Goal: Information Seeking & Learning: Find contact information

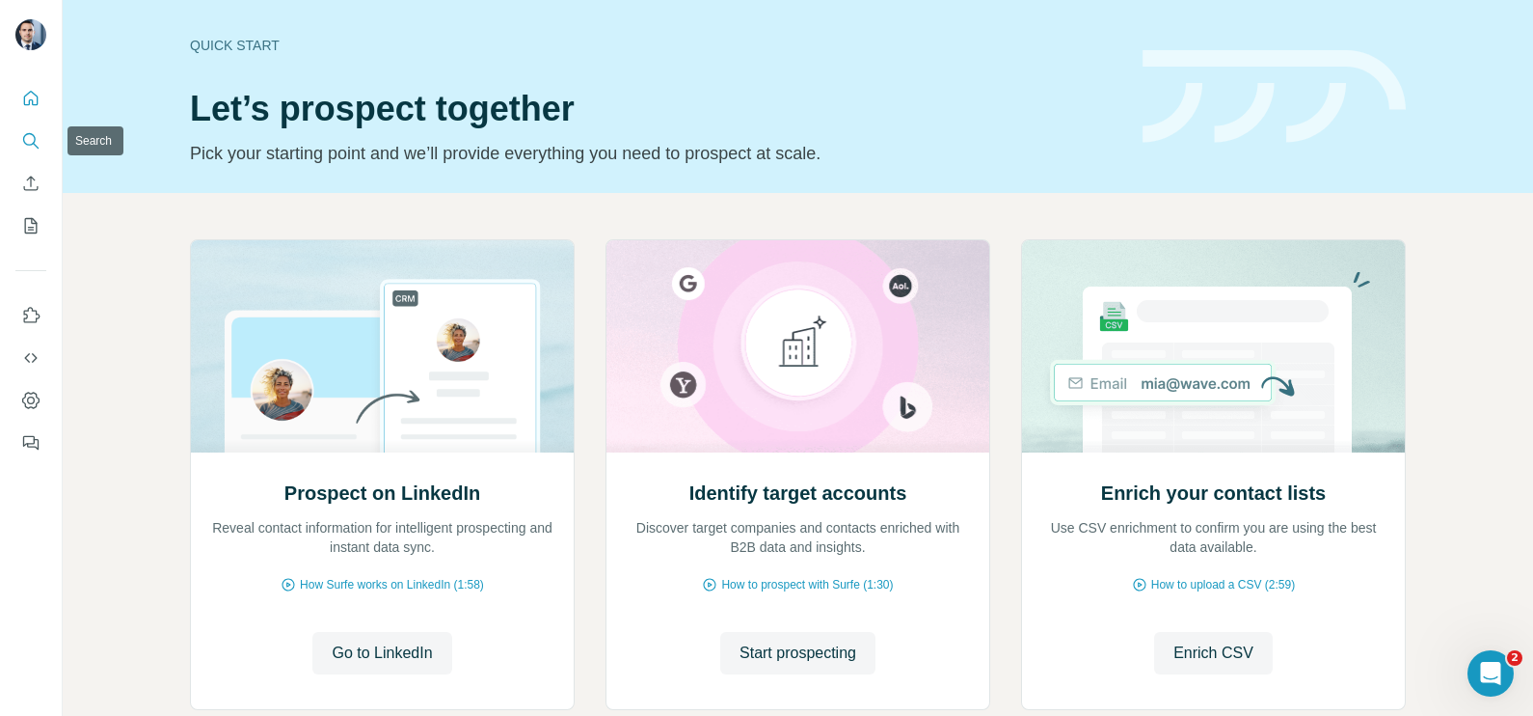
click at [29, 155] on button "Search" at bounding box center [30, 140] width 31 height 35
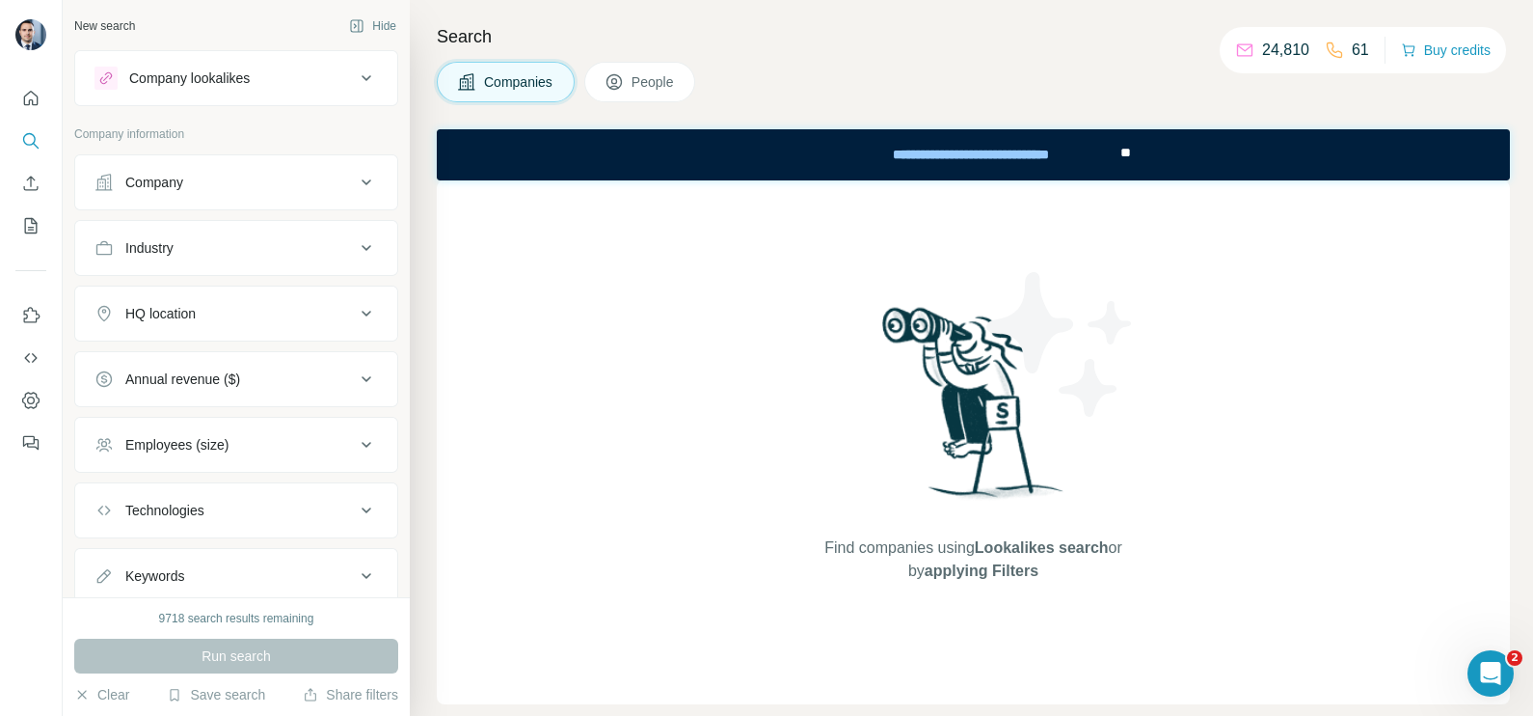
click at [223, 183] on div "Company" at bounding box center [225, 182] width 260 height 19
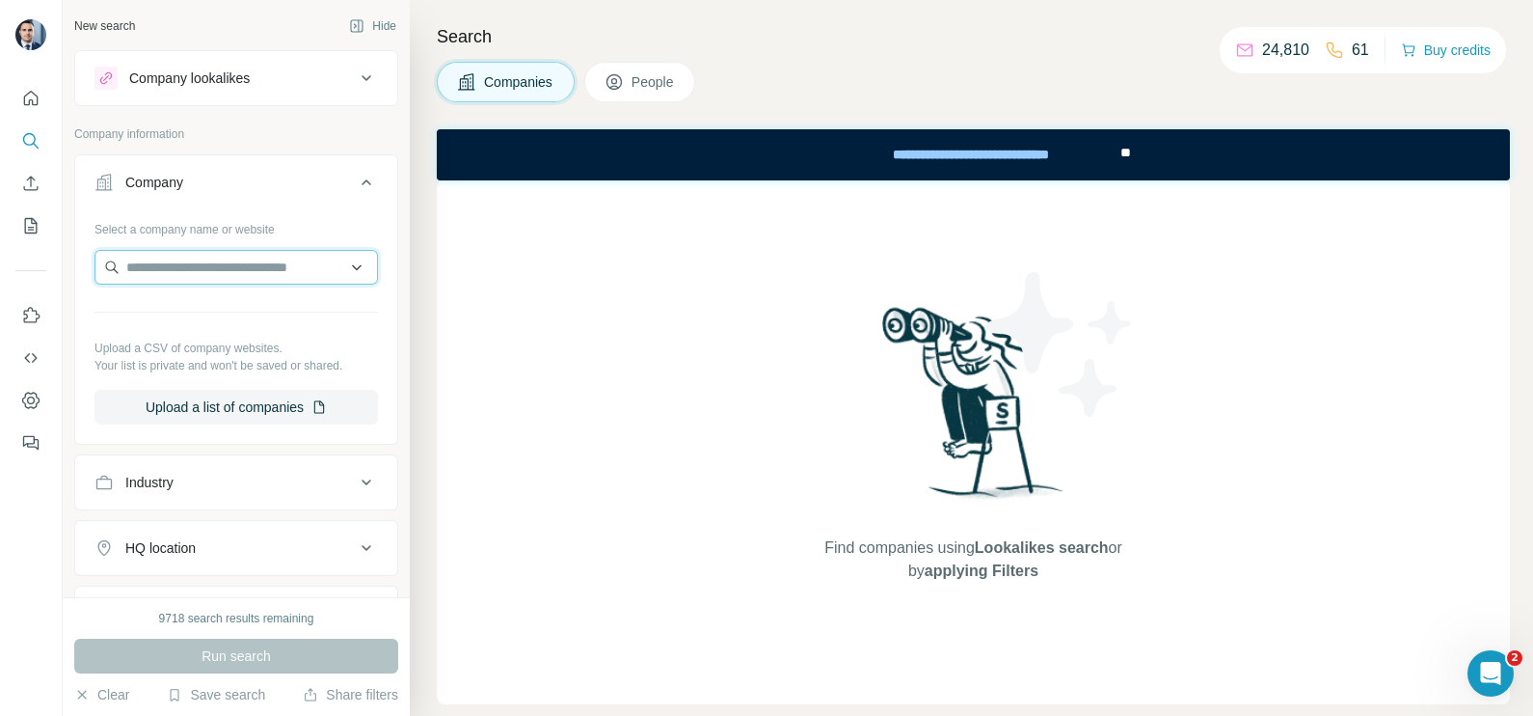
click at [187, 257] on input "text" at bounding box center [237, 267] width 284 height 35
paste input "**********"
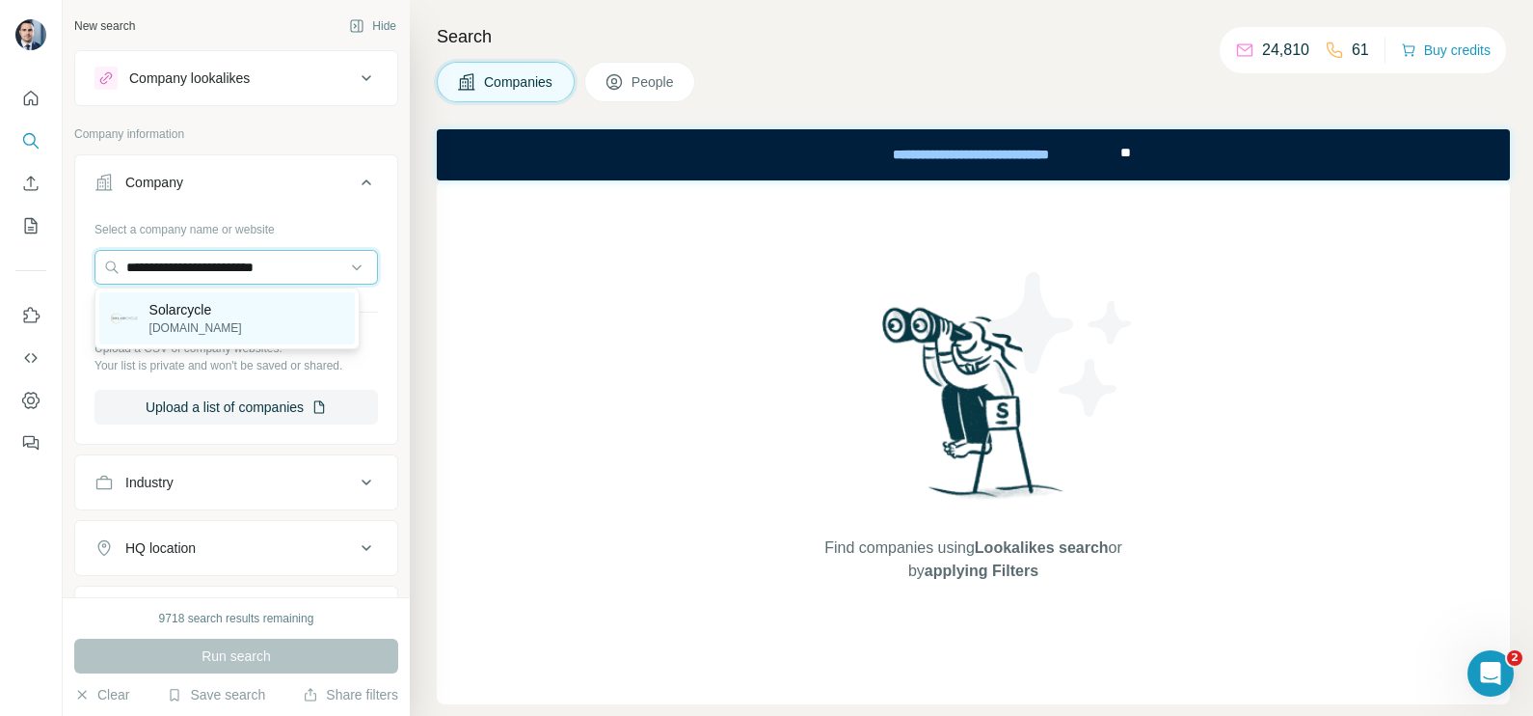
type input "**********"
click at [182, 323] on p "solarcycle.us" at bounding box center [195, 327] width 93 height 17
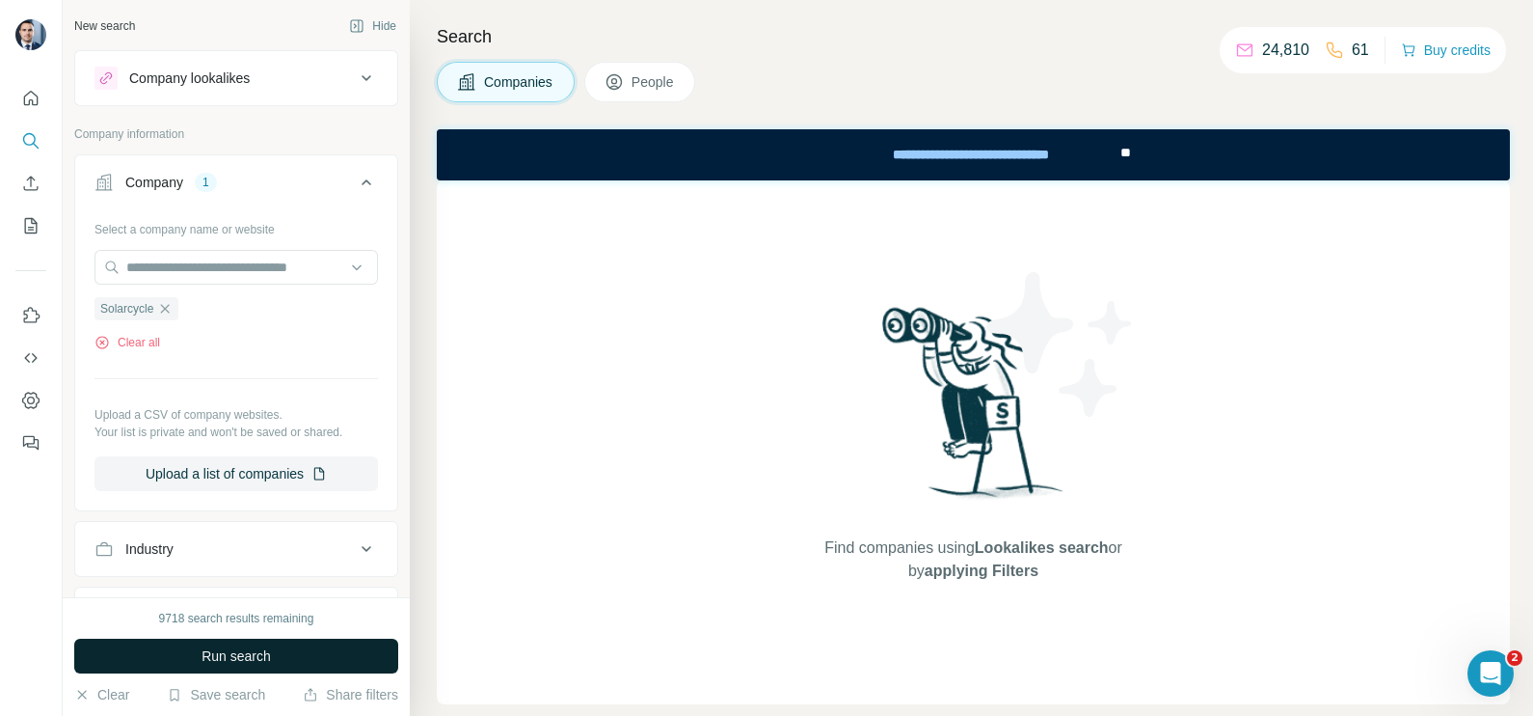
click at [223, 651] on span "Run search" at bounding box center [236, 655] width 69 height 19
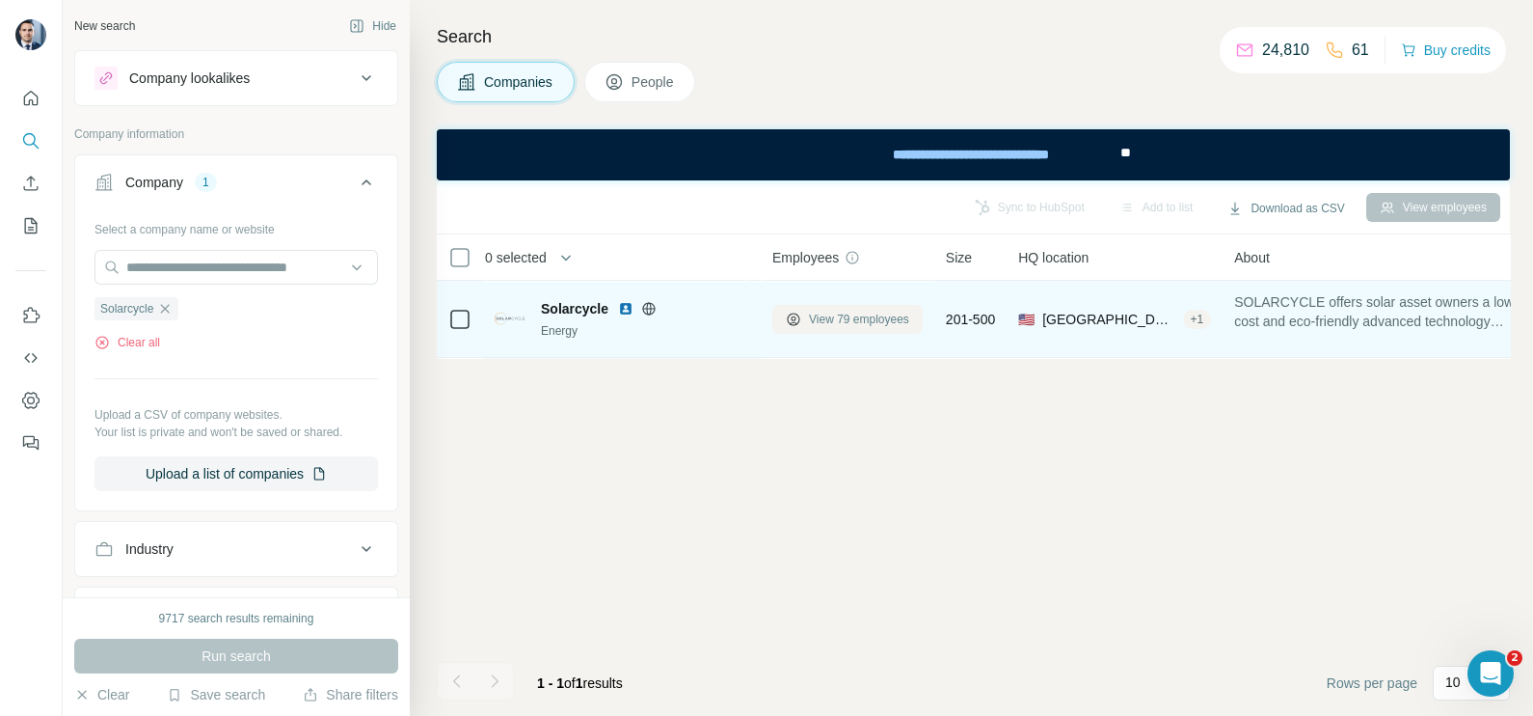
click at [835, 319] on span "View 79 employees" at bounding box center [859, 319] width 100 height 17
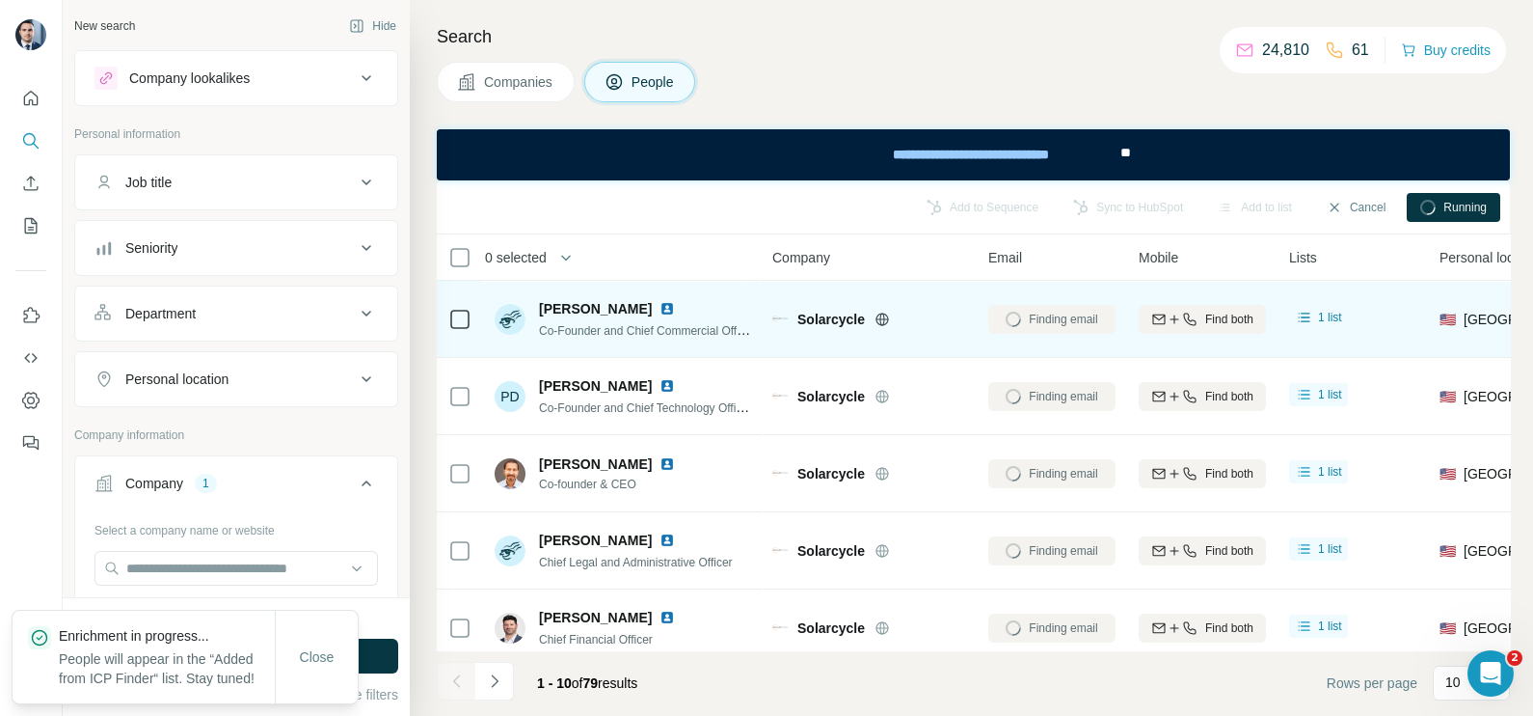
click at [478, 327] on td at bounding box center [460, 319] width 46 height 77
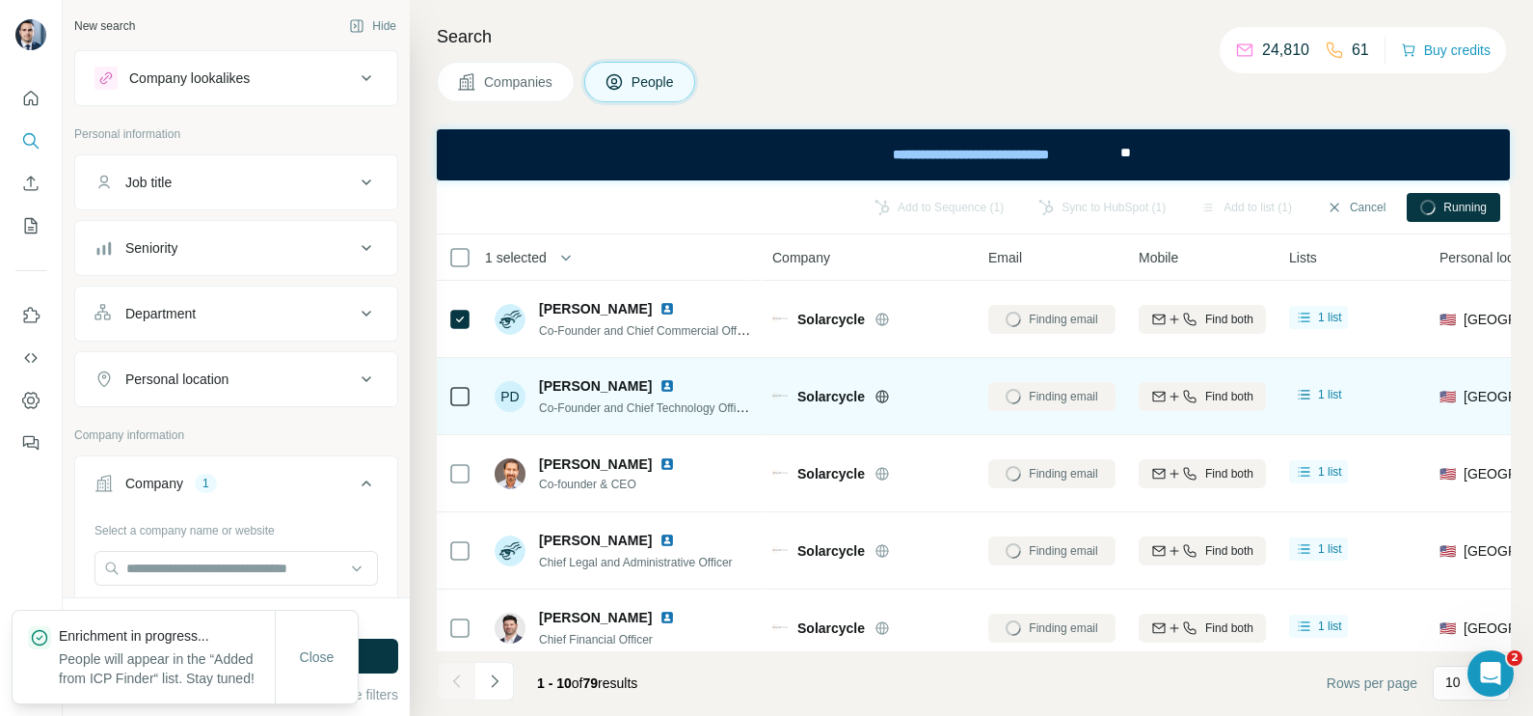
click at [464, 410] on div at bounding box center [459, 395] width 23 height 53
click at [460, 405] on icon at bounding box center [459, 396] width 23 height 23
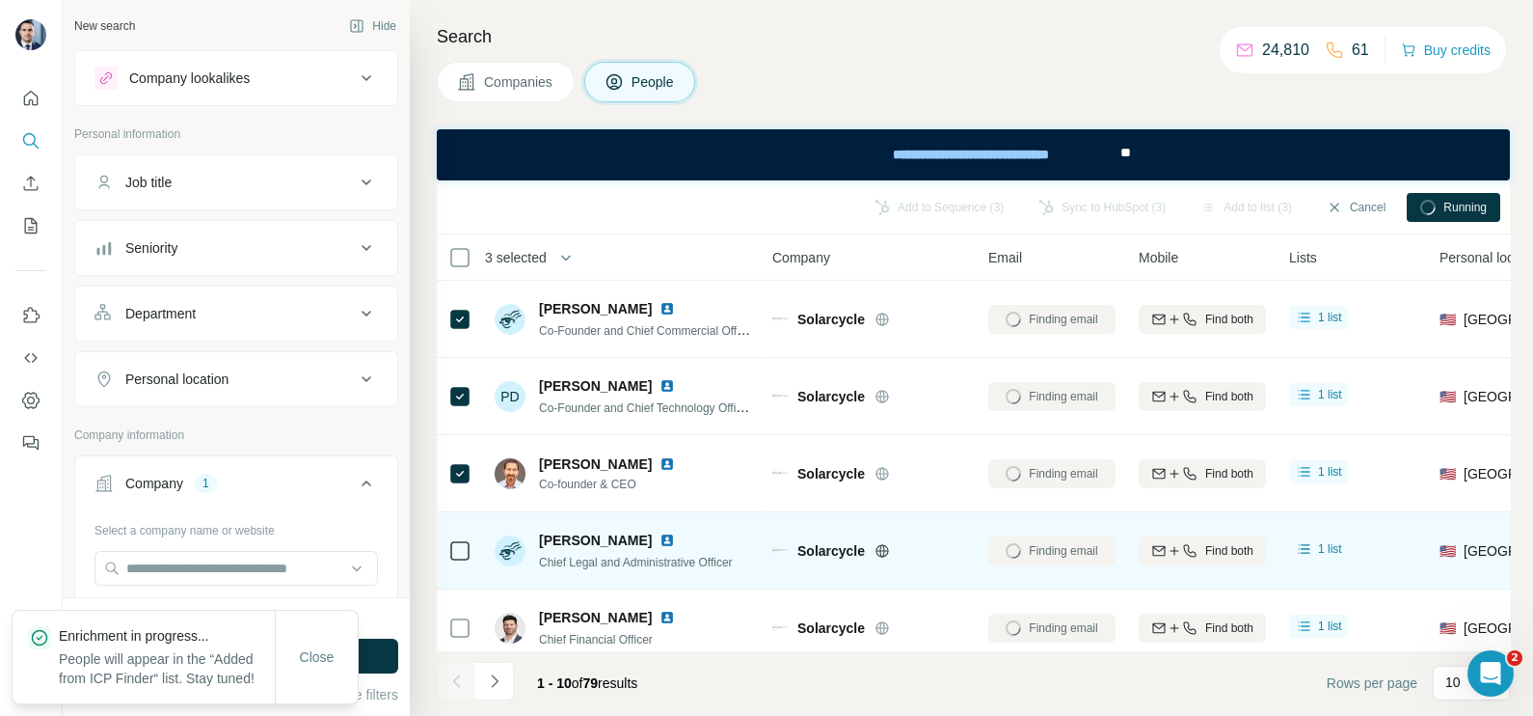
scroll to position [120, 0]
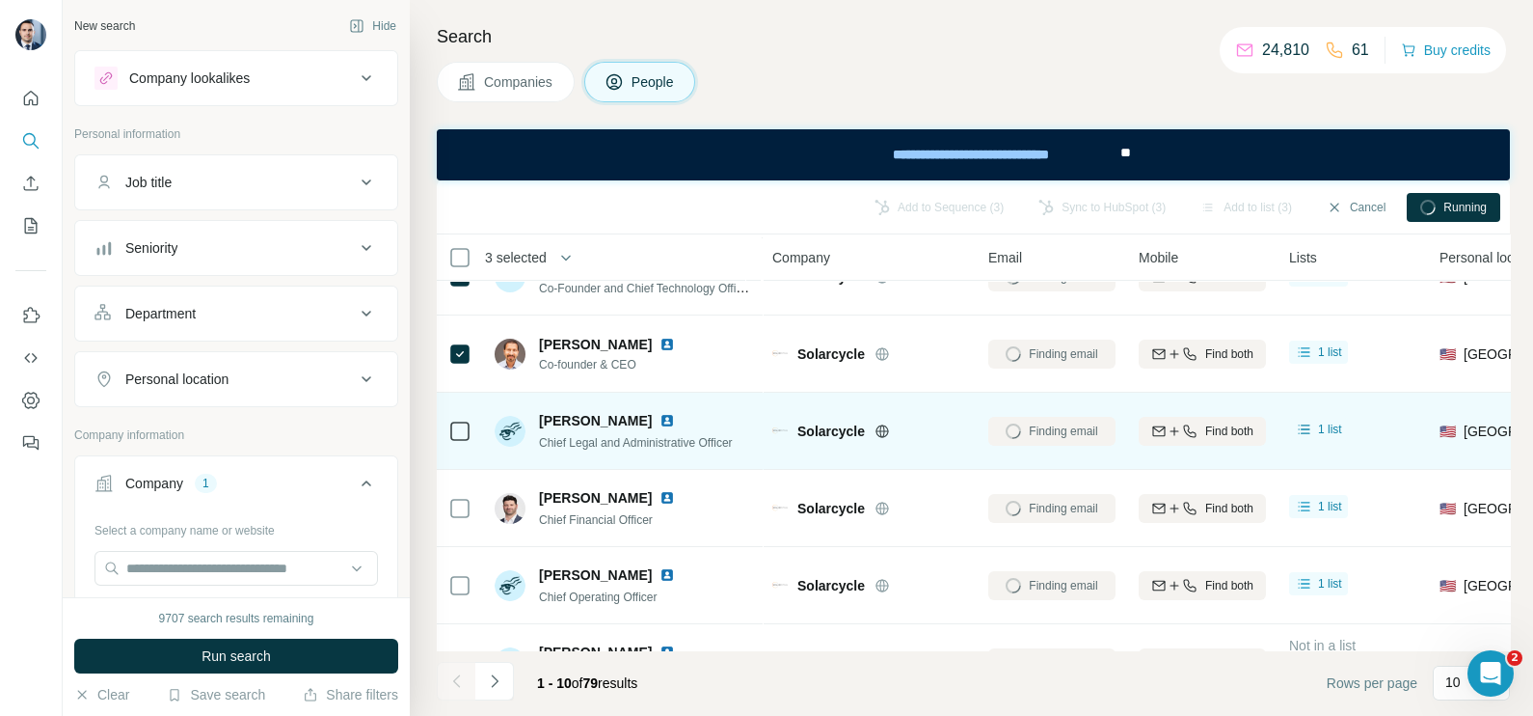
click at [452, 416] on div at bounding box center [459, 430] width 23 height 53
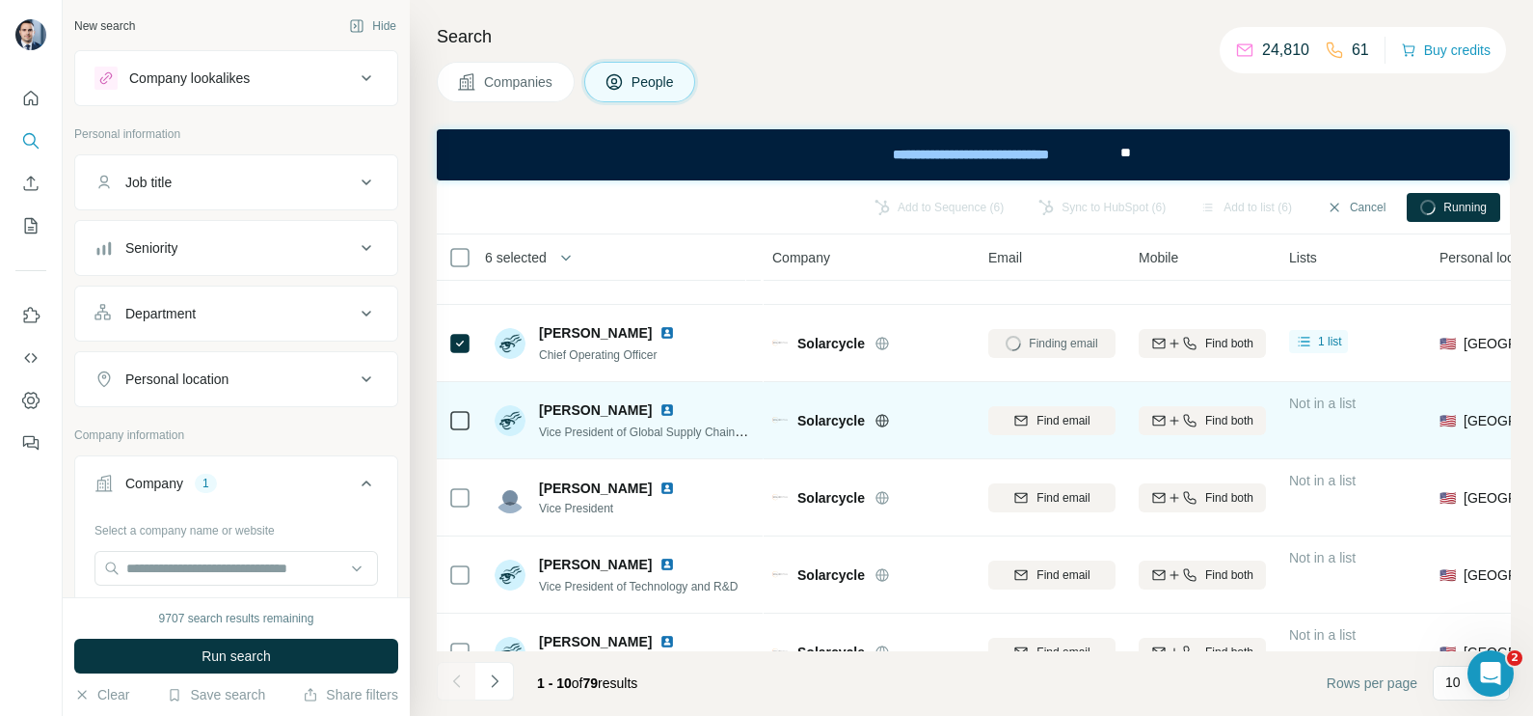
scroll to position [0, 0]
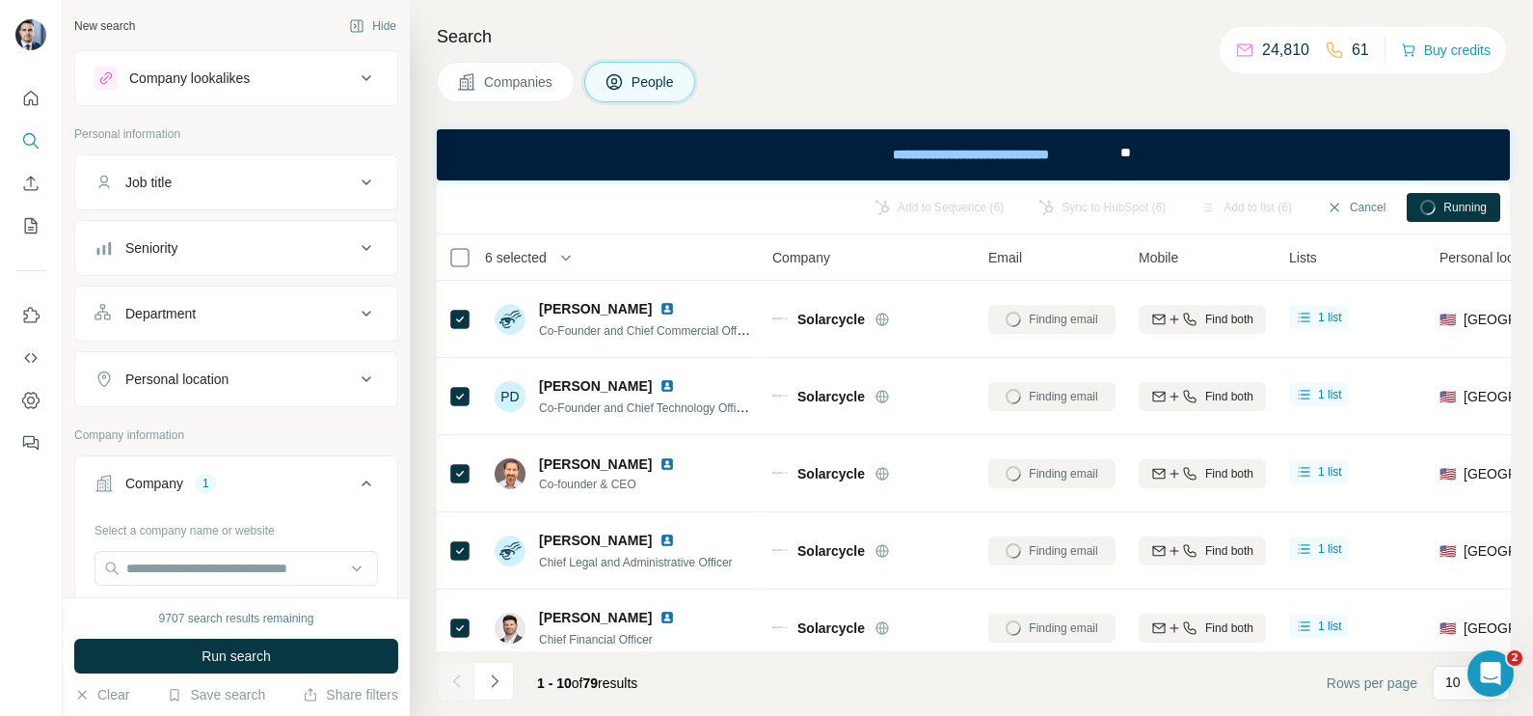
click at [1339, 200] on icon "button" at bounding box center [1334, 207] width 15 height 15
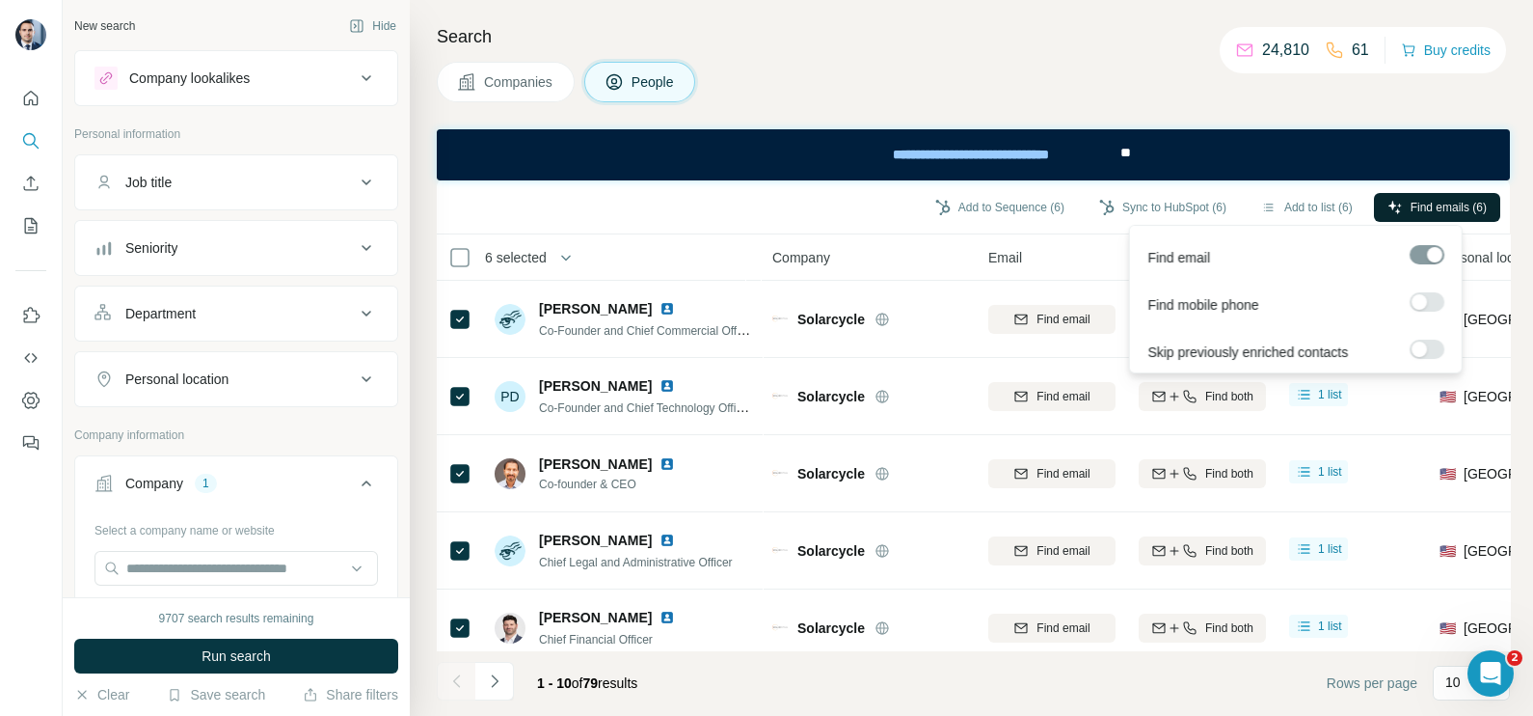
click at [1452, 210] on span "Find emails (6)" at bounding box center [1449, 207] width 76 height 17
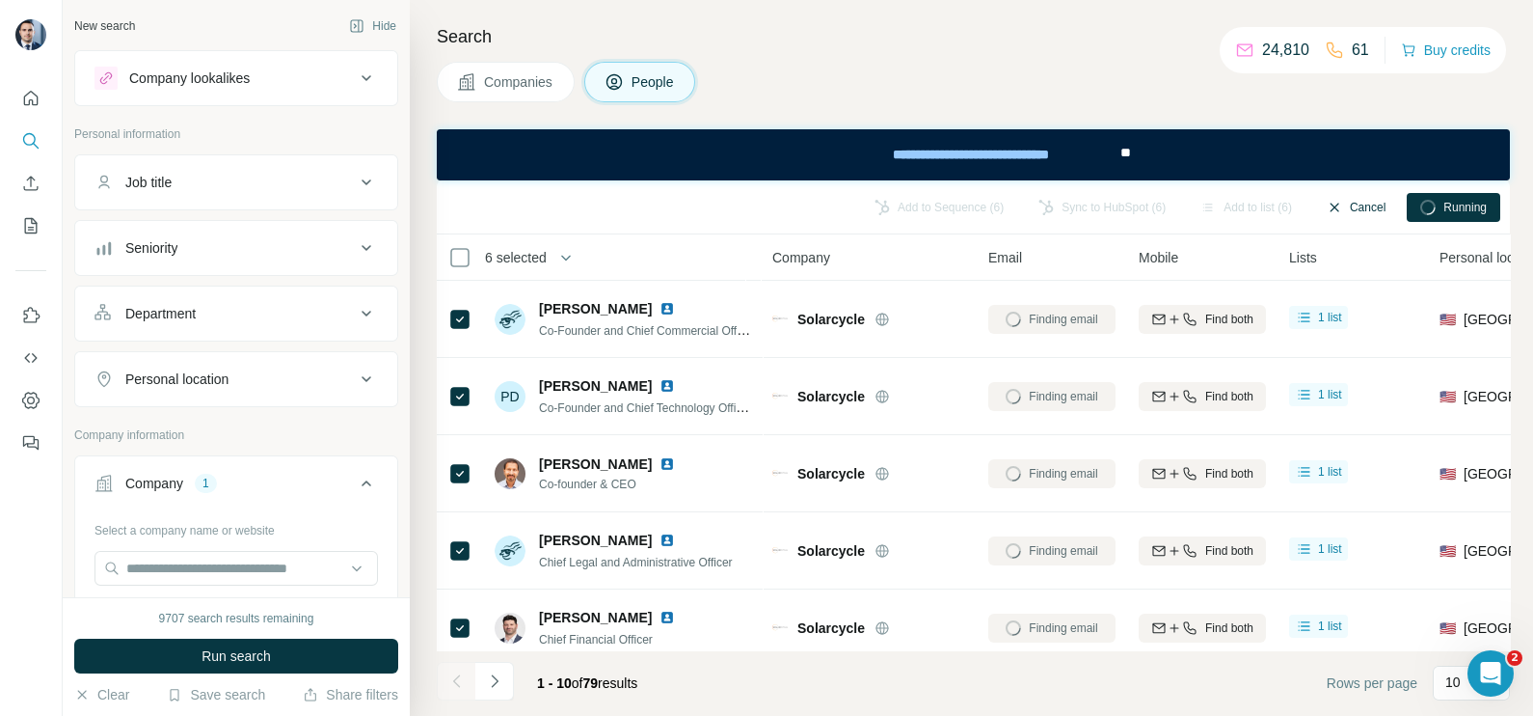
click at [1366, 202] on button "Cancel" at bounding box center [1356, 207] width 86 height 29
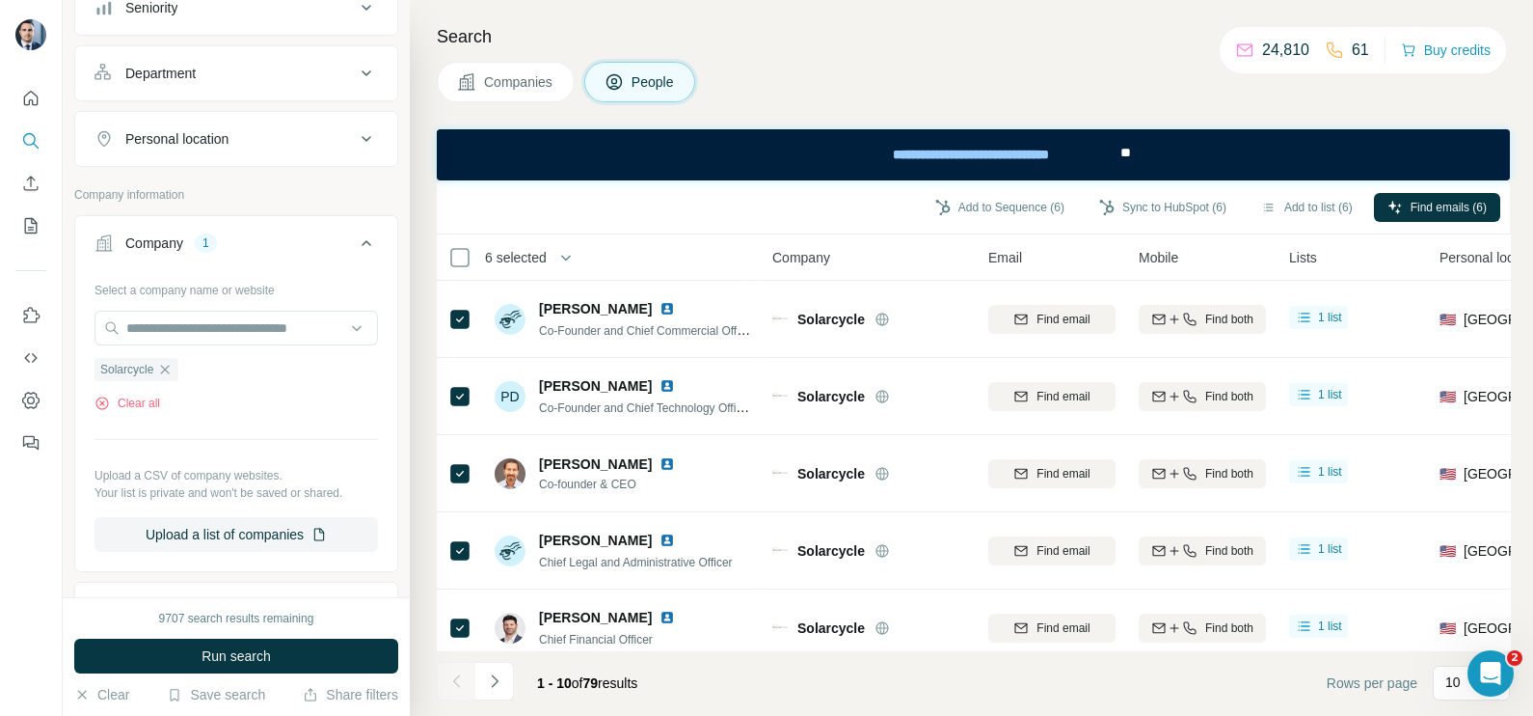
drag, startPoint x: 165, startPoint y: 371, endPoint x: 468, endPoint y: 191, distance: 352.4
click at [166, 371] on icon "button" at bounding box center [164, 369] width 15 height 15
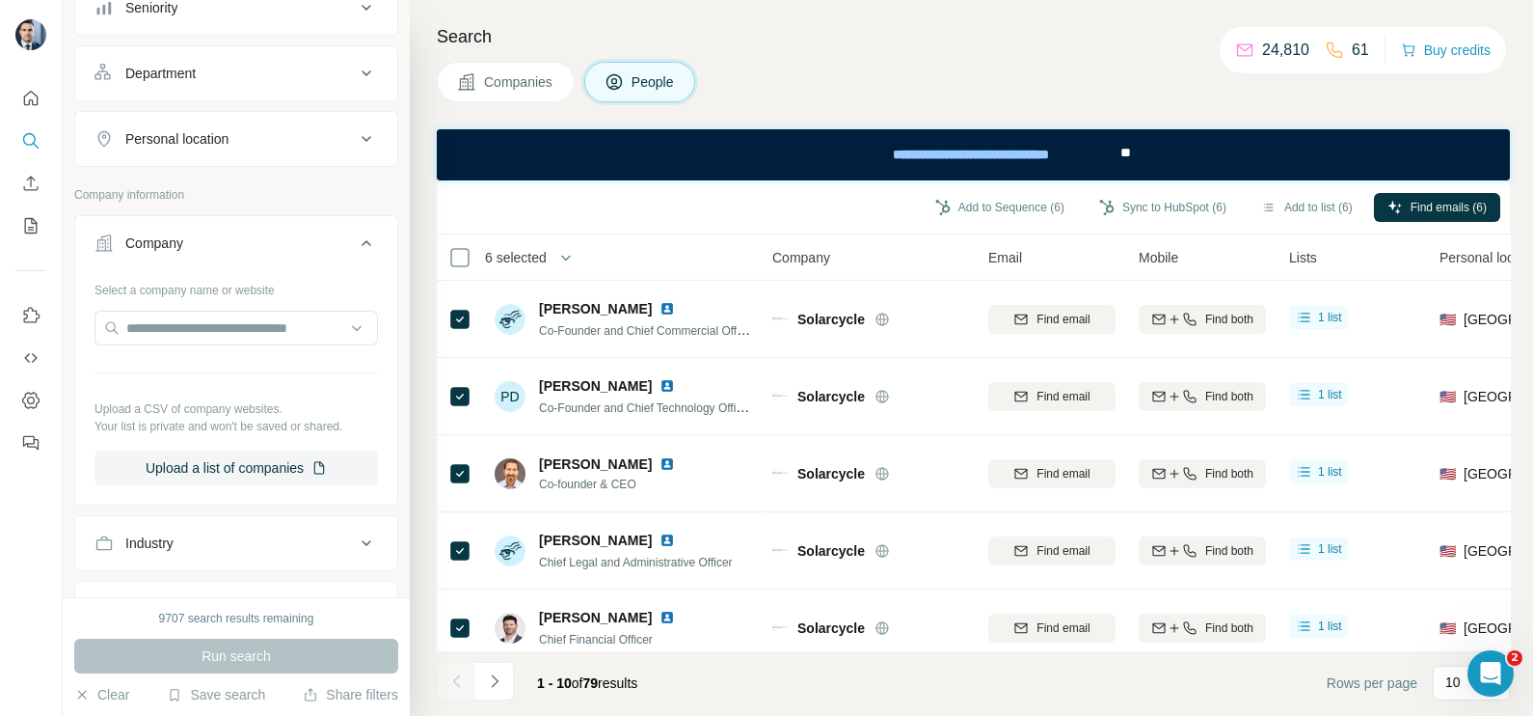
click at [515, 73] on span "Companies" at bounding box center [519, 81] width 70 height 19
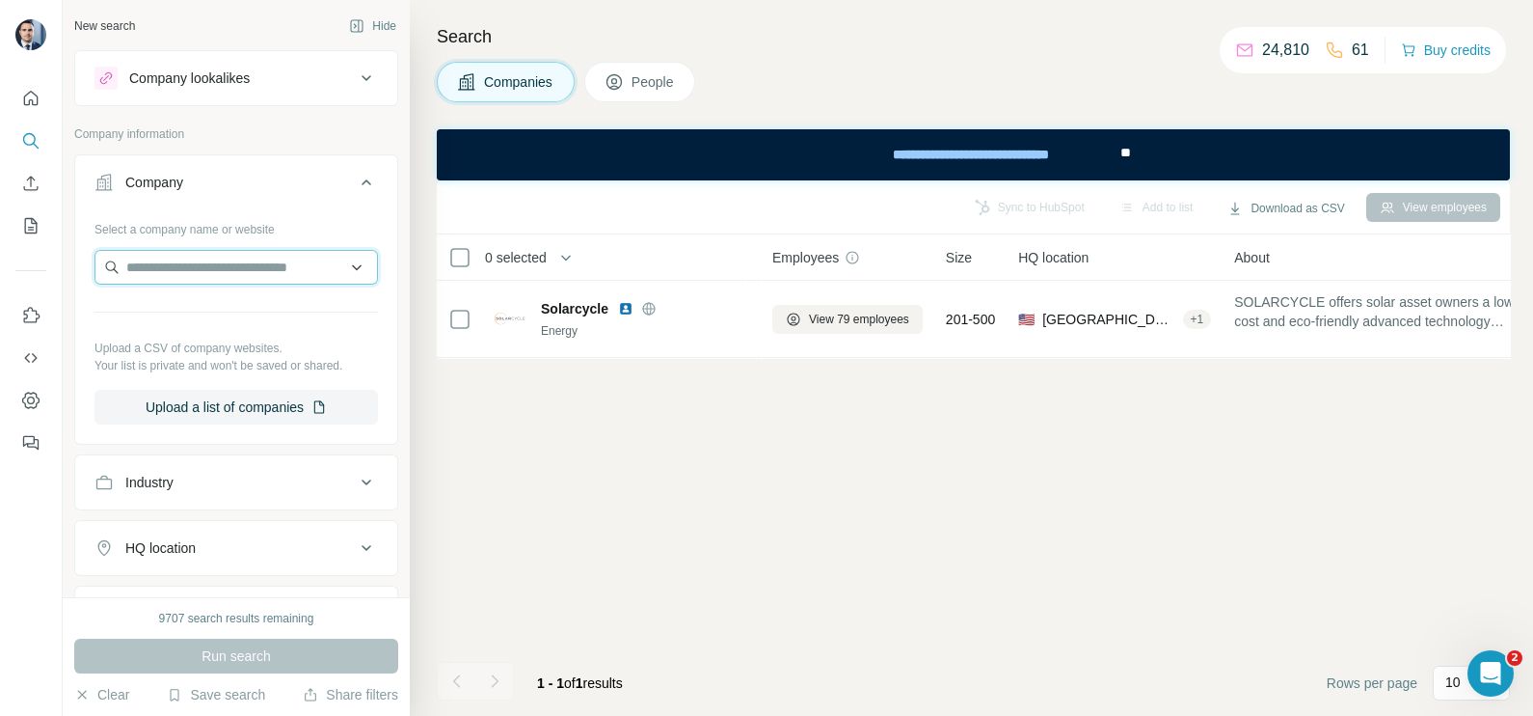
click at [235, 270] on input "text" at bounding box center [237, 267] width 284 height 35
paste input "**********"
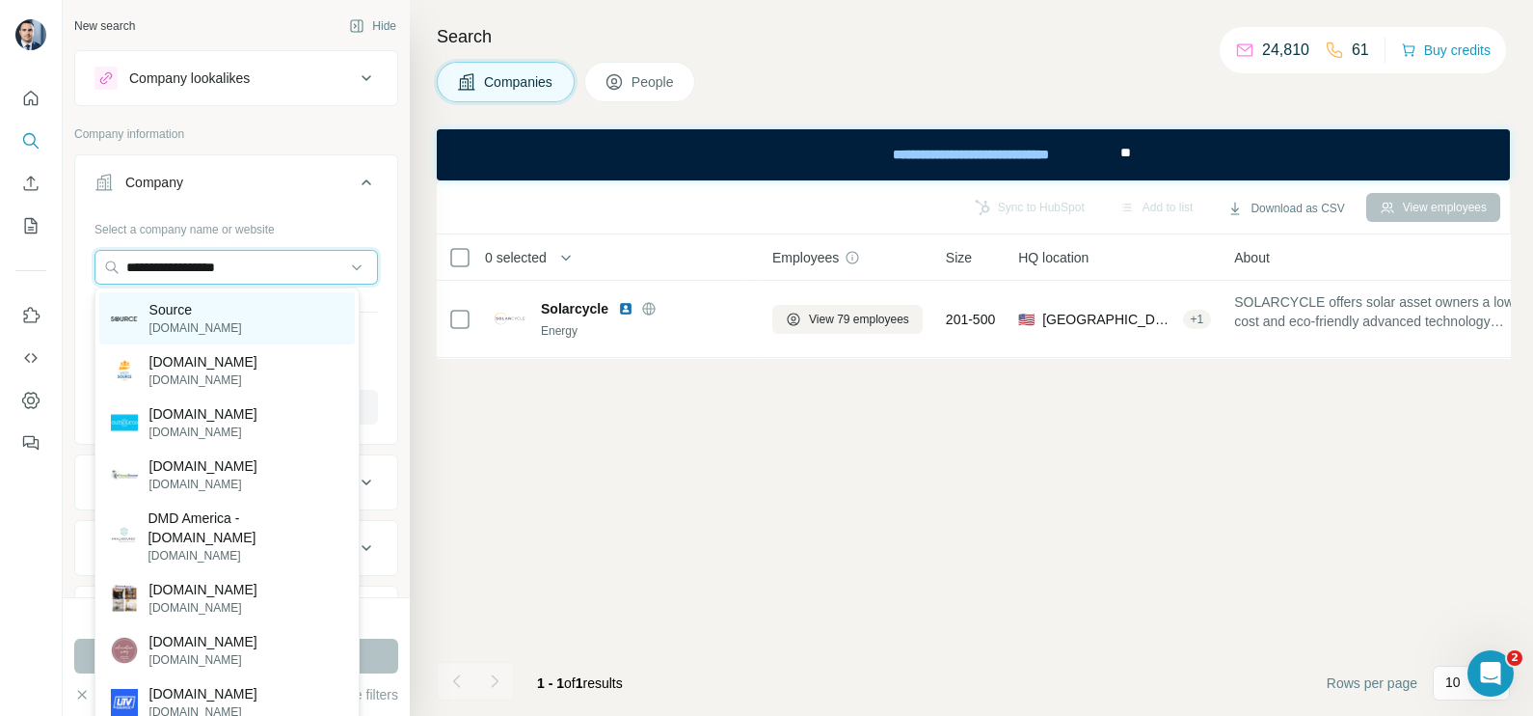
type input "**********"
click at [187, 314] on p "Source" at bounding box center [195, 309] width 93 height 19
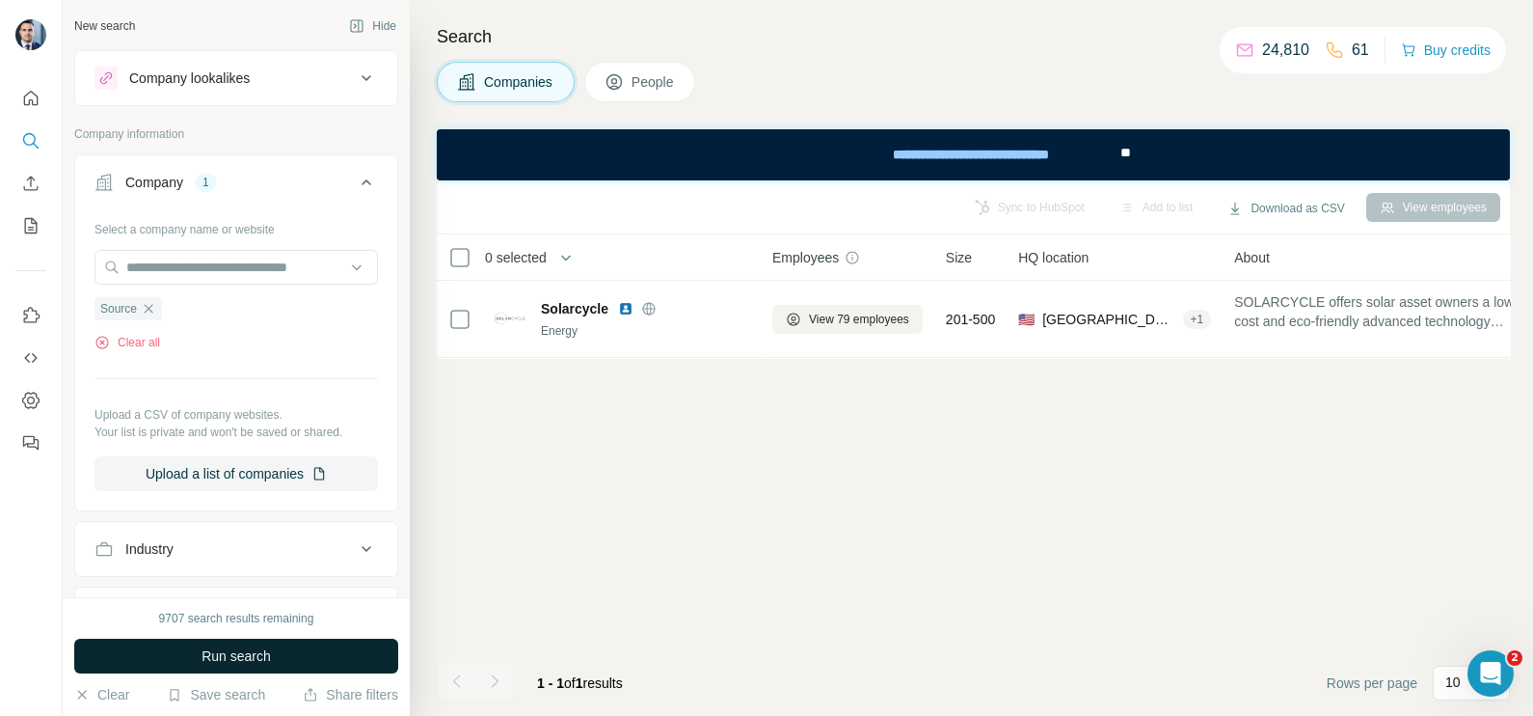
click at [256, 650] on span "Run search" at bounding box center [236, 655] width 69 height 19
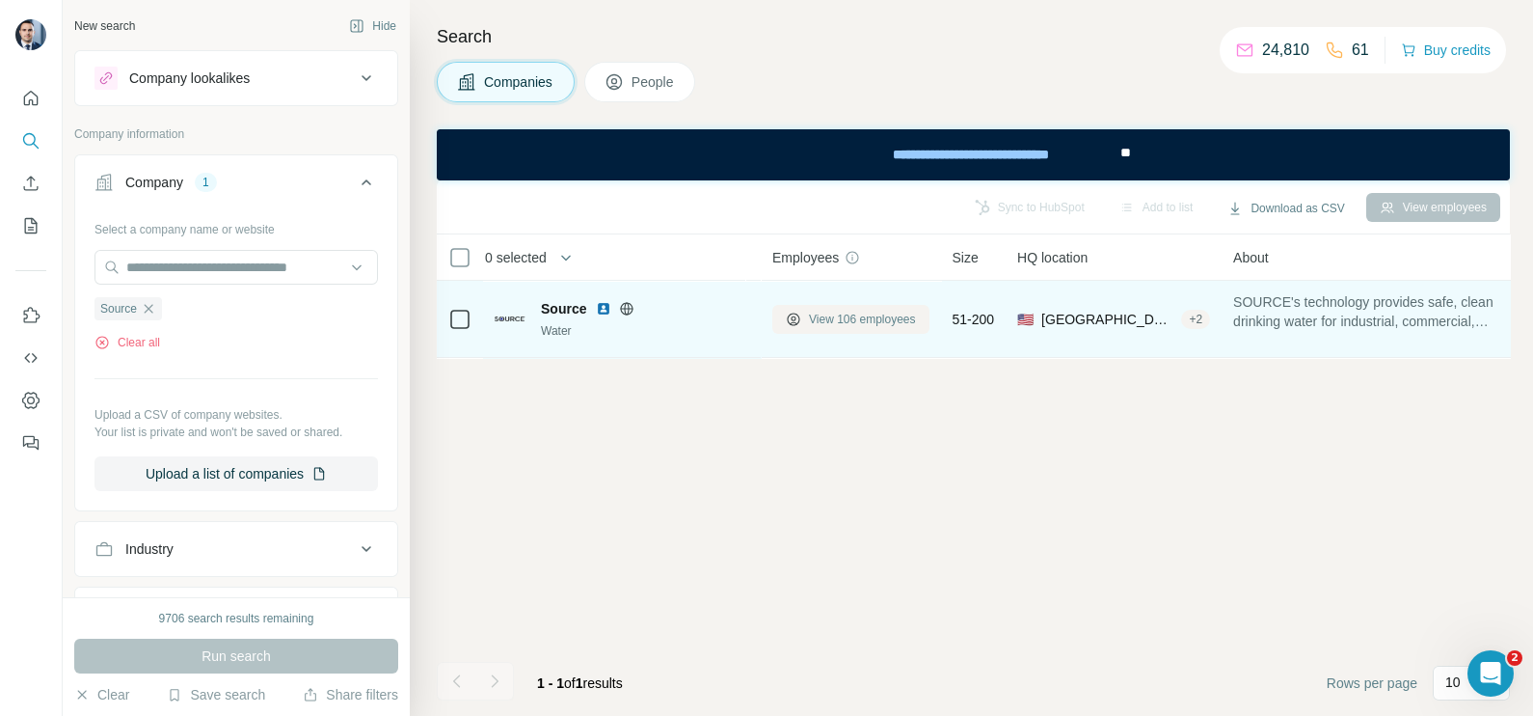
click at [846, 311] on span "View 106 employees" at bounding box center [862, 319] width 107 height 17
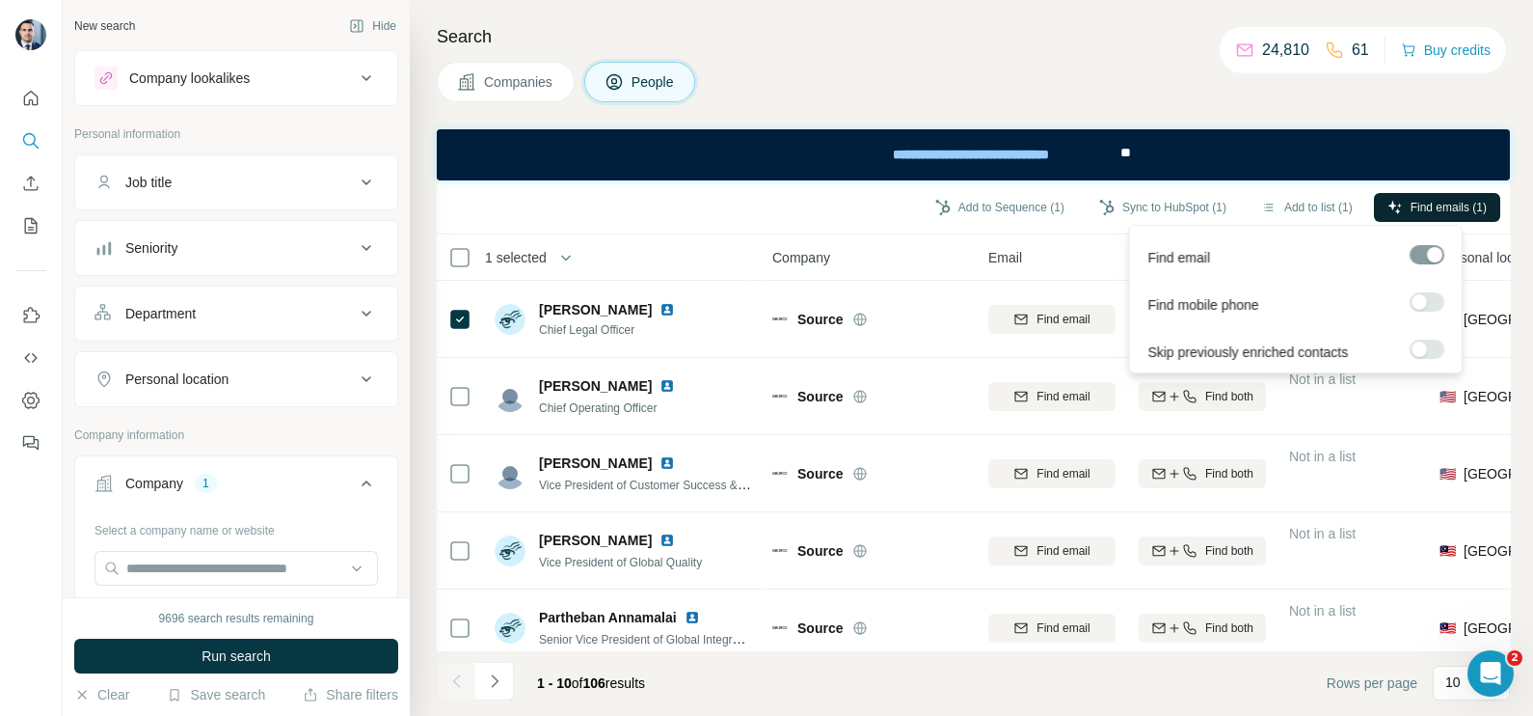
click at [1422, 201] on span "Find emails (1)" at bounding box center [1449, 207] width 76 height 17
drag, startPoint x: 762, startPoint y: 4, endPoint x: 1186, endPoint y: 95, distance: 433.9
click at [1187, 95] on div "Companies People" at bounding box center [973, 82] width 1073 height 41
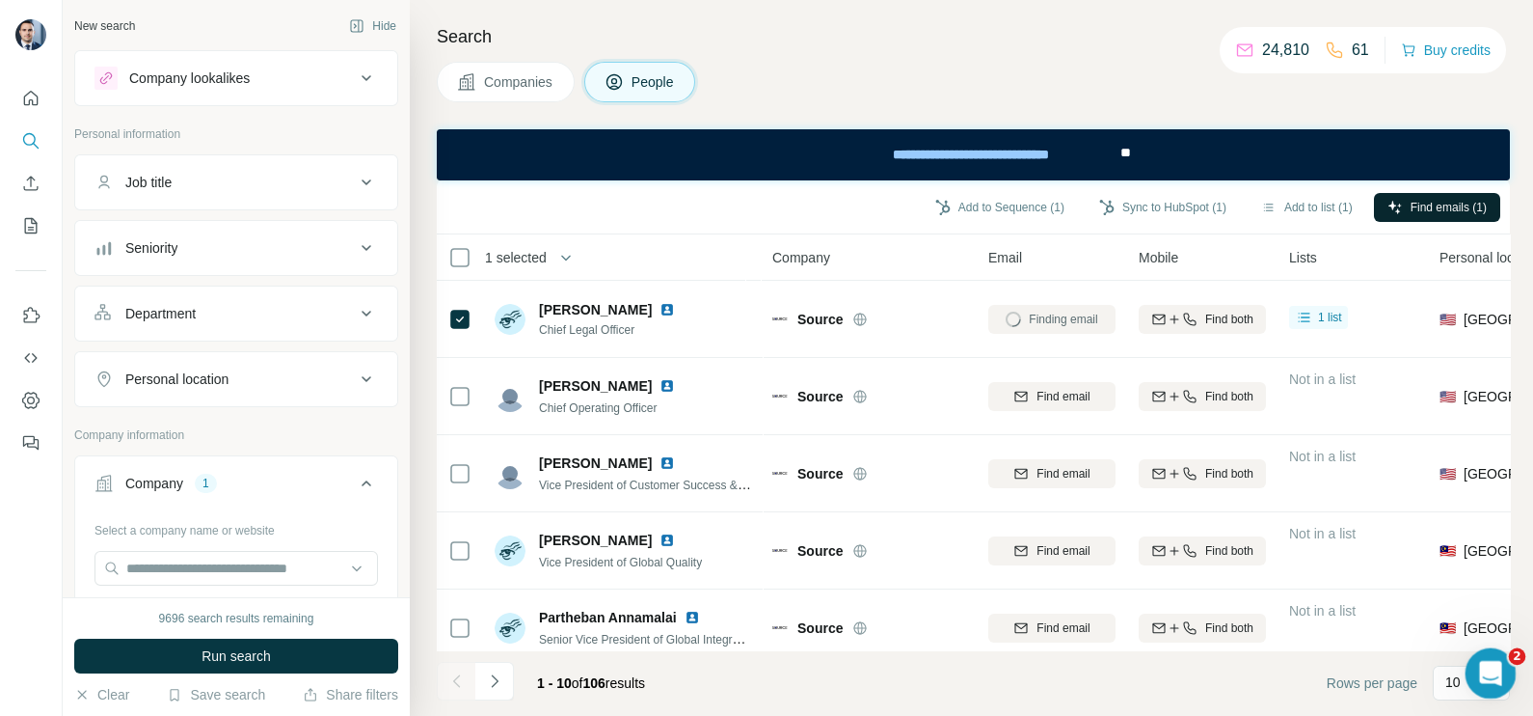
click at [1488, 666] on icon "Open Intercom Messenger" at bounding box center [1488, 670] width 14 height 15
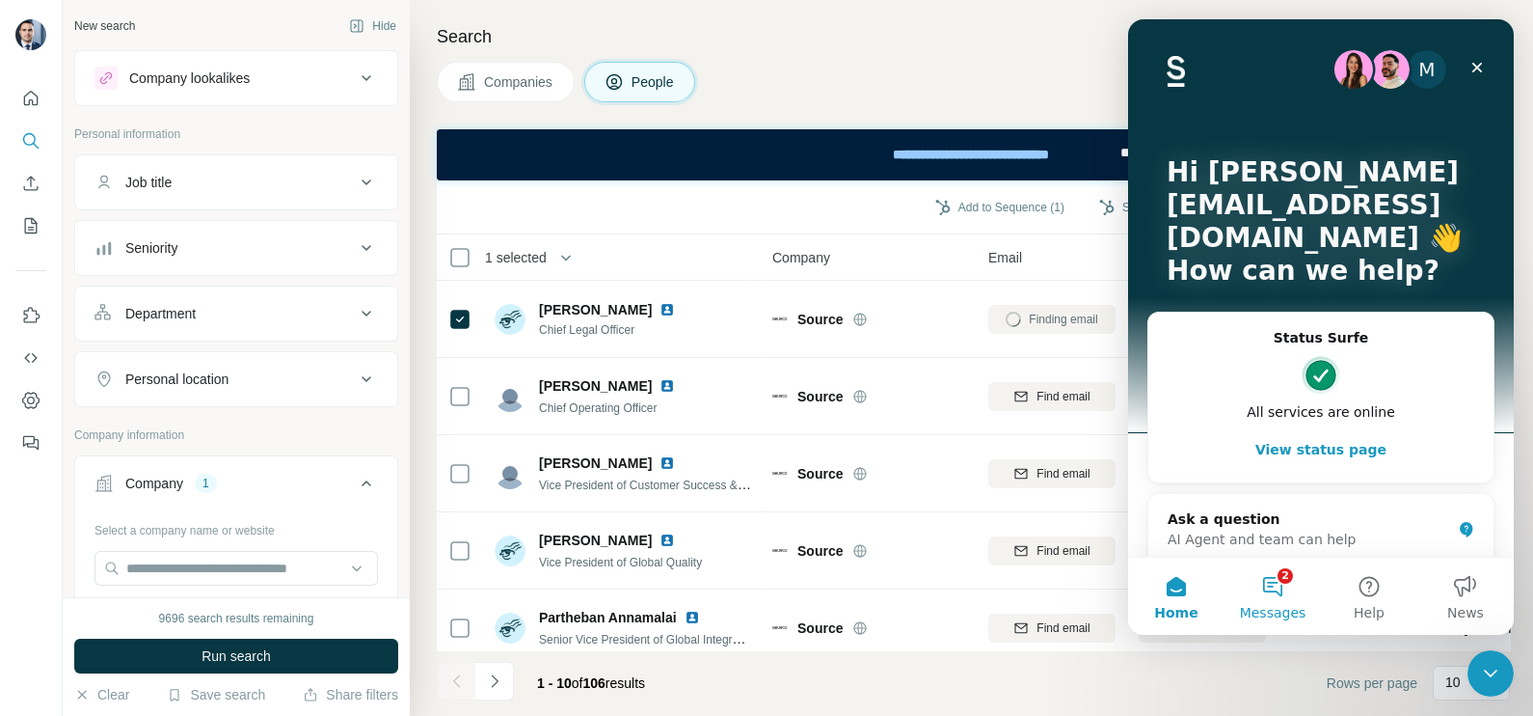
click at [1274, 596] on button "2 Messages" at bounding box center [1273, 595] width 96 height 77
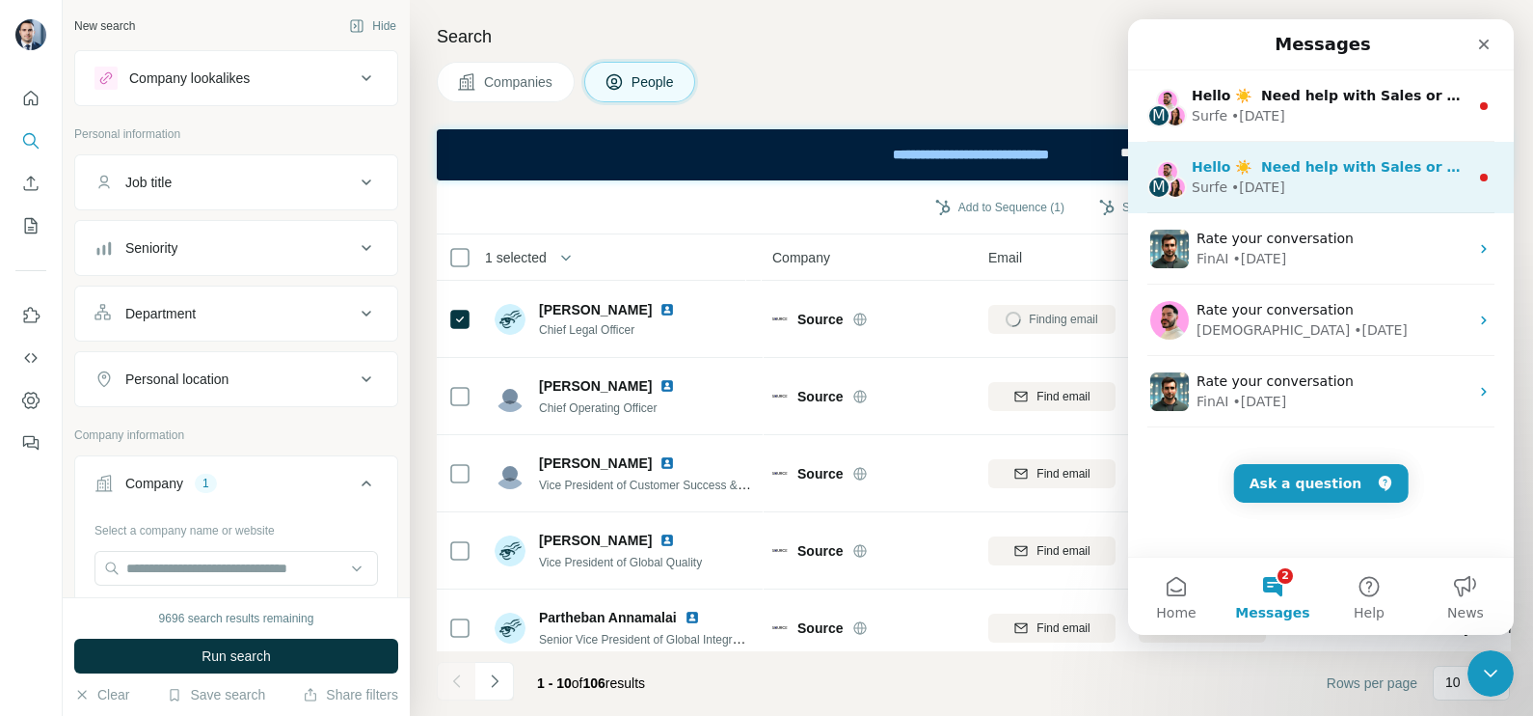
click at [1313, 172] on span "Hello ☀️ ​ Need help with Sales or Support? We've got you covered!" at bounding box center [1446, 166] width 508 height 15
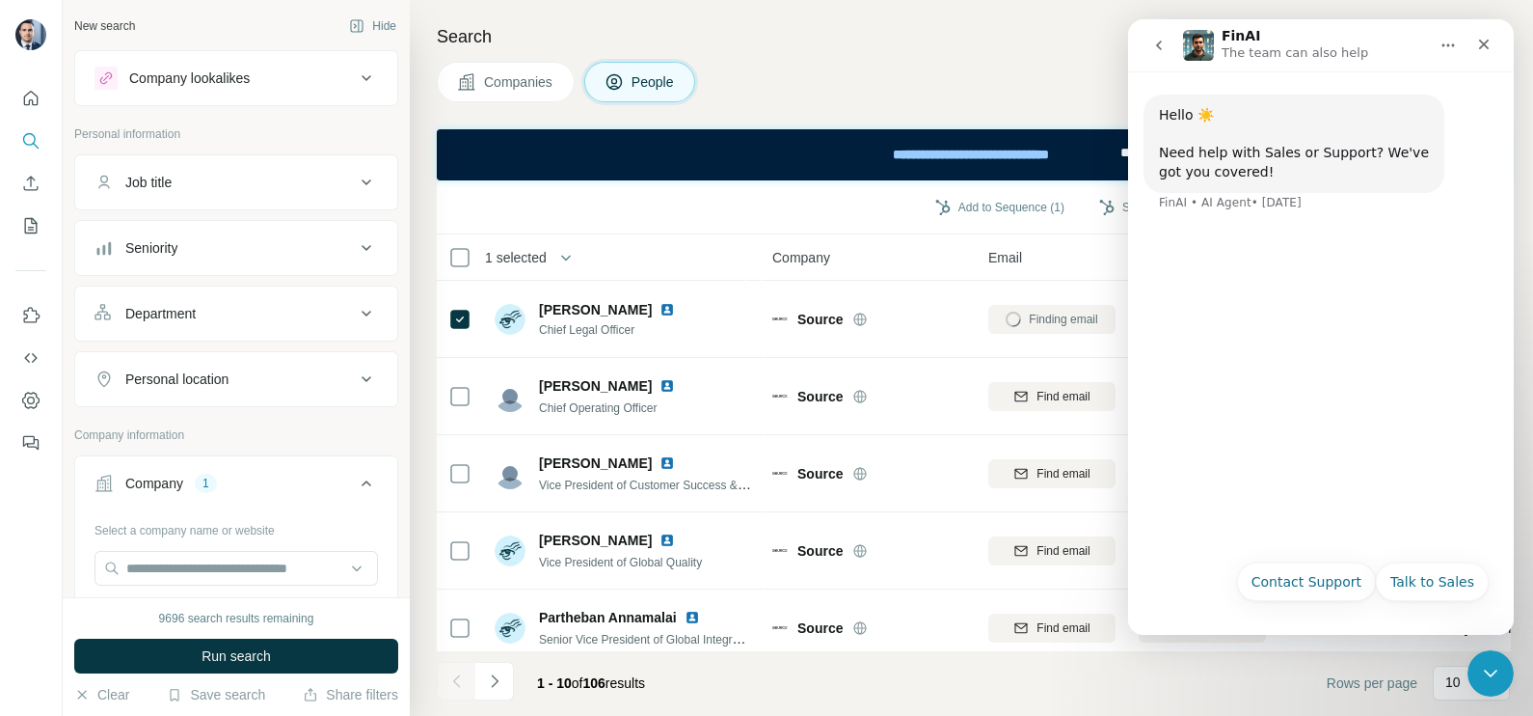
click at [1162, 54] on button "go back" at bounding box center [1159, 45] width 37 height 37
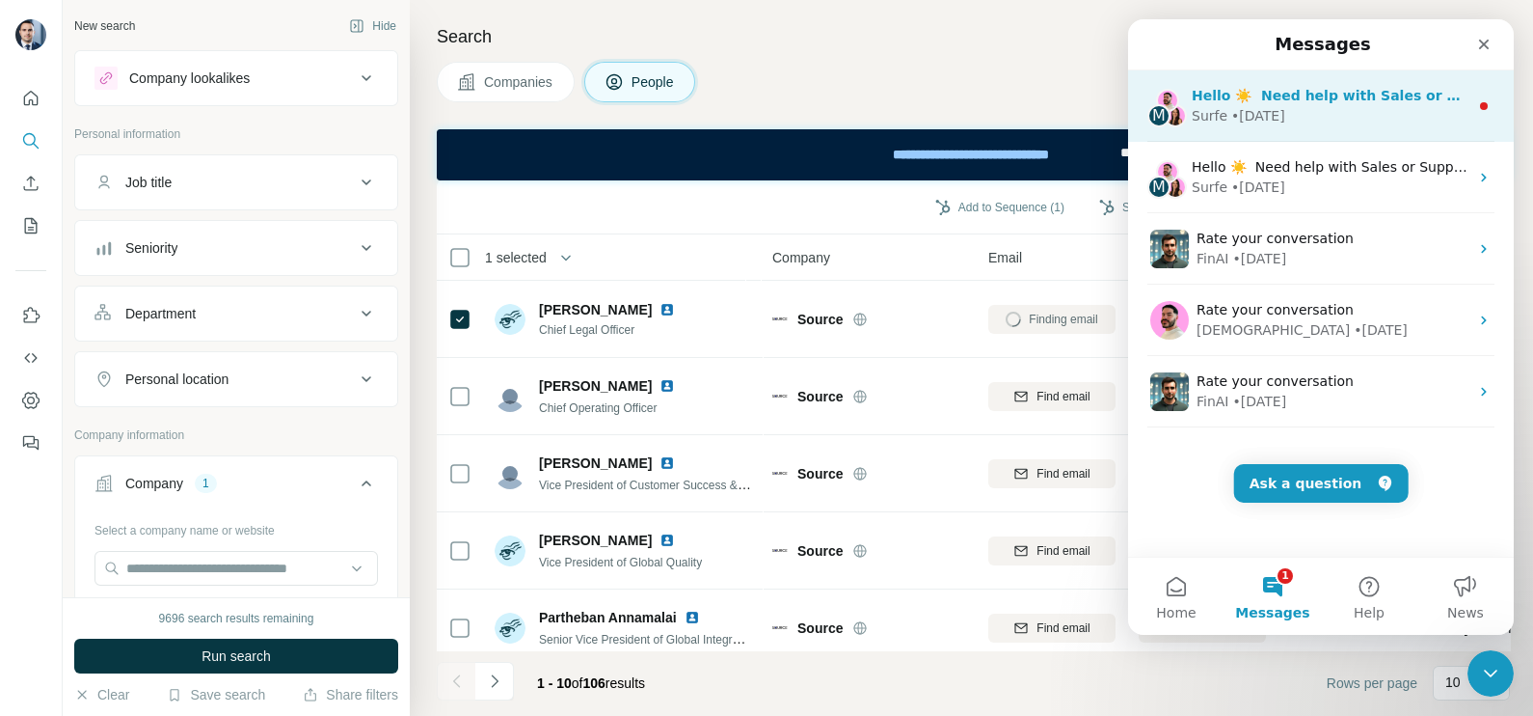
click at [1347, 113] on div "Surfe • 4d ago" at bounding box center [1330, 116] width 277 height 20
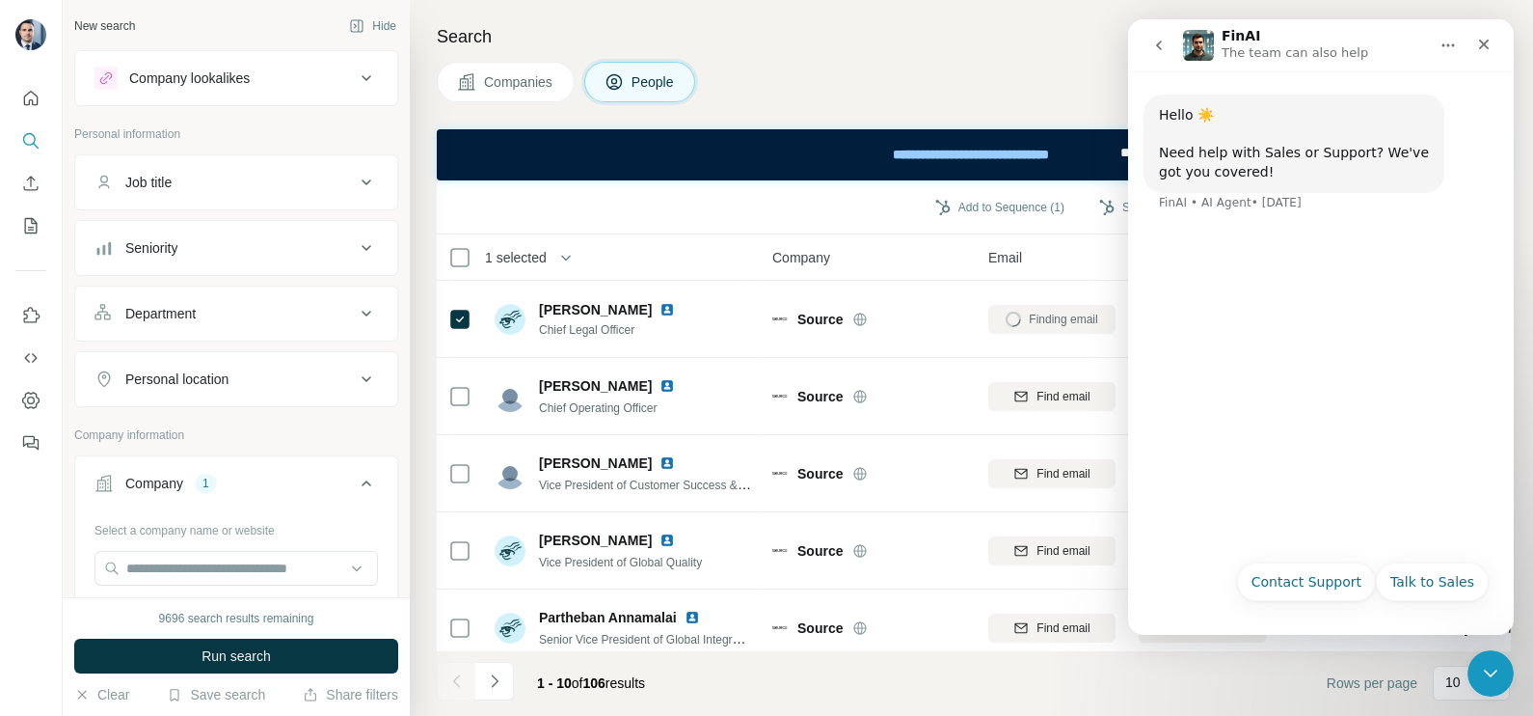
click at [1164, 51] on icon "go back" at bounding box center [1158, 45] width 15 height 15
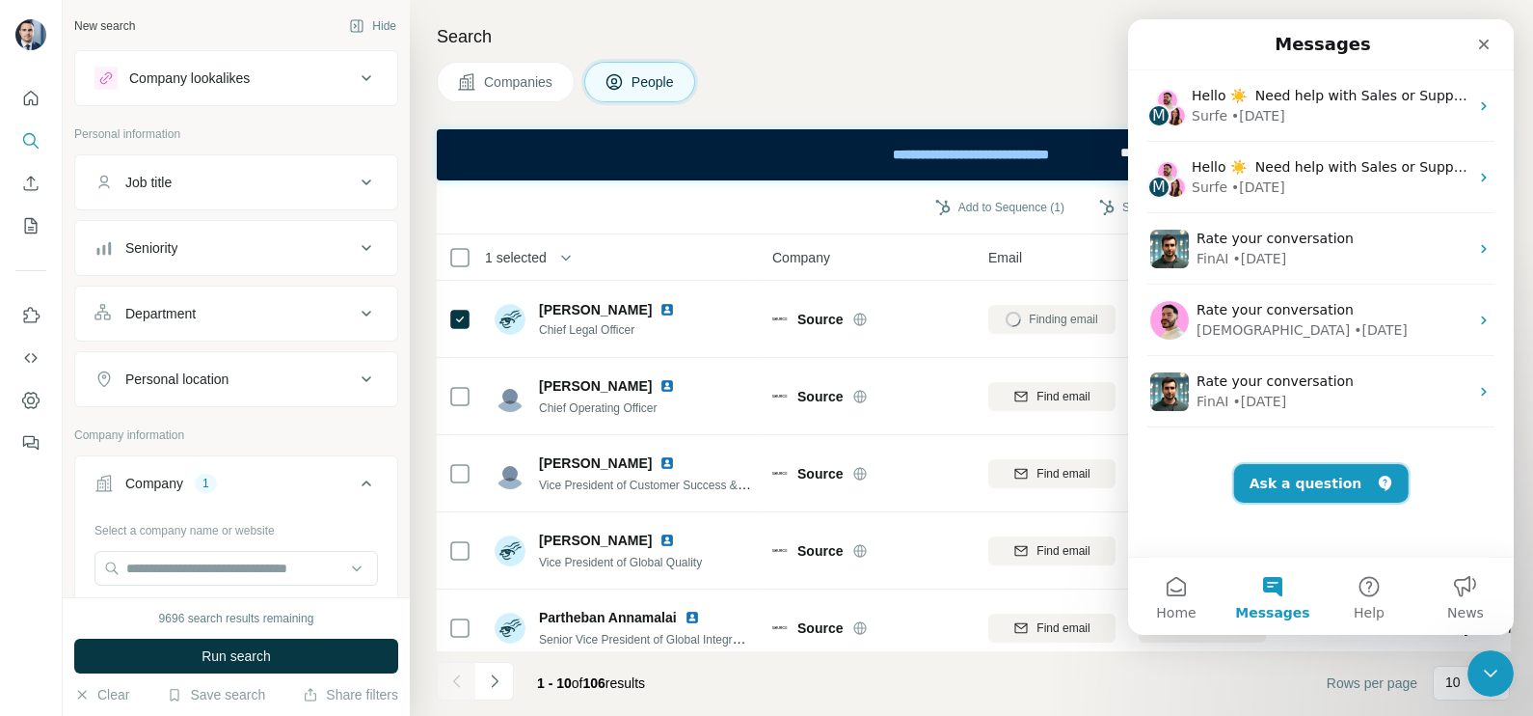
click at [1287, 491] on button "Ask a question" at bounding box center [1321, 483] width 175 height 39
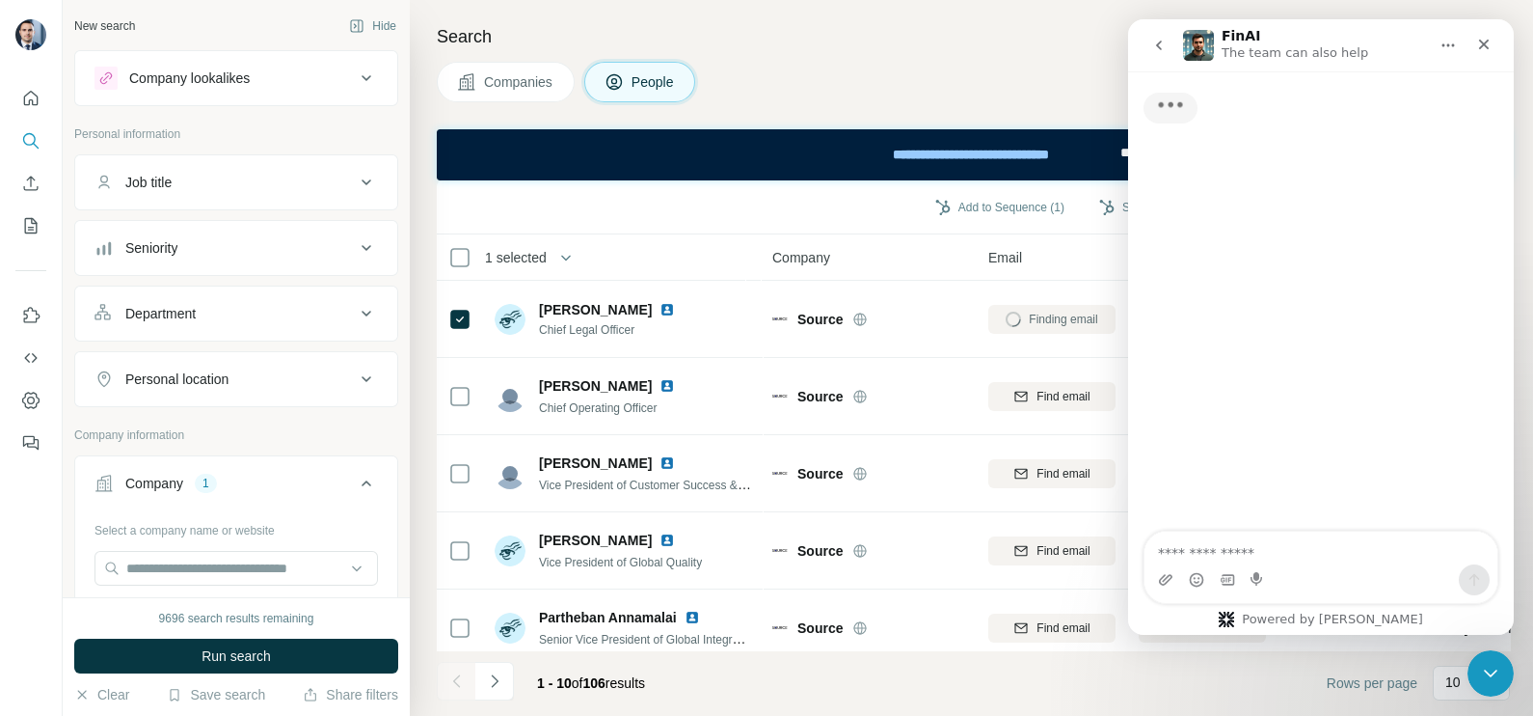
click at [1316, 541] on textarea "Ask a question…" at bounding box center [1321, 547] width 353 height 33
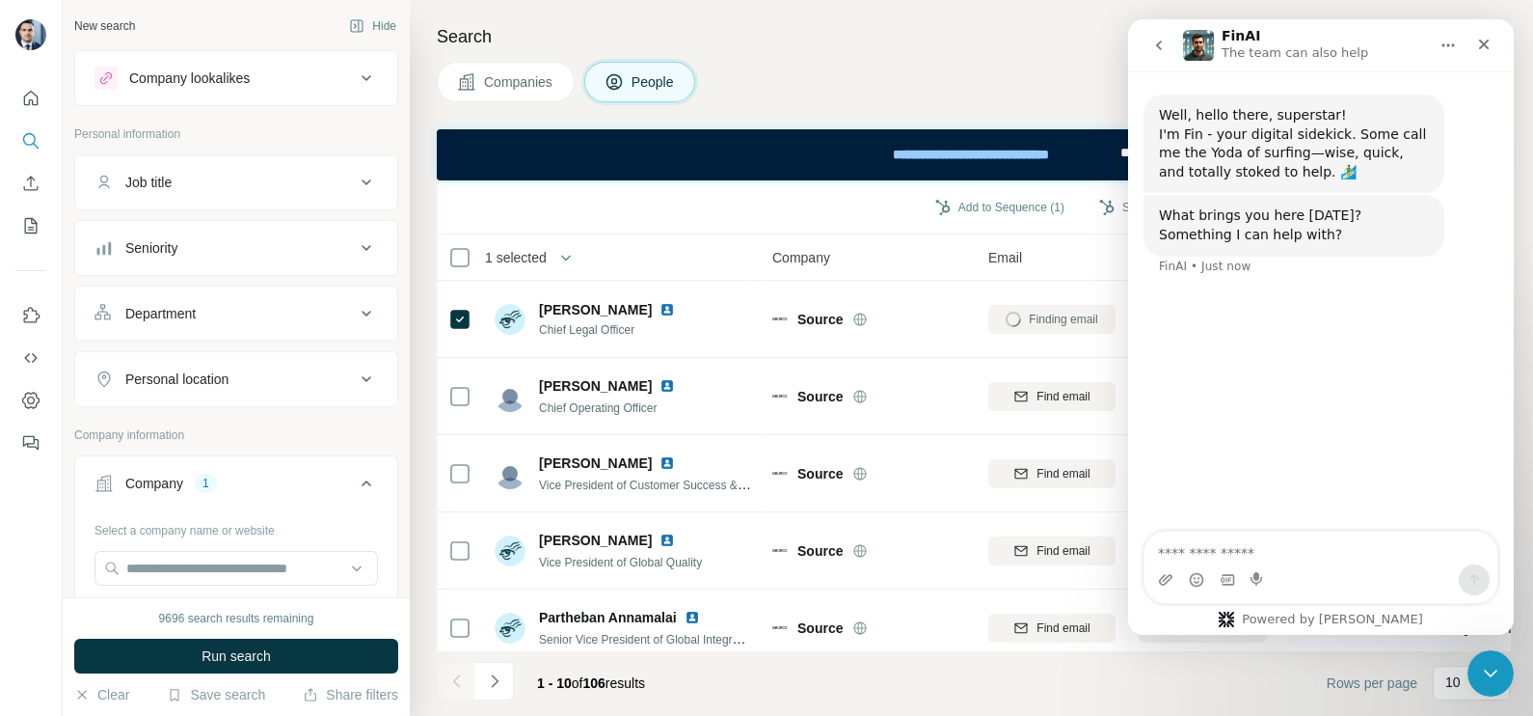
click at [1316, 541] on textarea "Ask a question…" at bounding box center [1321, 547] width 353 height 33
drag, startPoint x: 1447, startPoint y: 553, endPoint x: 1111, endPoint y: 539, distance: 335.9
click at [1128, 539] on html "**********" at bounding box center [1321, 326] width 386 height 615
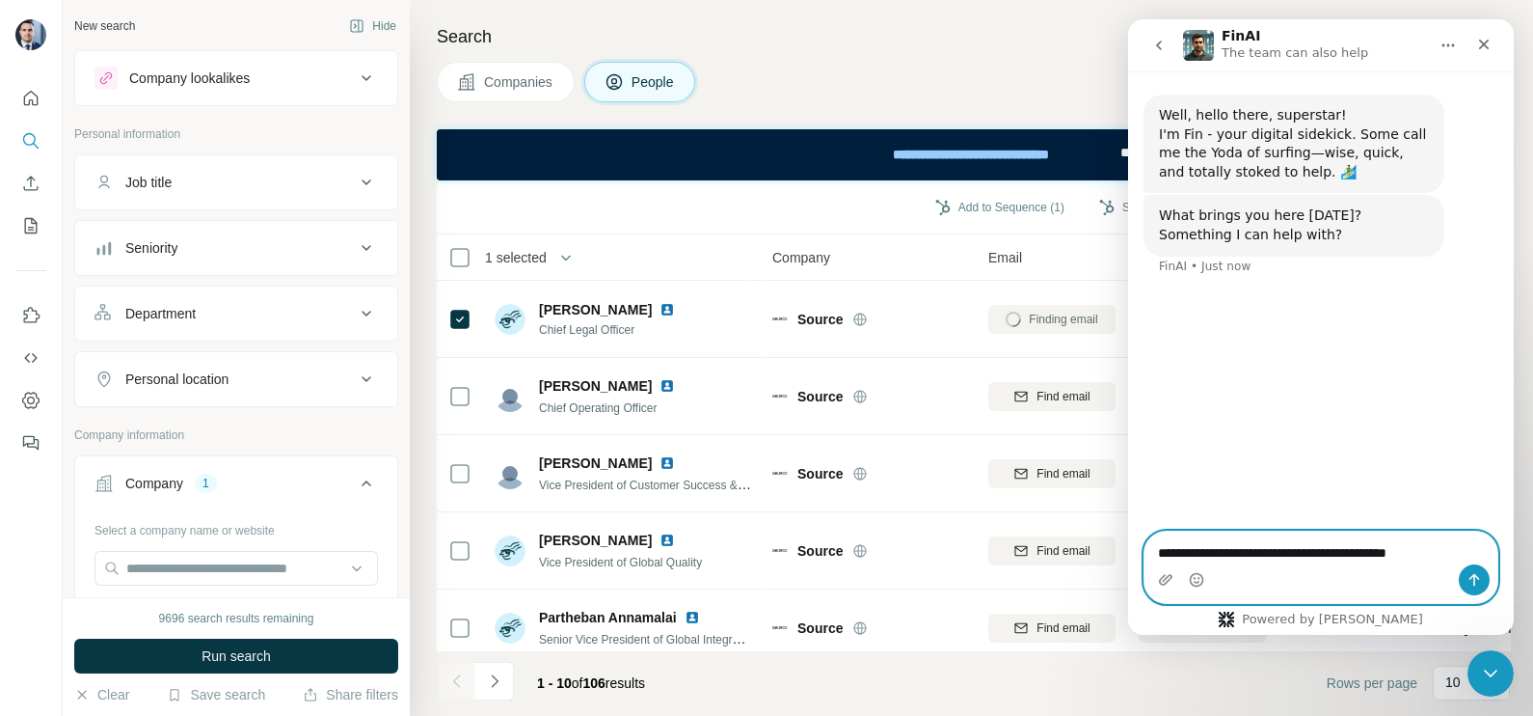
paste textarea "**********"
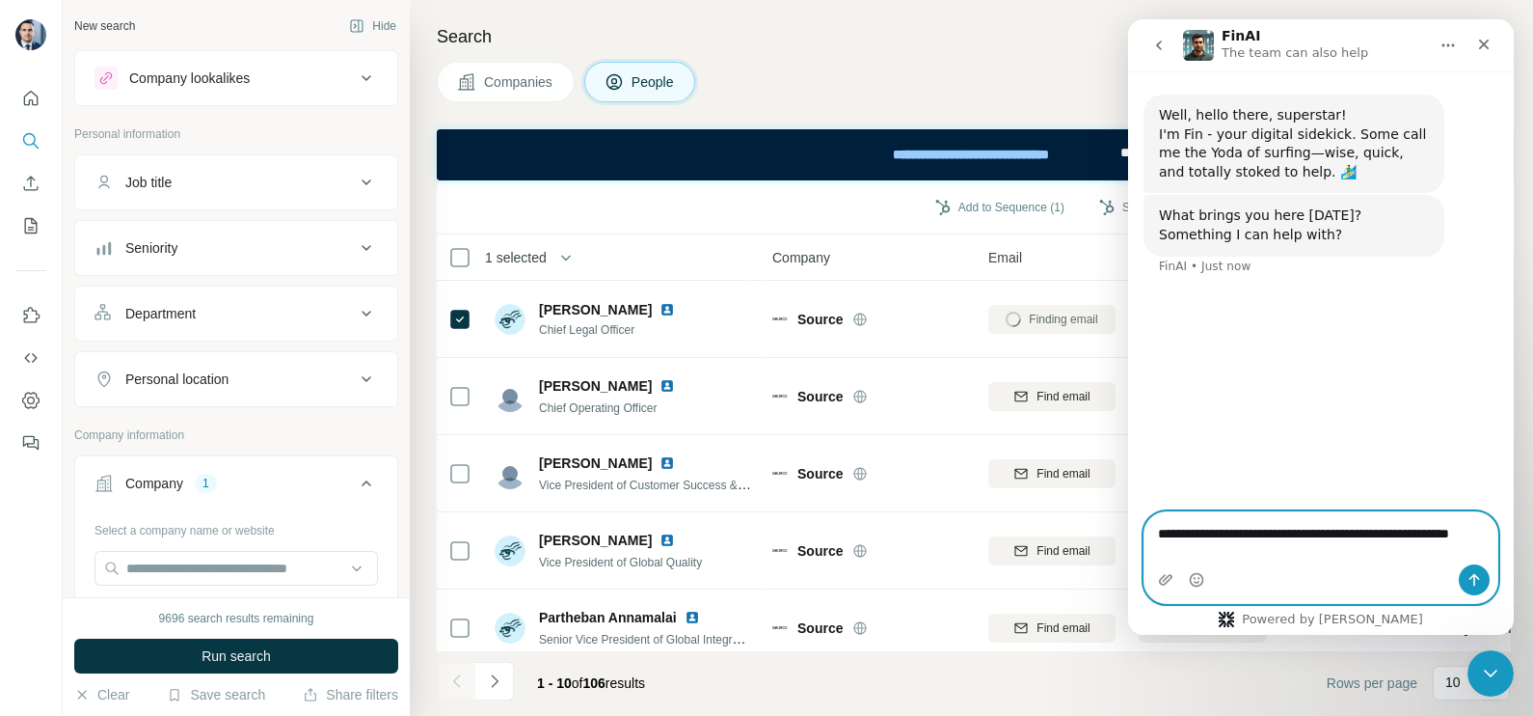
type textarea "**********"
click at [1470, 572] on icon "Send a message…" at bounding box center [1474, 579] width 15 height 15
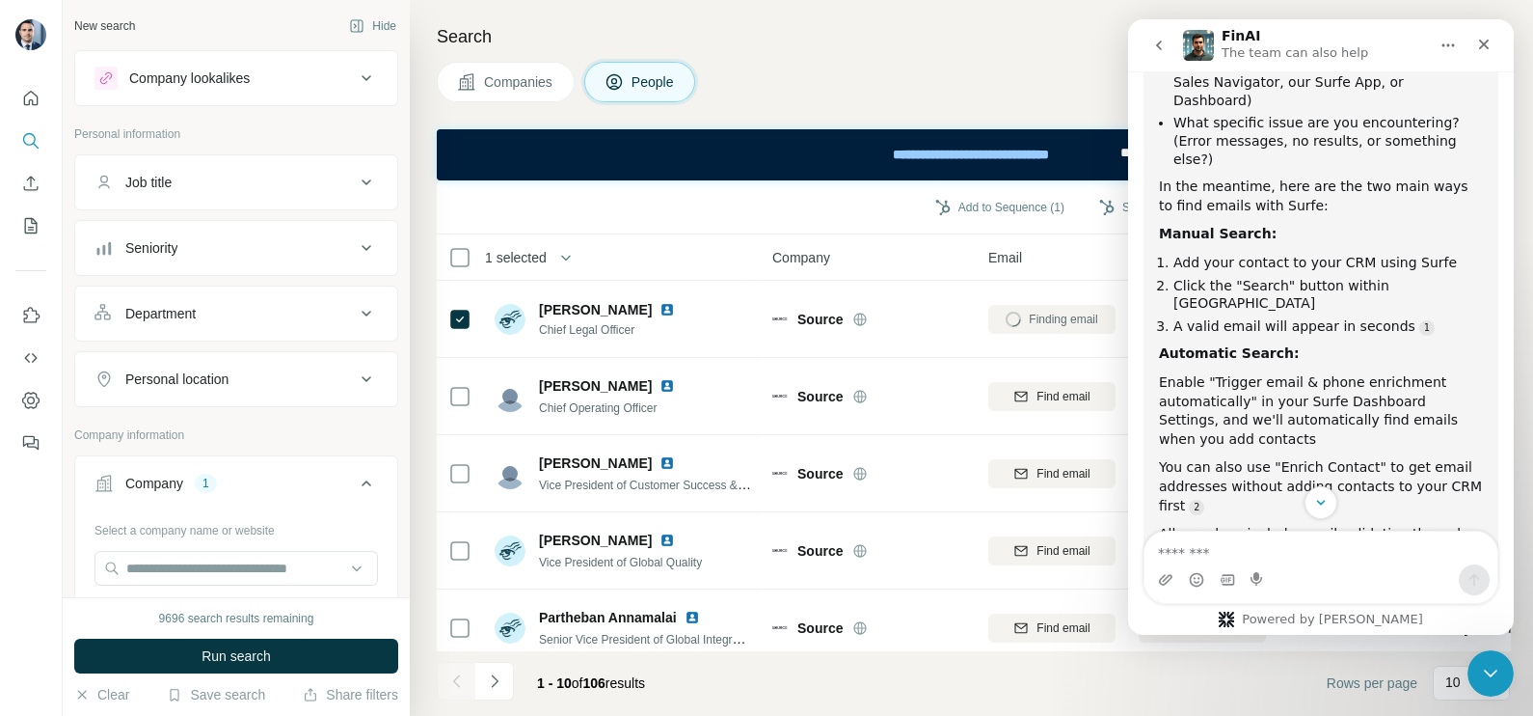
scroll to position [410, 0]
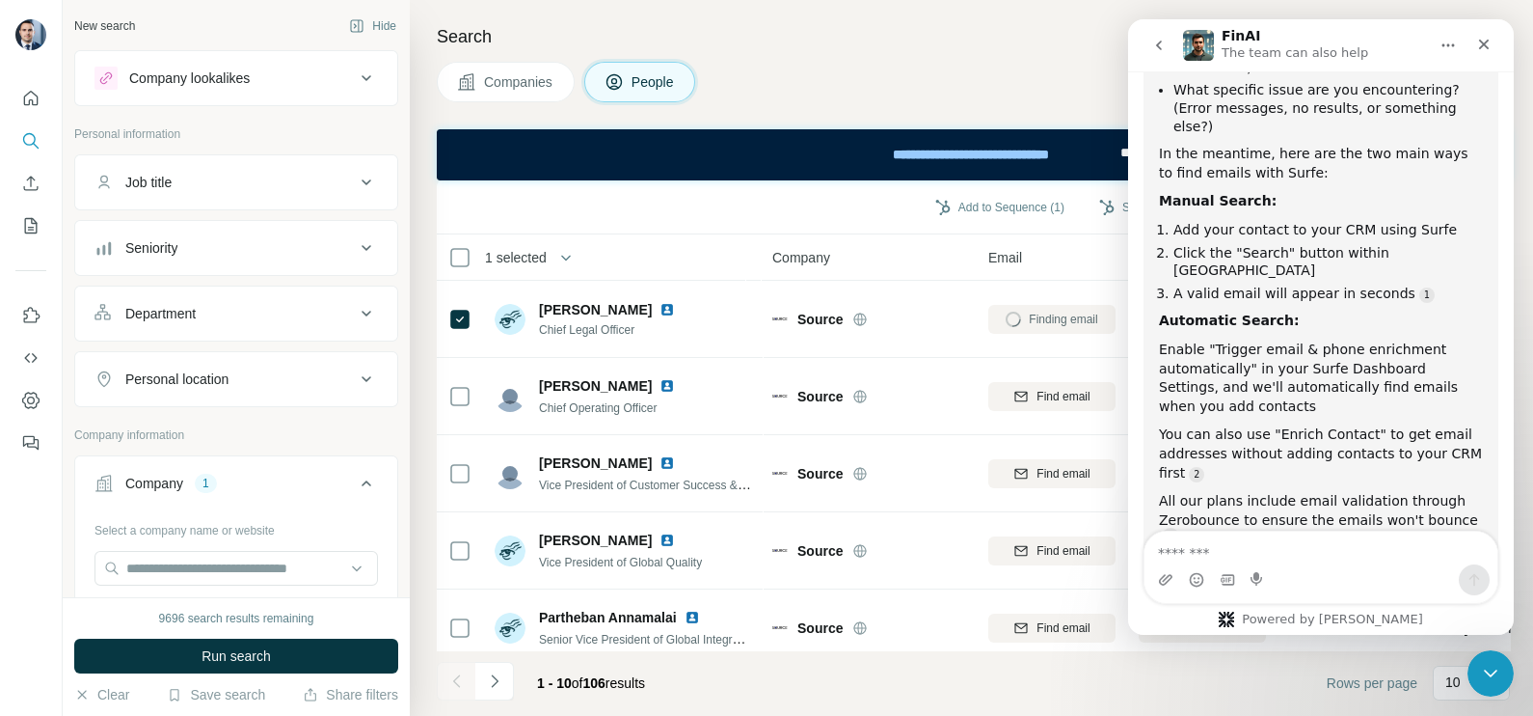
click at [1283, 545] on textarea "Message…" at bounding box center [1321, 547] width 353 height 33
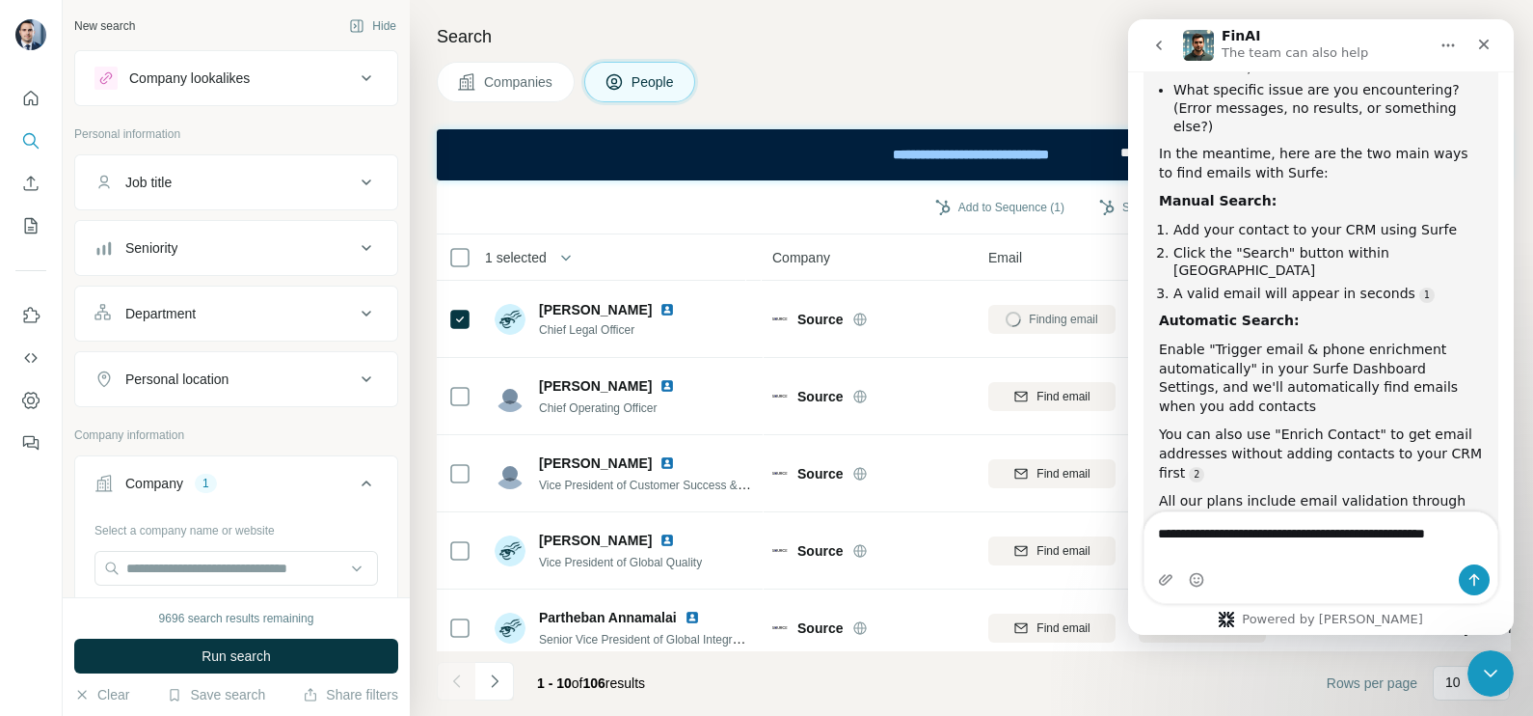
drag, startPoint x: 1153, startPoint y: 557, endPoint x: 1496, endPoint y: 567, distance: 342.5
click at [1496, 567] on div "**********" at bounding box center [1321, 557] width 353 height 91
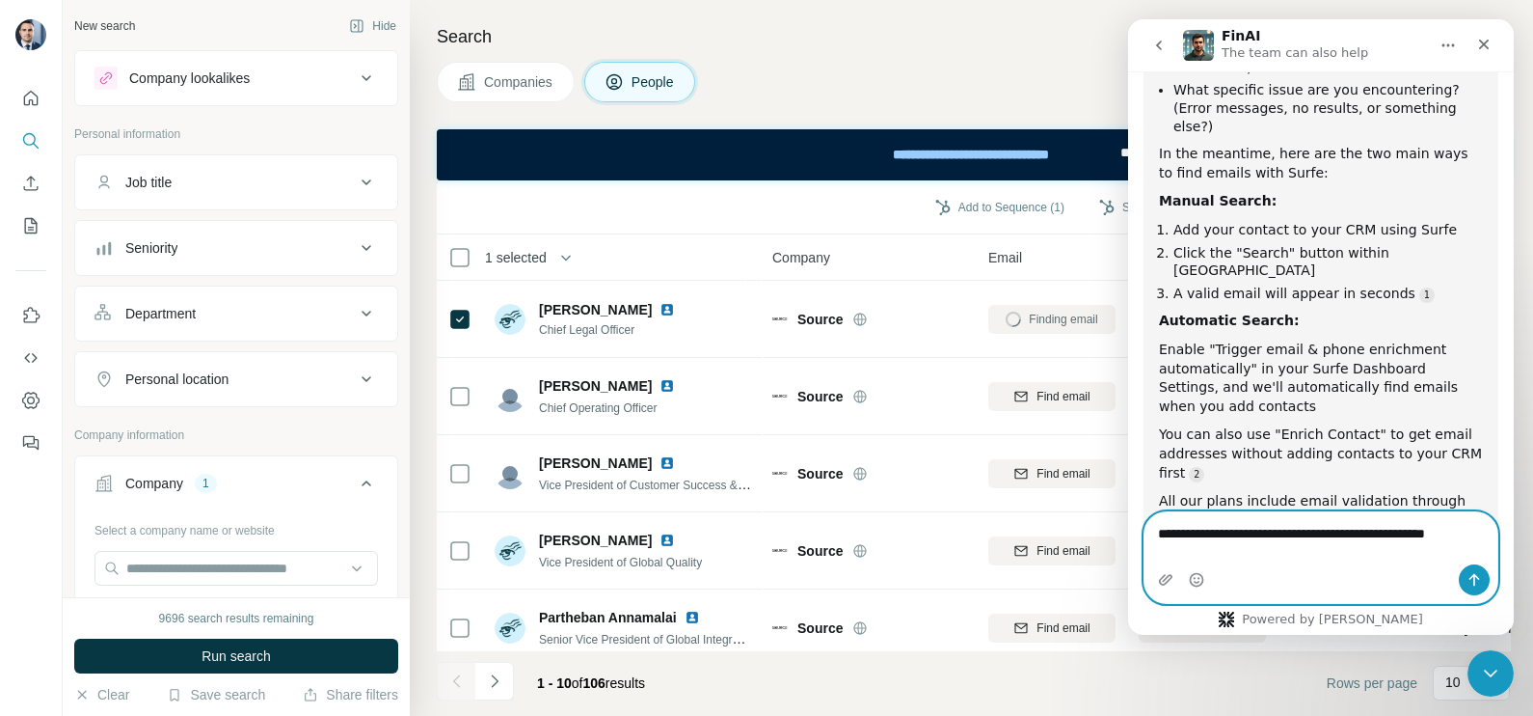
paste textarea "****"
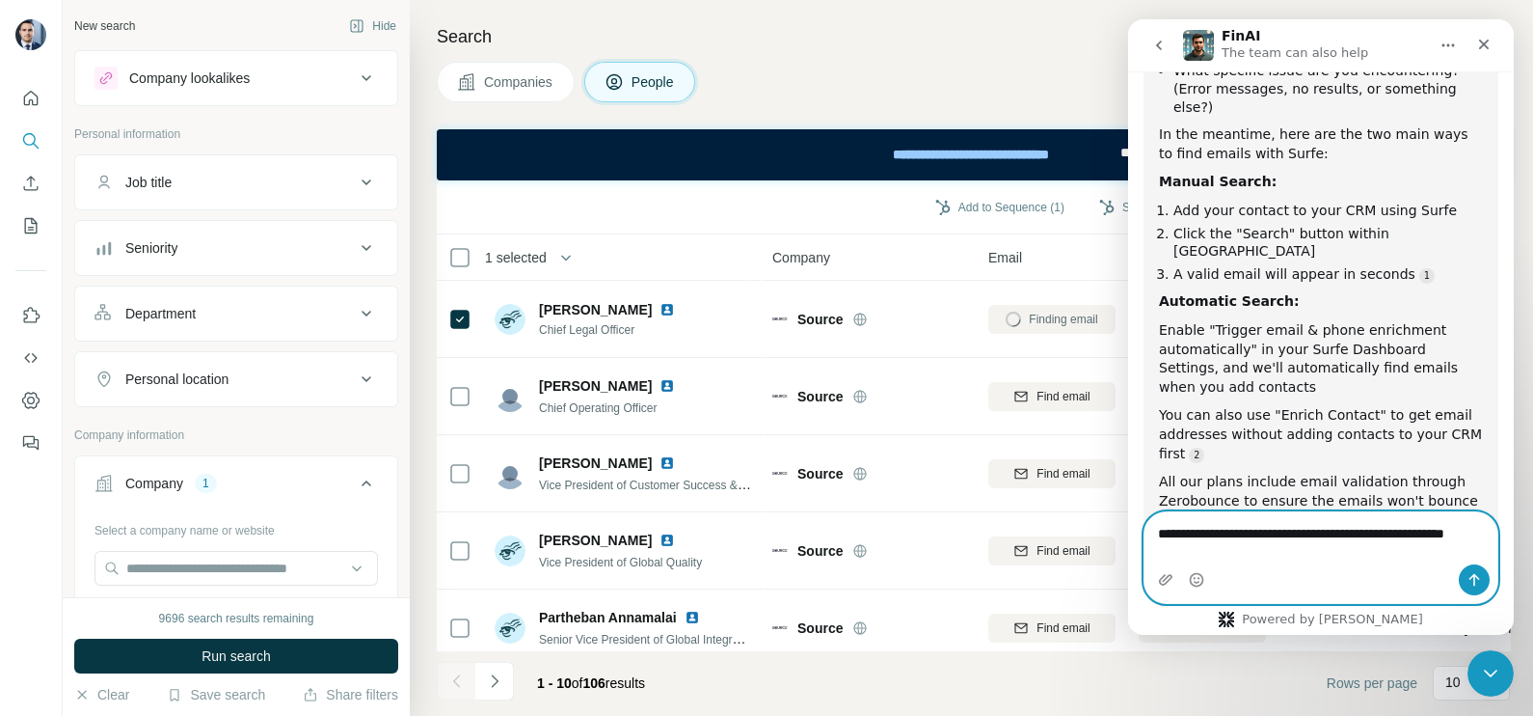
type textarea "**********"
click at [1466, 578] on button "Send a message…" at bounding box center [1474, 579] width 31 height 31
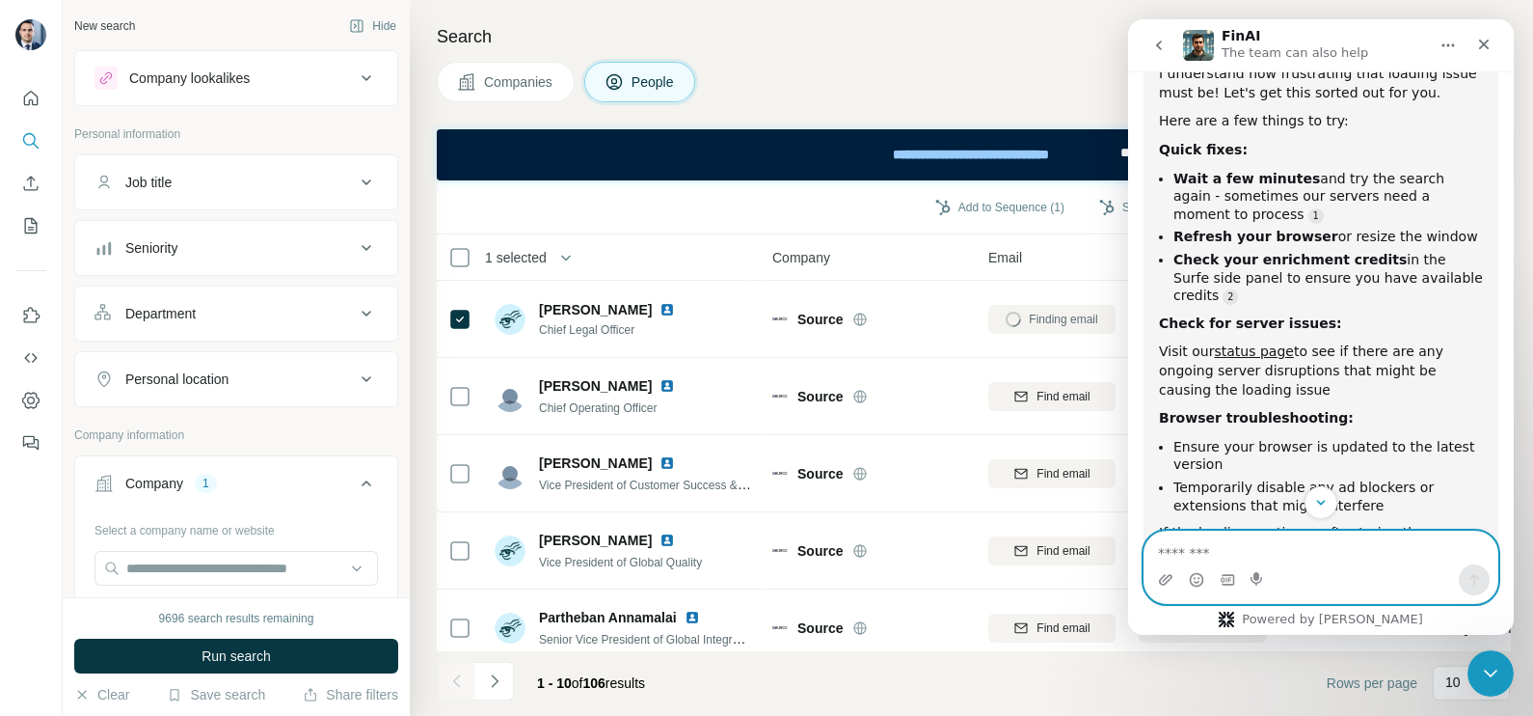
scroll to position [1090, 0]
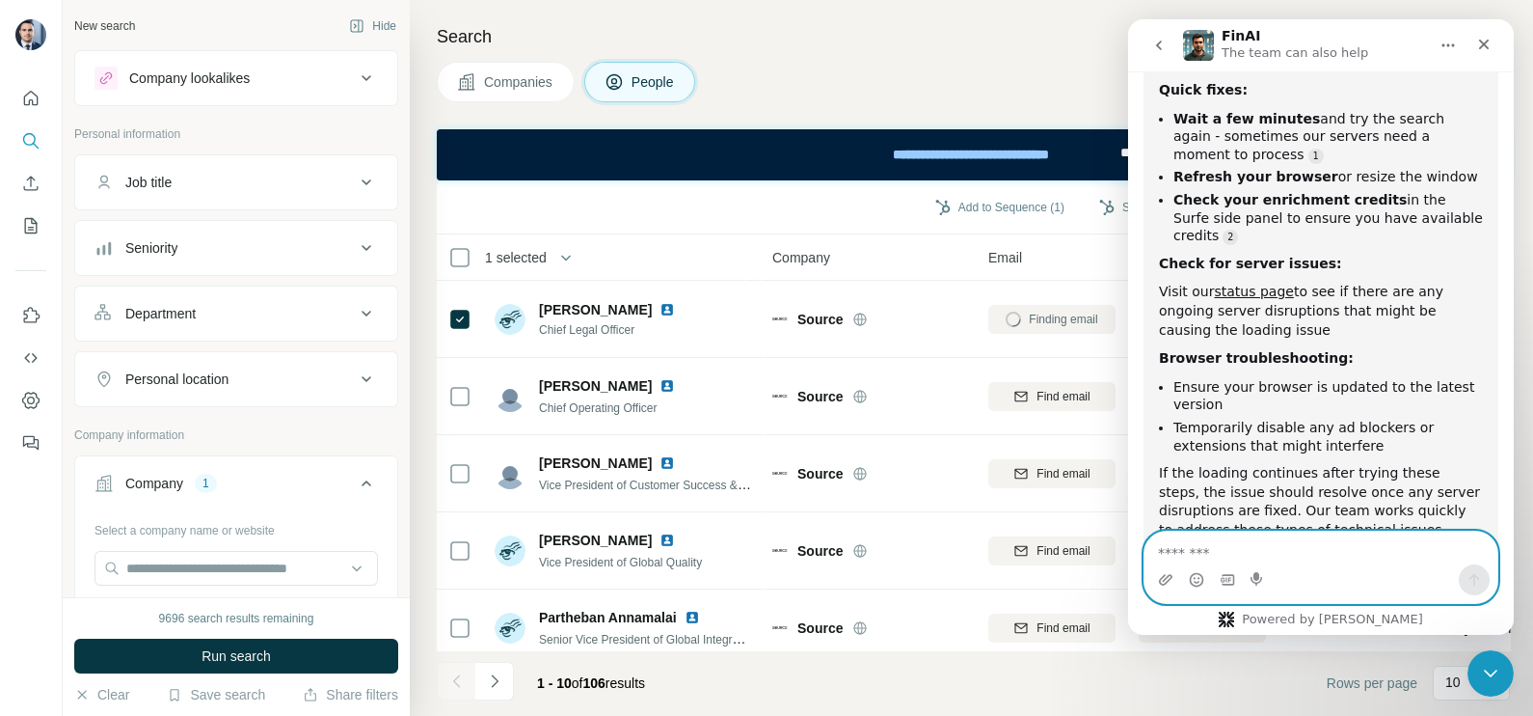
click at [1297, 534] on textarea "Message…" at bounding box center [1321, 547] width 353 height 33
type textarea "*****"
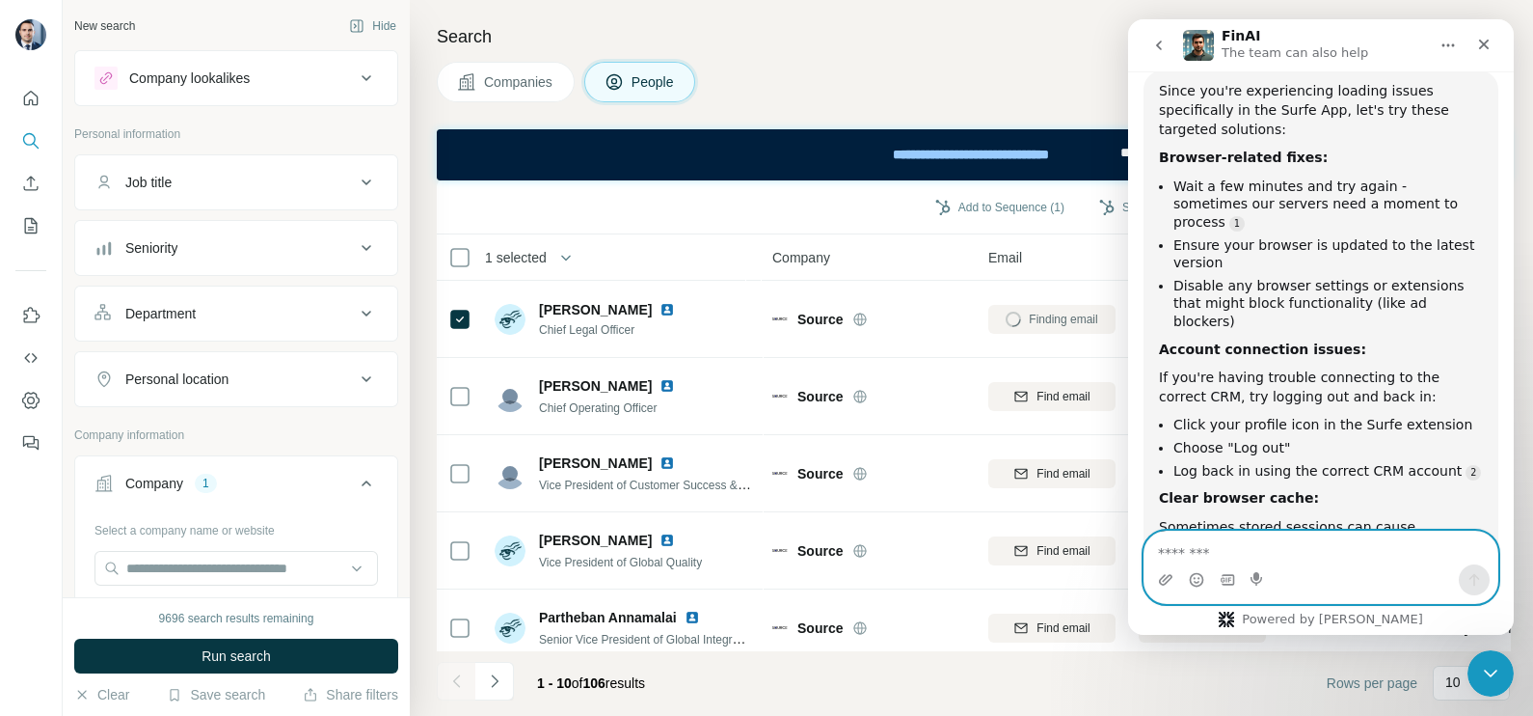
scroll to position [1718, 0]
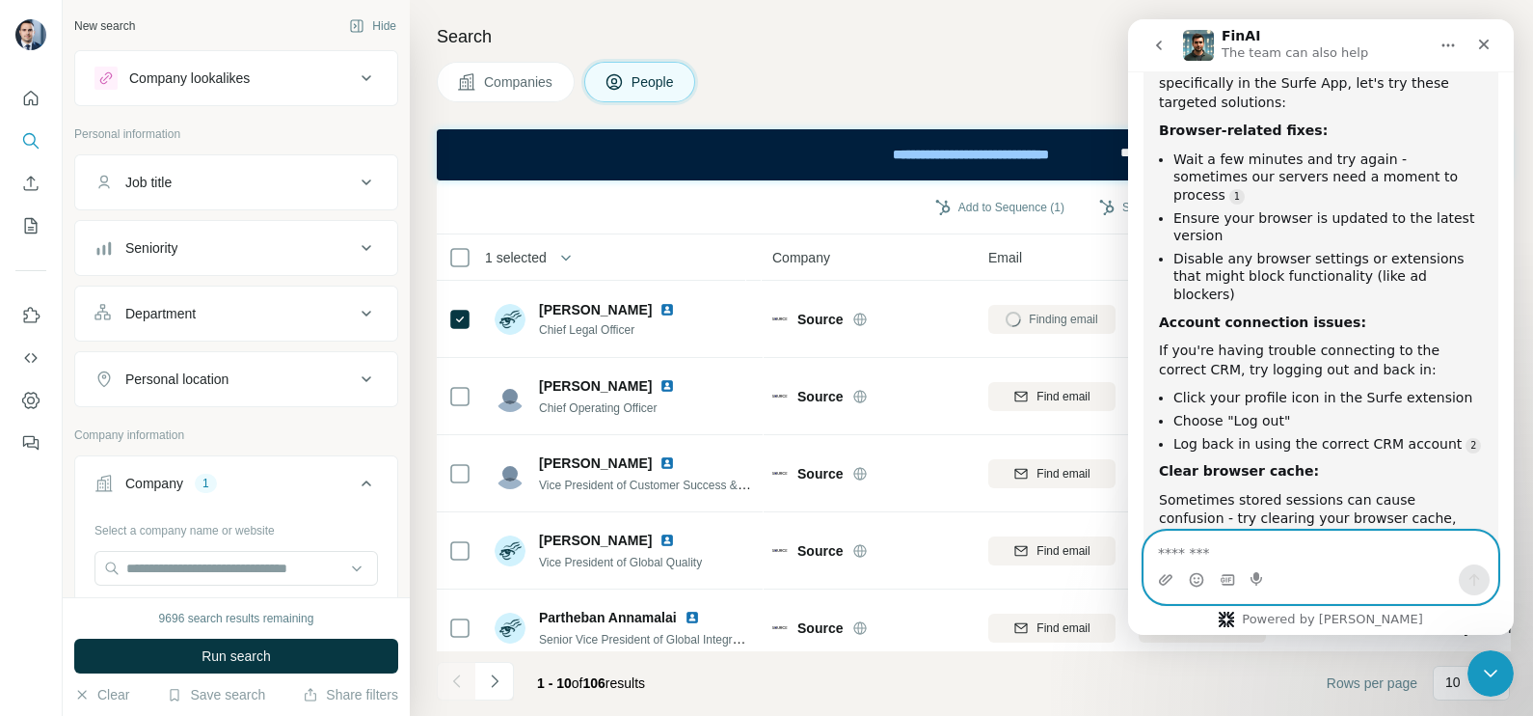
click at [1251, 542] on textarea "Message…" at bounding box center [1321, 547] width 353 height 33
type textarea "***"
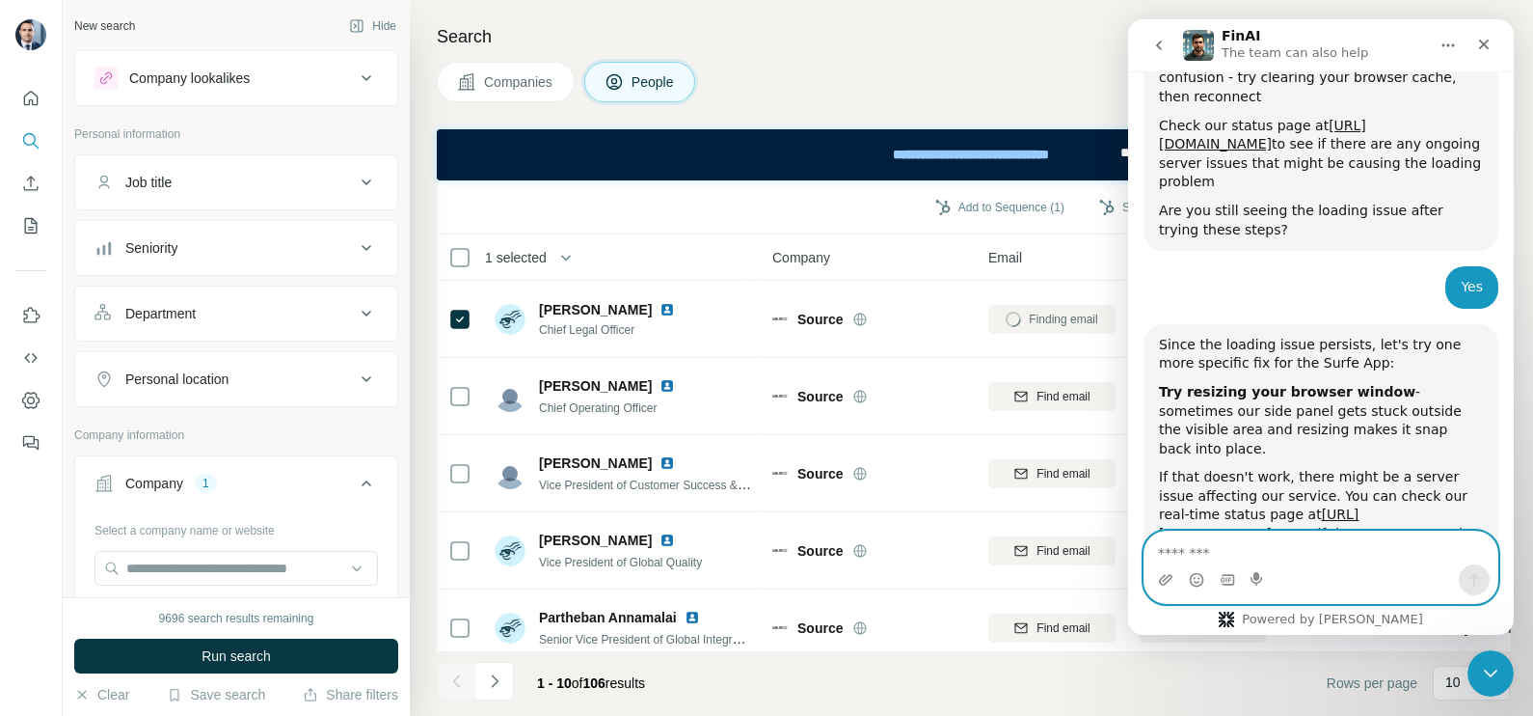
scroll to position [2199, 0]
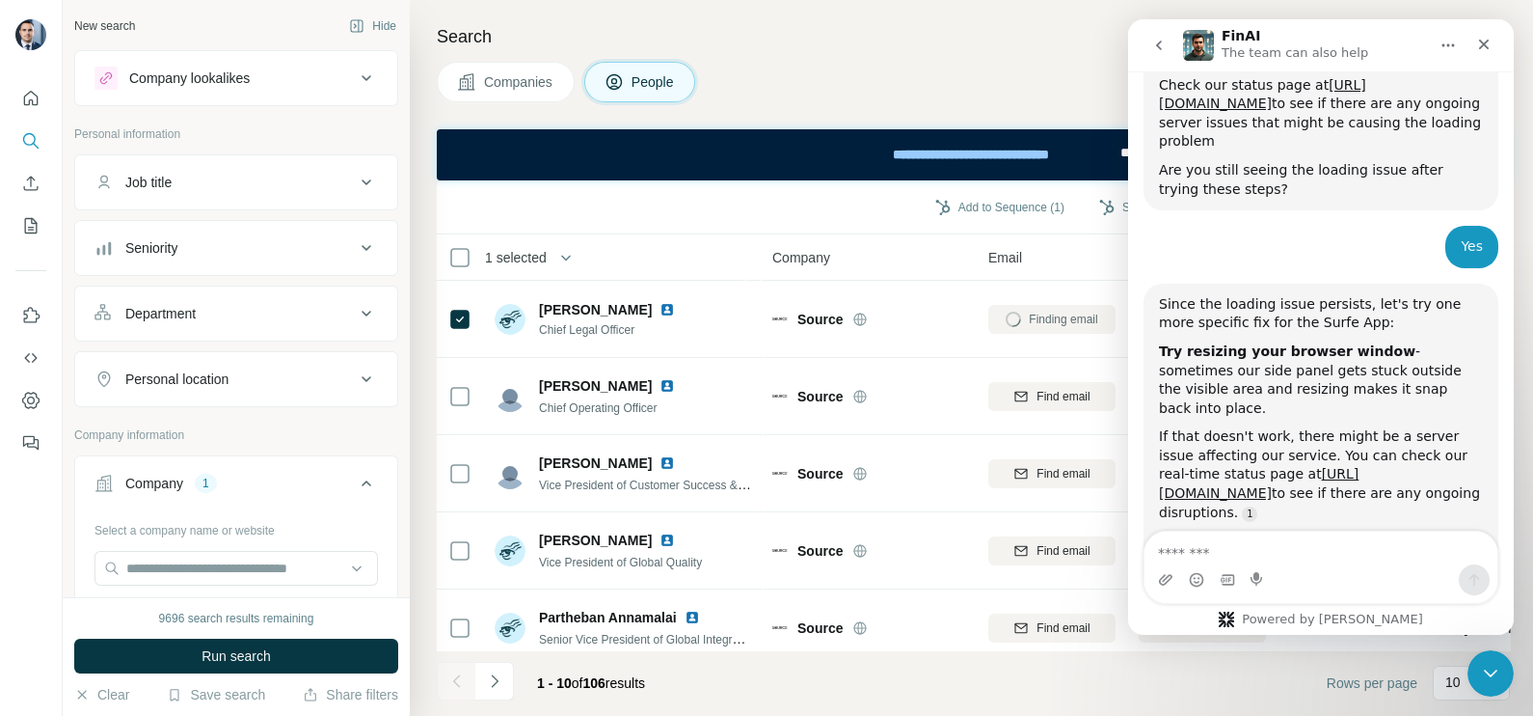
click at [786, 81] on div "Companies People" at bounding box center [973, 82] width 1073 height 41
click at [1473, 668] on div "Close Intercom Messenger" at bounding box center [1488, 670] width 46 height 46
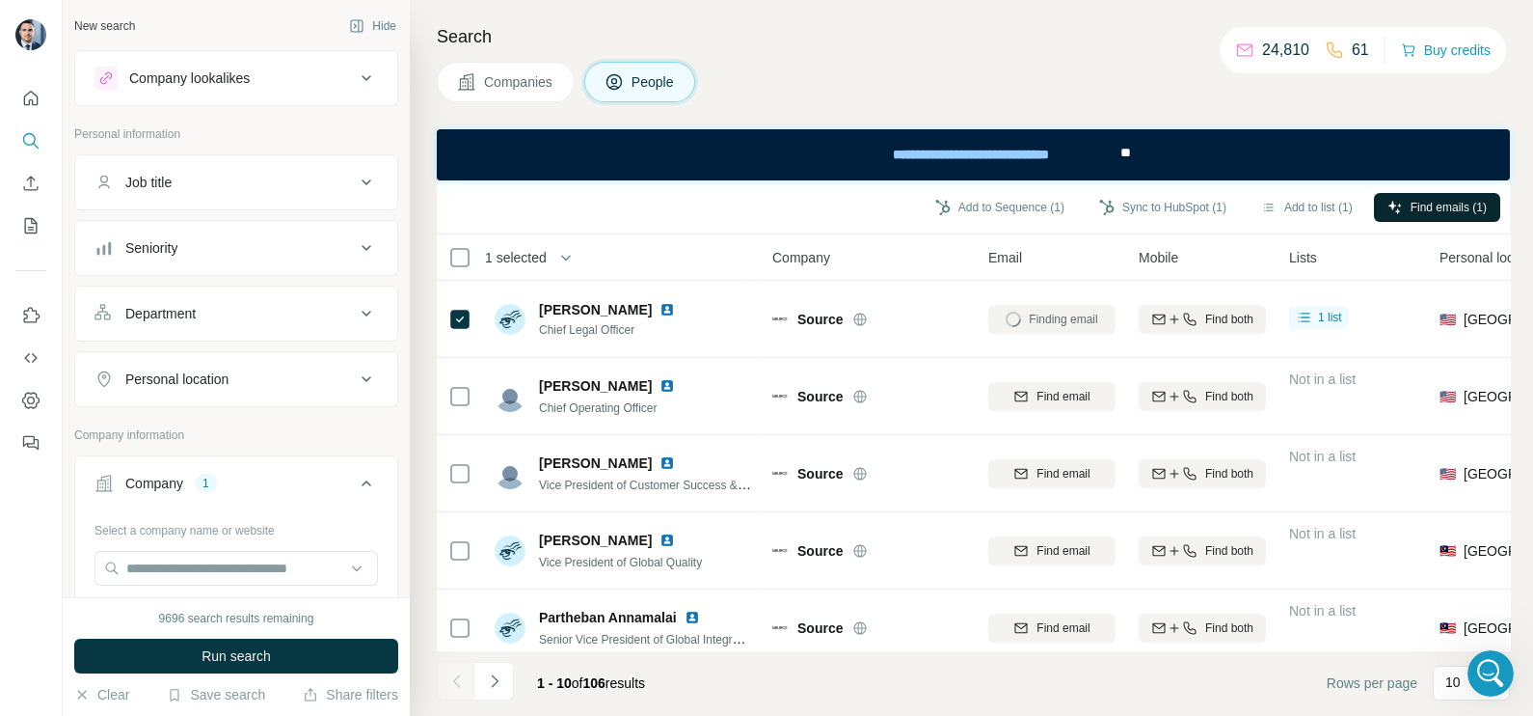
click at [1174, 63] on div "Companies People" at bounding box center [973, 82] width 1073 height 41
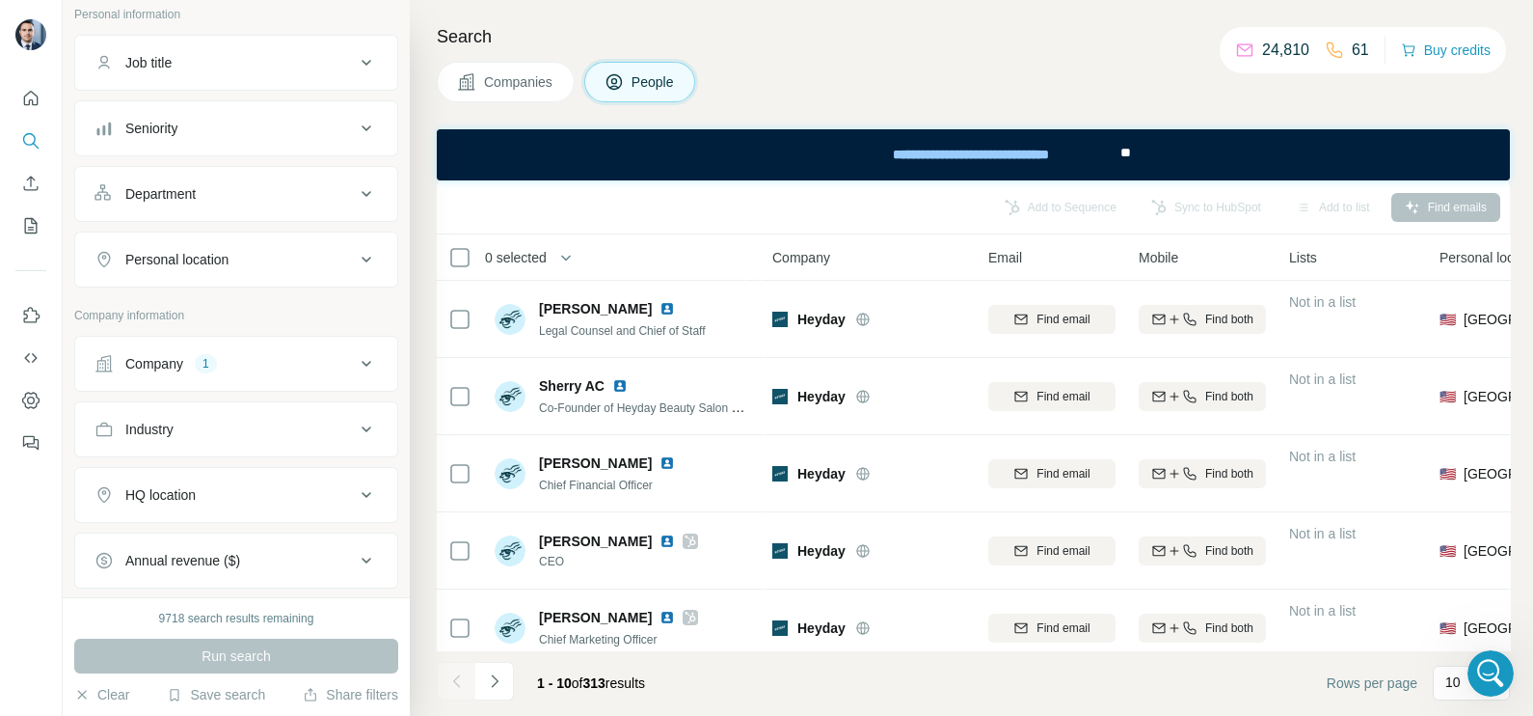
scroll to position [240, 0]
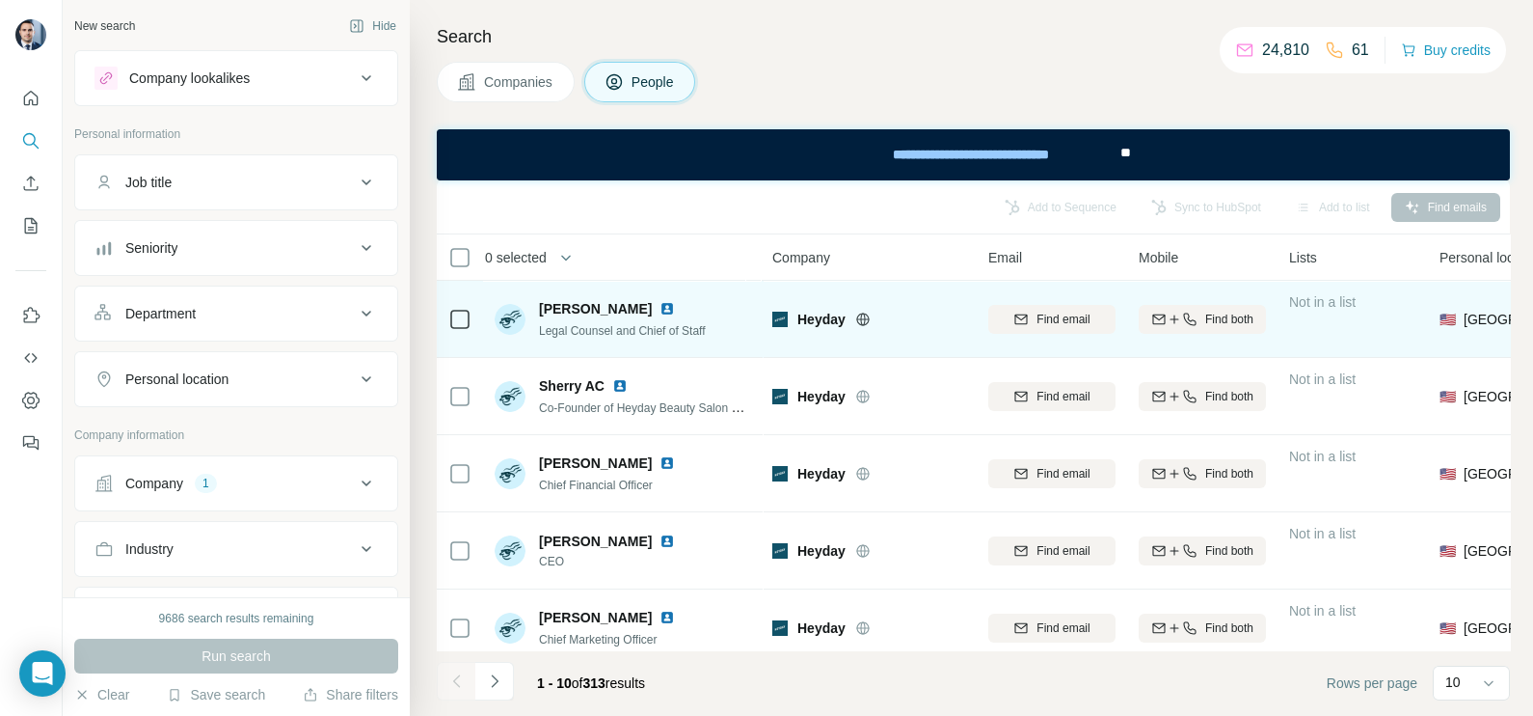
click at [445, 317] on td at bounding box center [460, 319] width 46 height 77
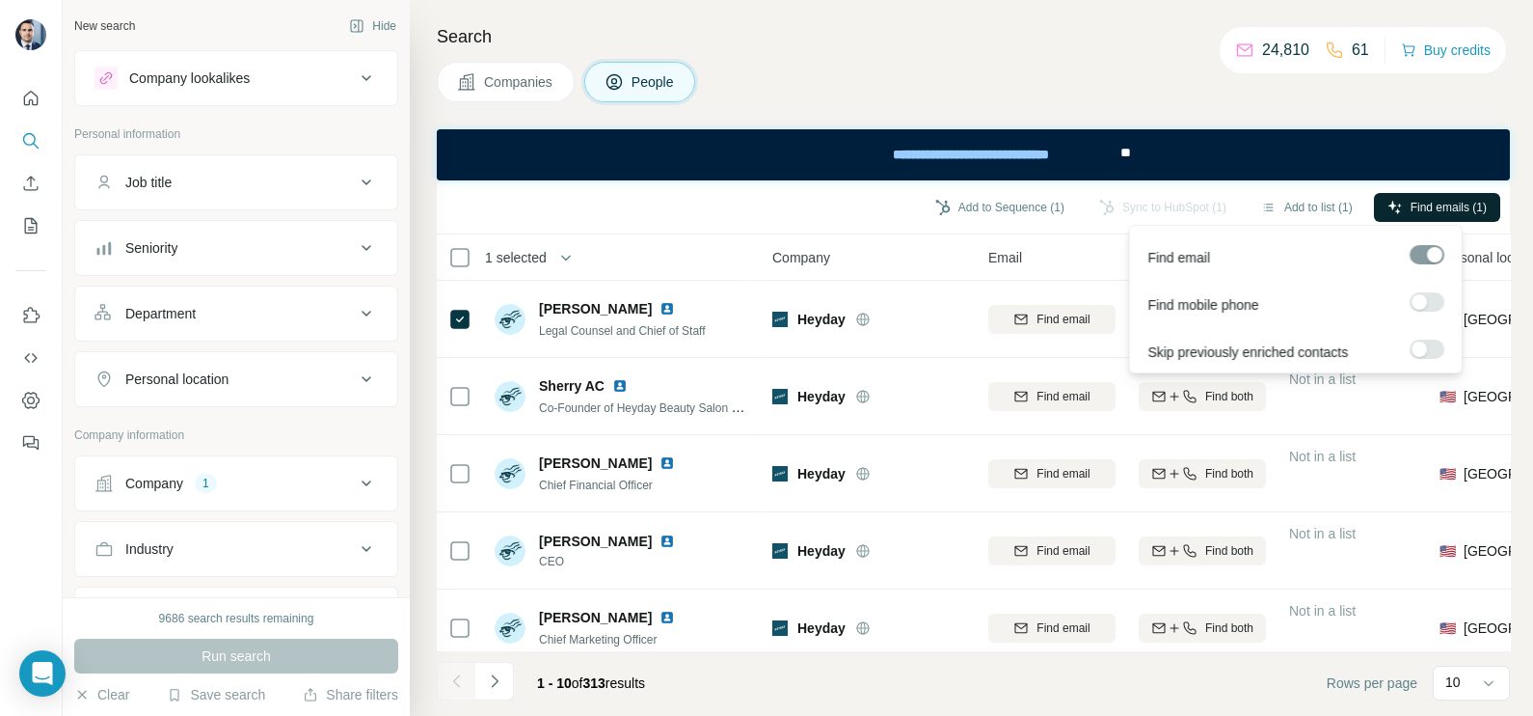
click at [1446, 218] on button "Find emails (1)" at bounding box center [1437, 207] width 126 height 29
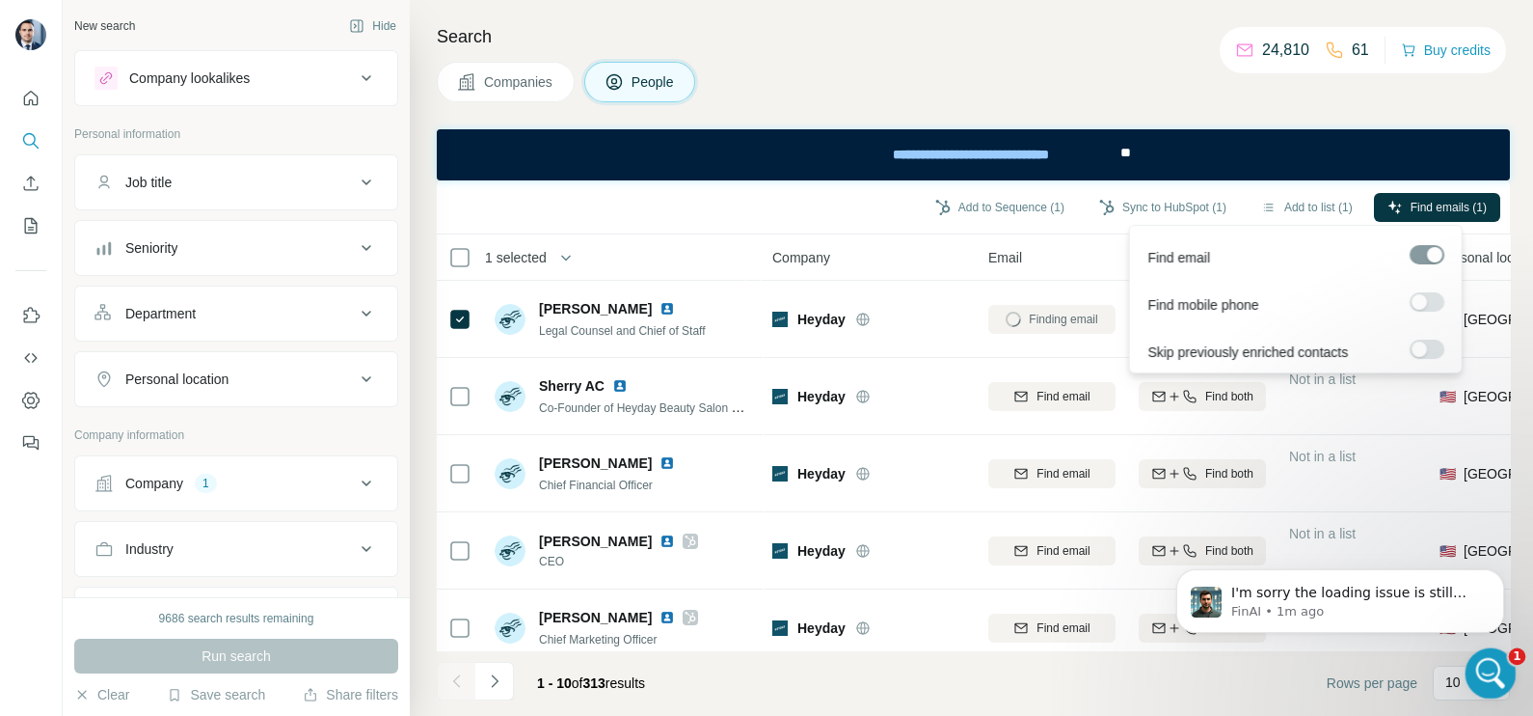
click at [1491, 673] on icon "Open Intercom Messenger" at bounding box center [1489, 671] width 32 height 32
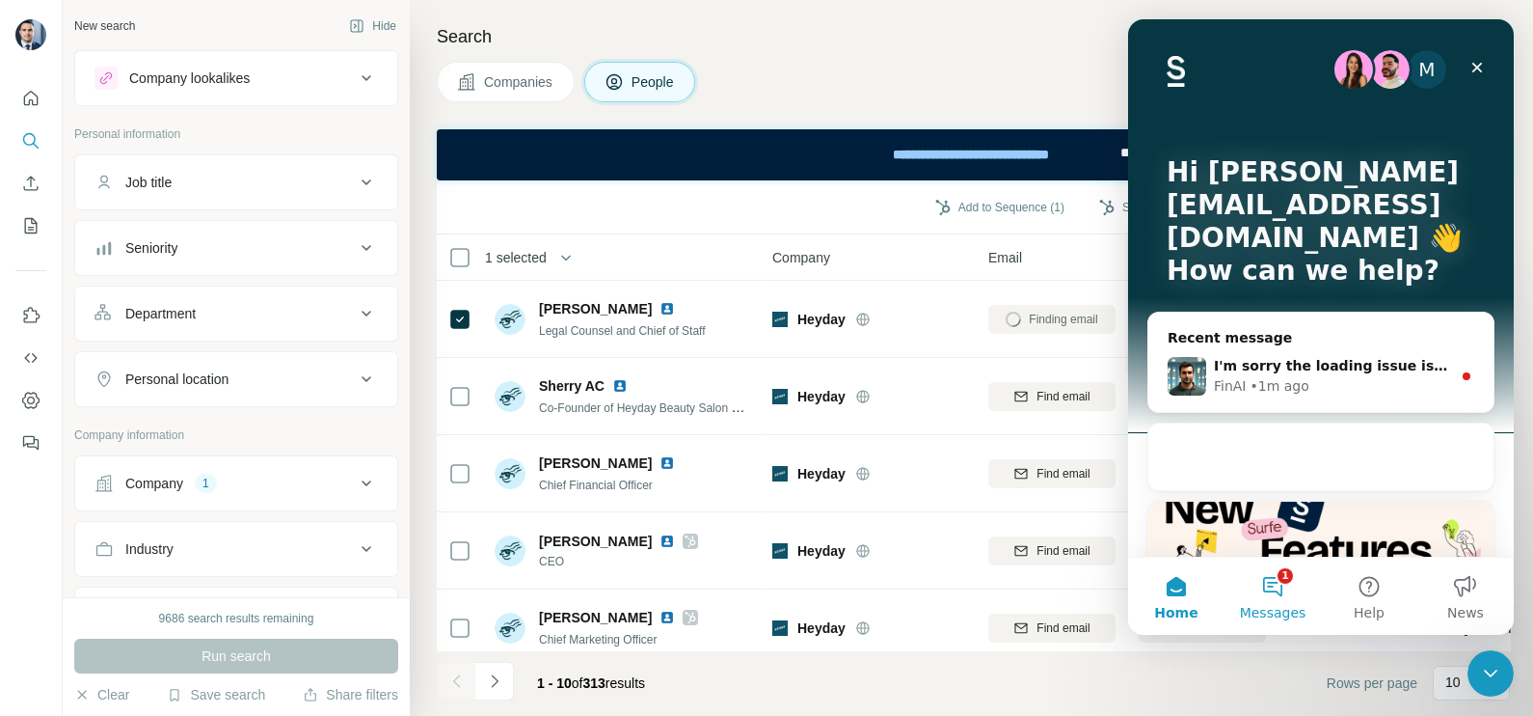
click at [1280, 581] on button "1 Messages" at bounding box center [1273, 595] width 96 height 77
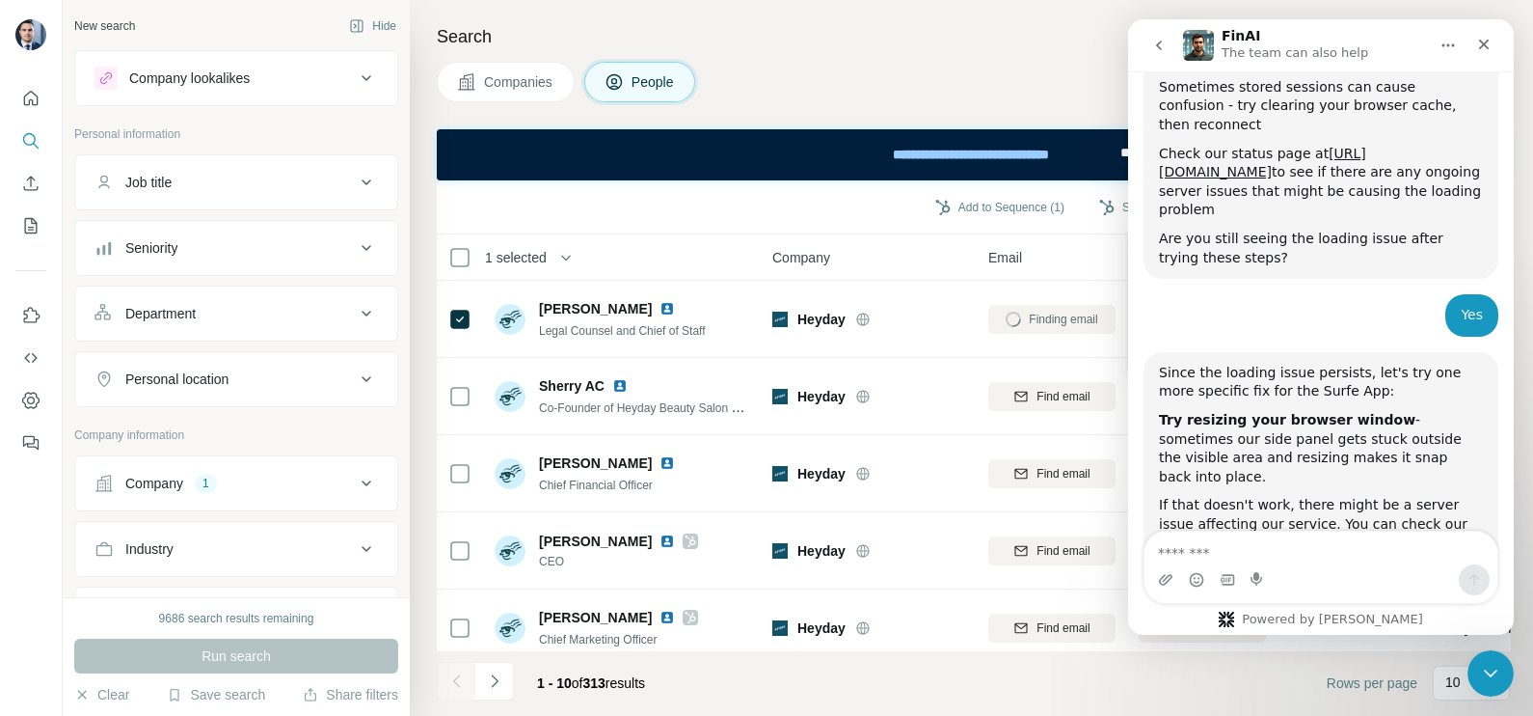
scroll to position [2350, 0]
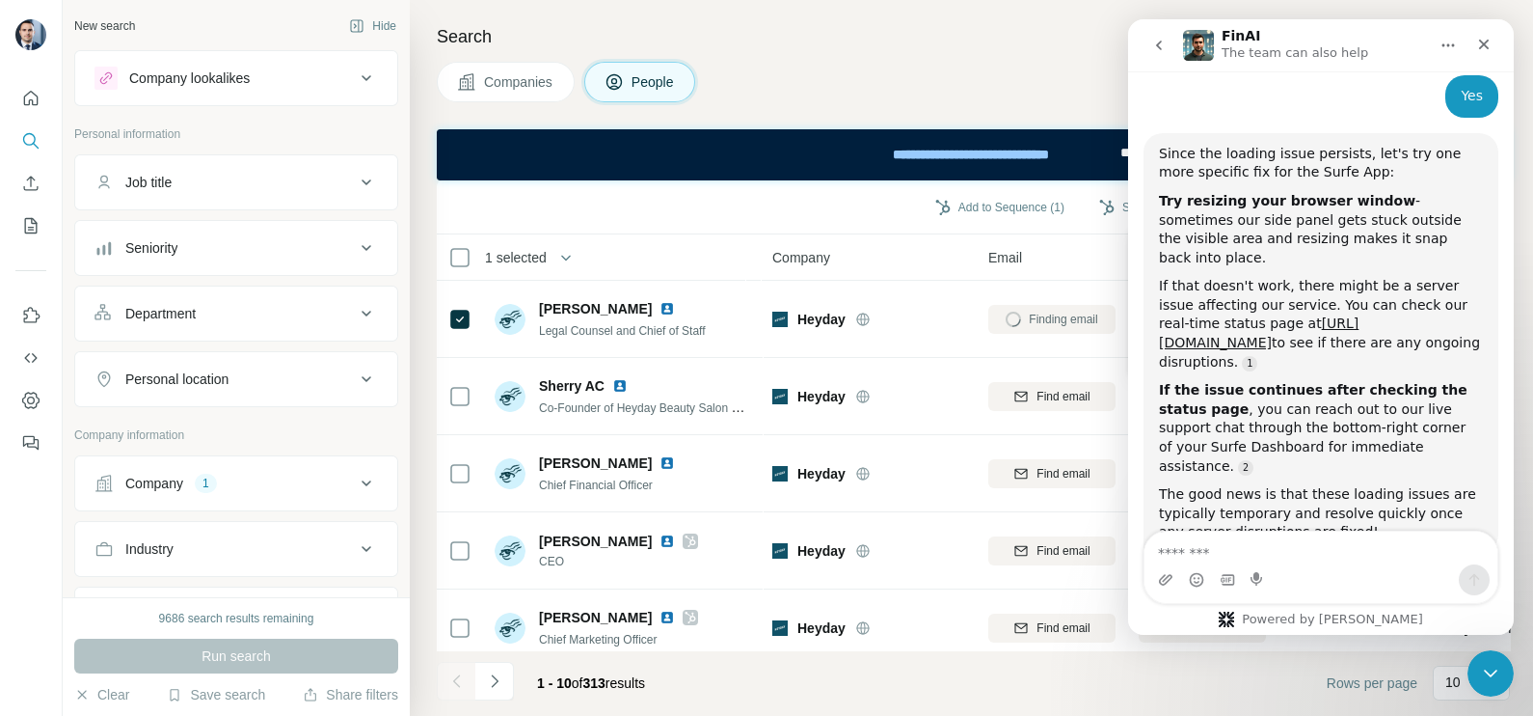
click at [1291, 544] on textarea "Message…" at bounding box center [1321, 547] width 353 height 33
type textarea "******"
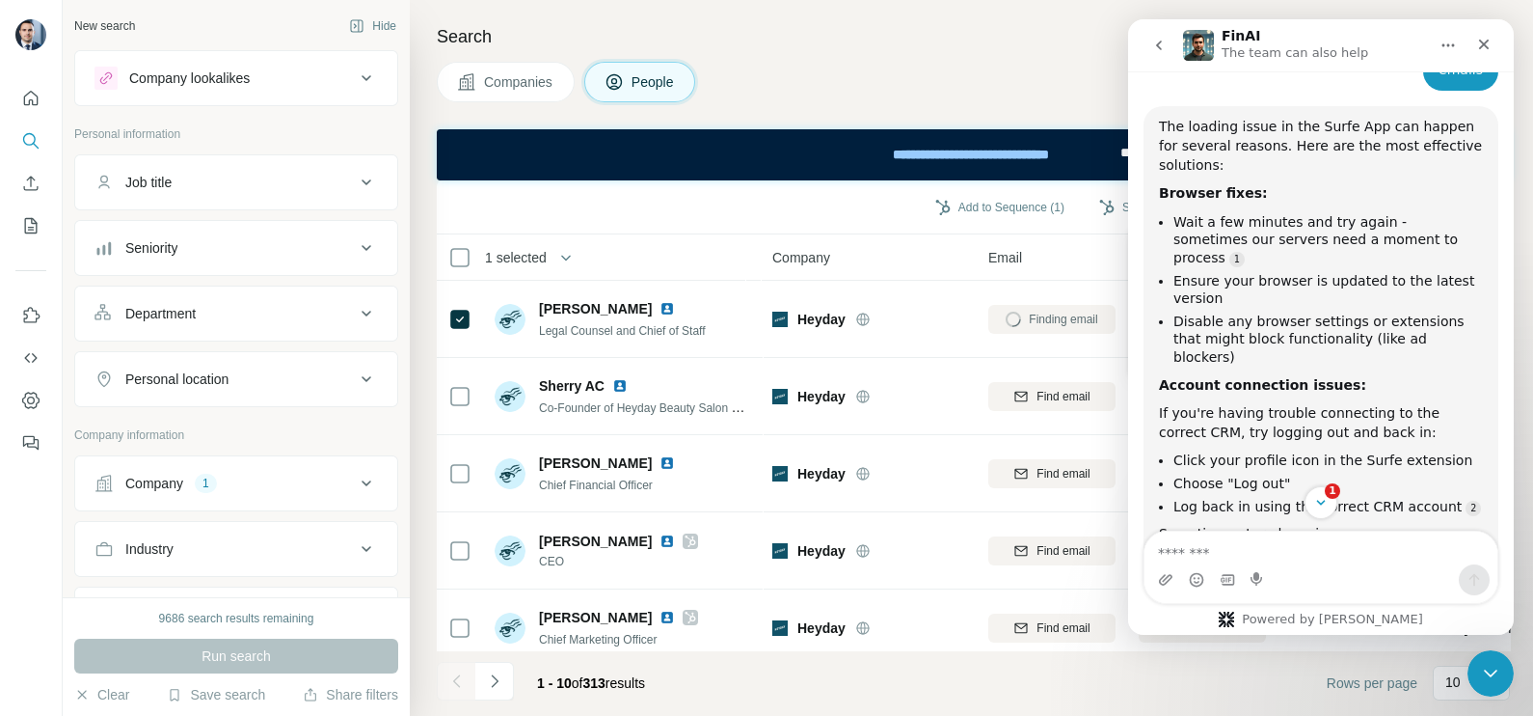
scroll to position [3079, 0]
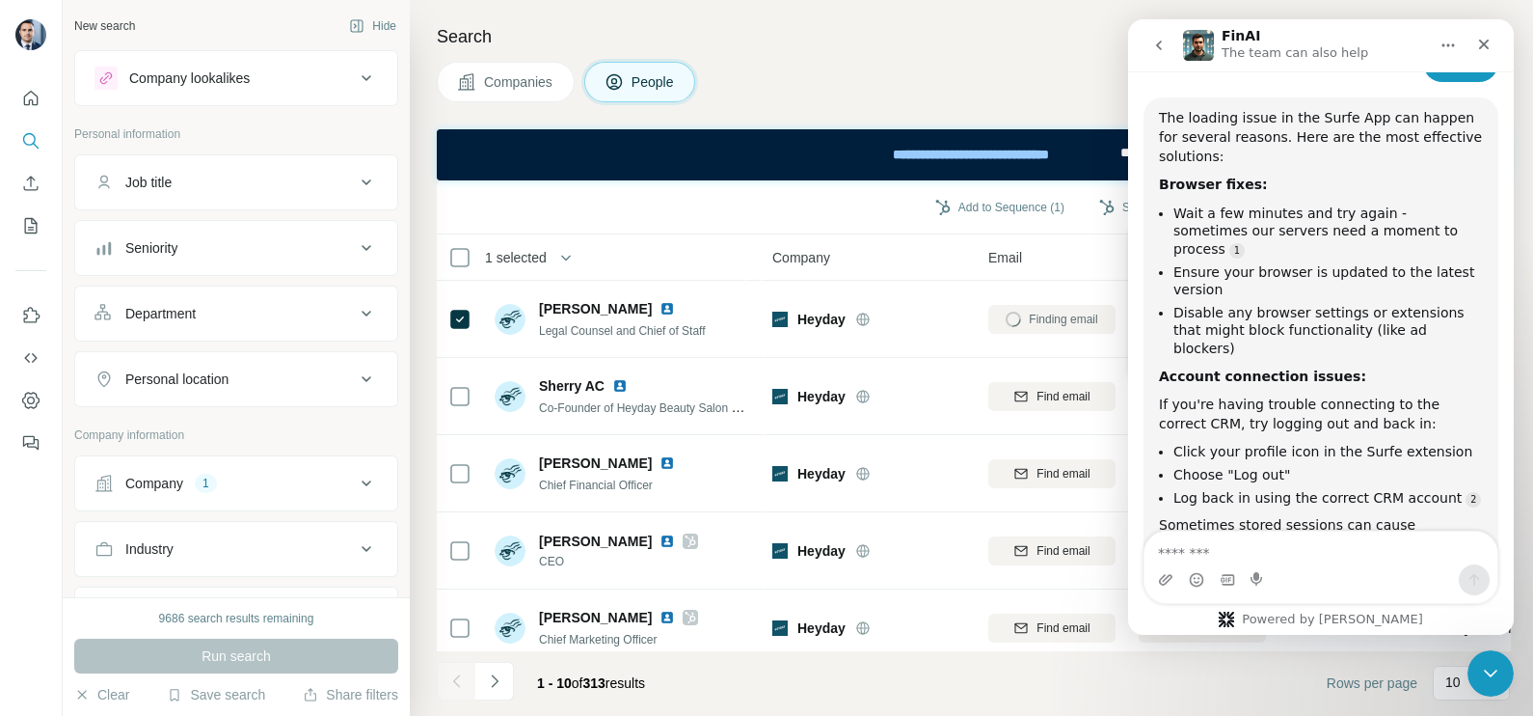
click at [1300, 539] on textarea "Message…" at bounding box center [1321, 547] width 353 height 33
type textarea "**********"
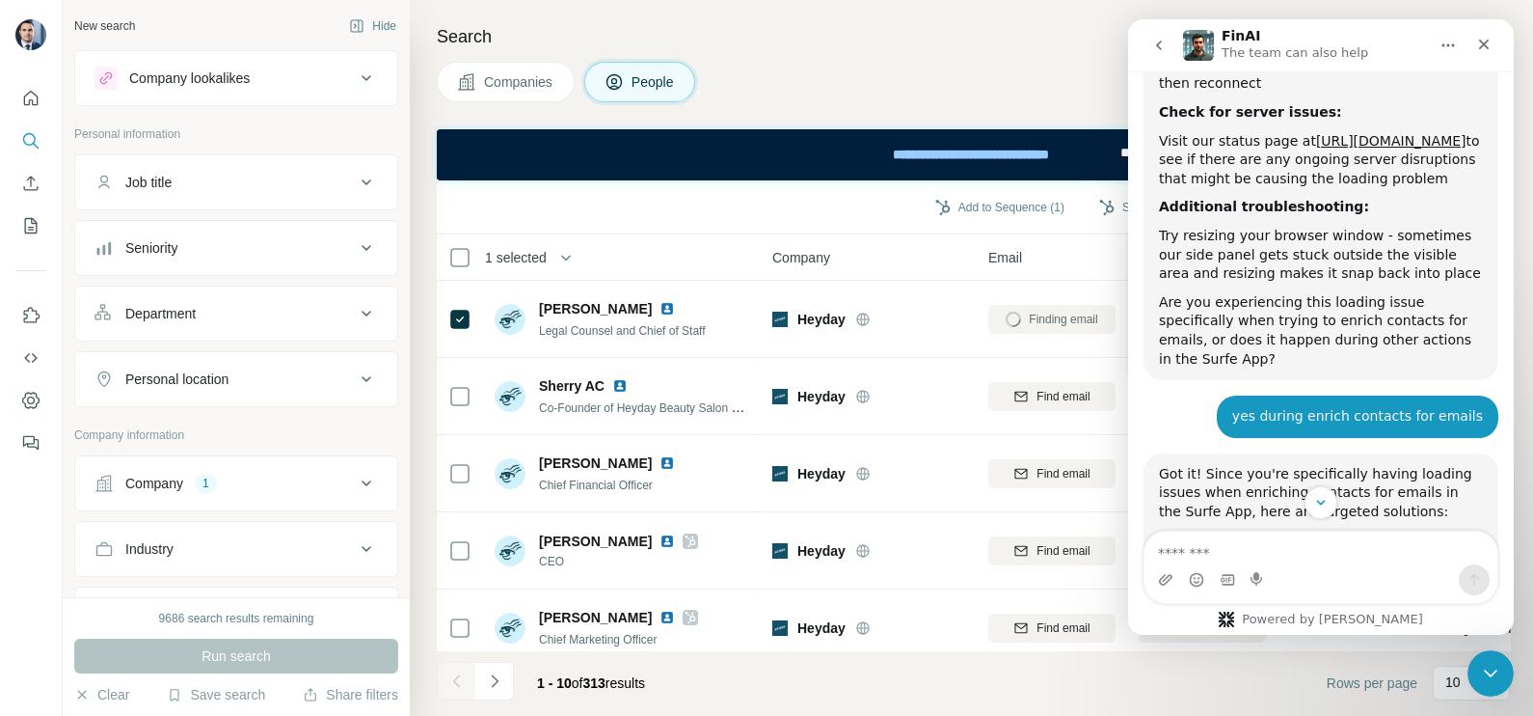
scroll to position [3660, 0]
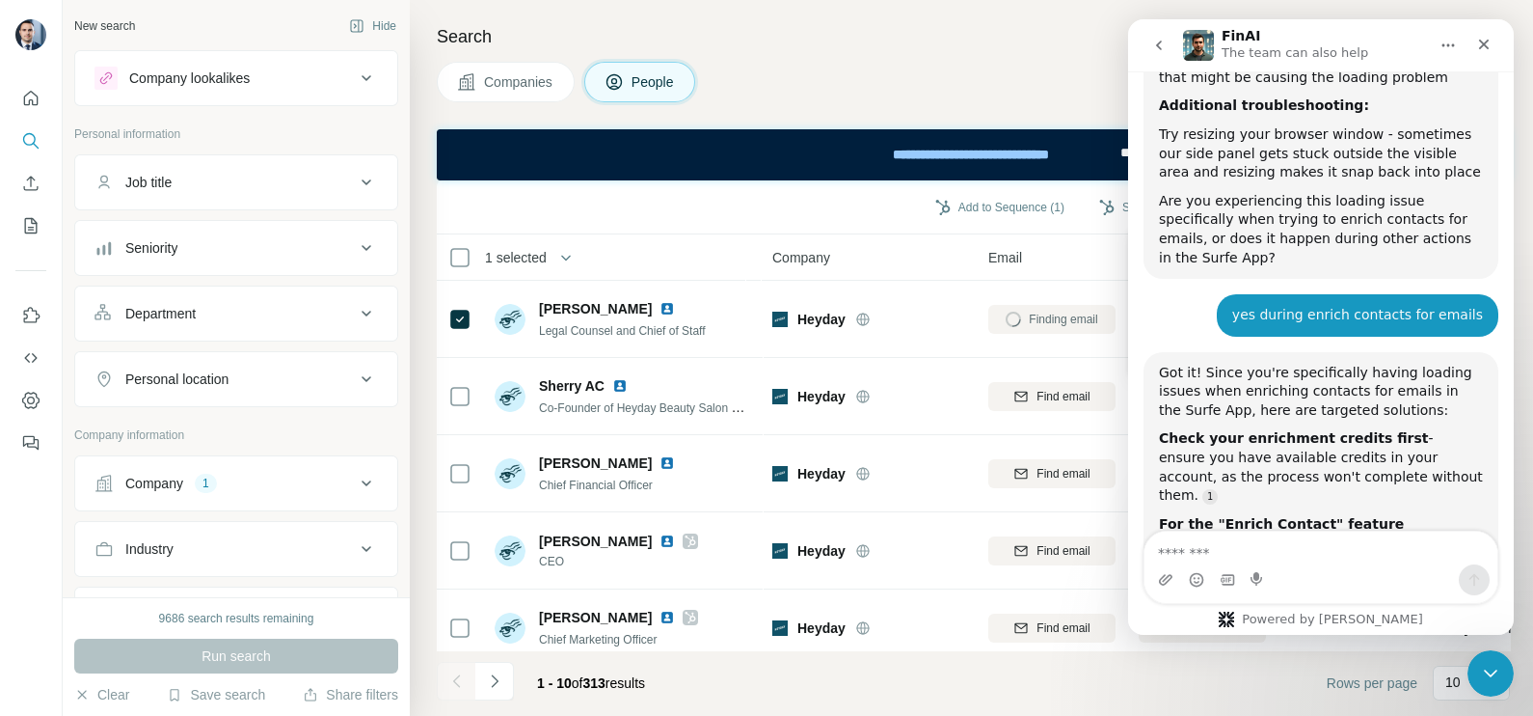
click at [1325, 554] on textarea "Message…" at bounding box center [1321, 547] width 353 height 33
type textarea "**********"
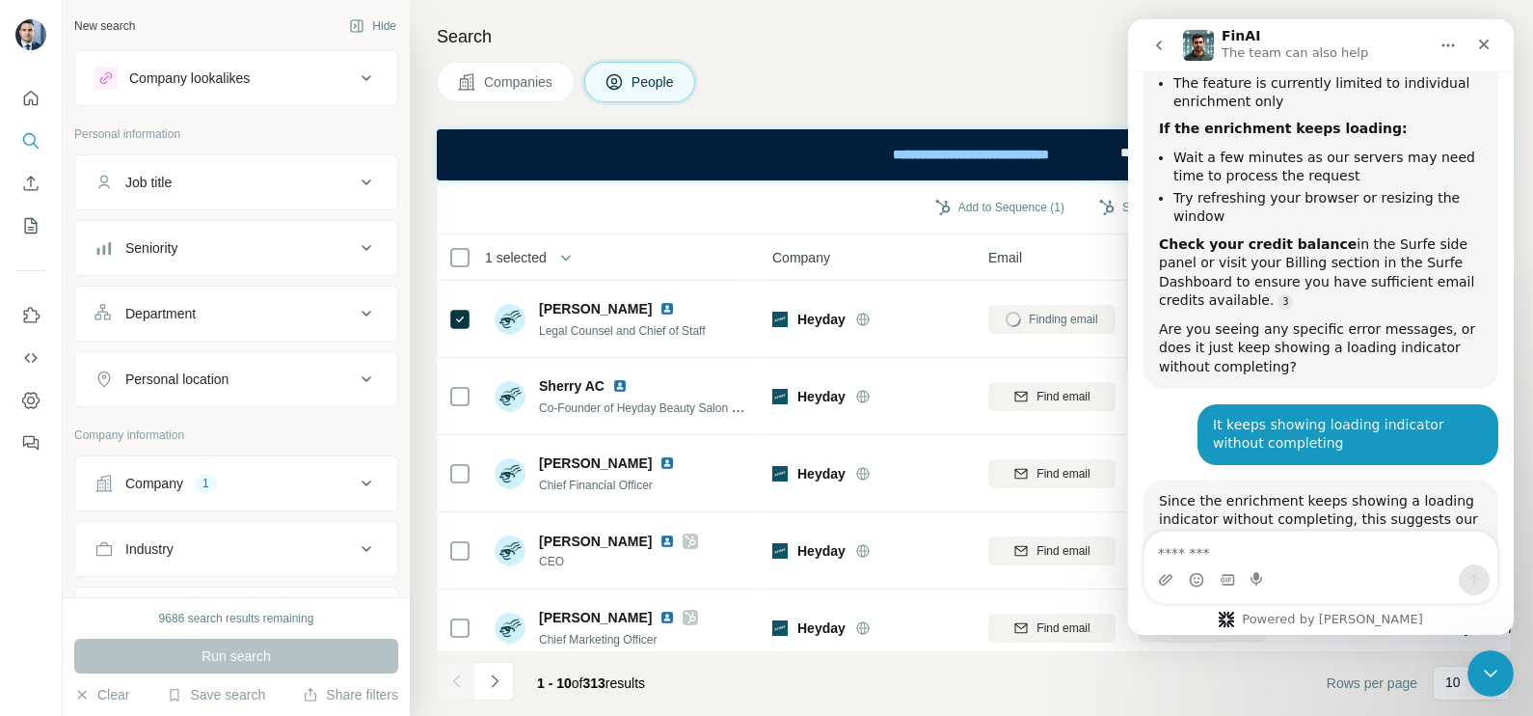
scroll to position [4200, 0]
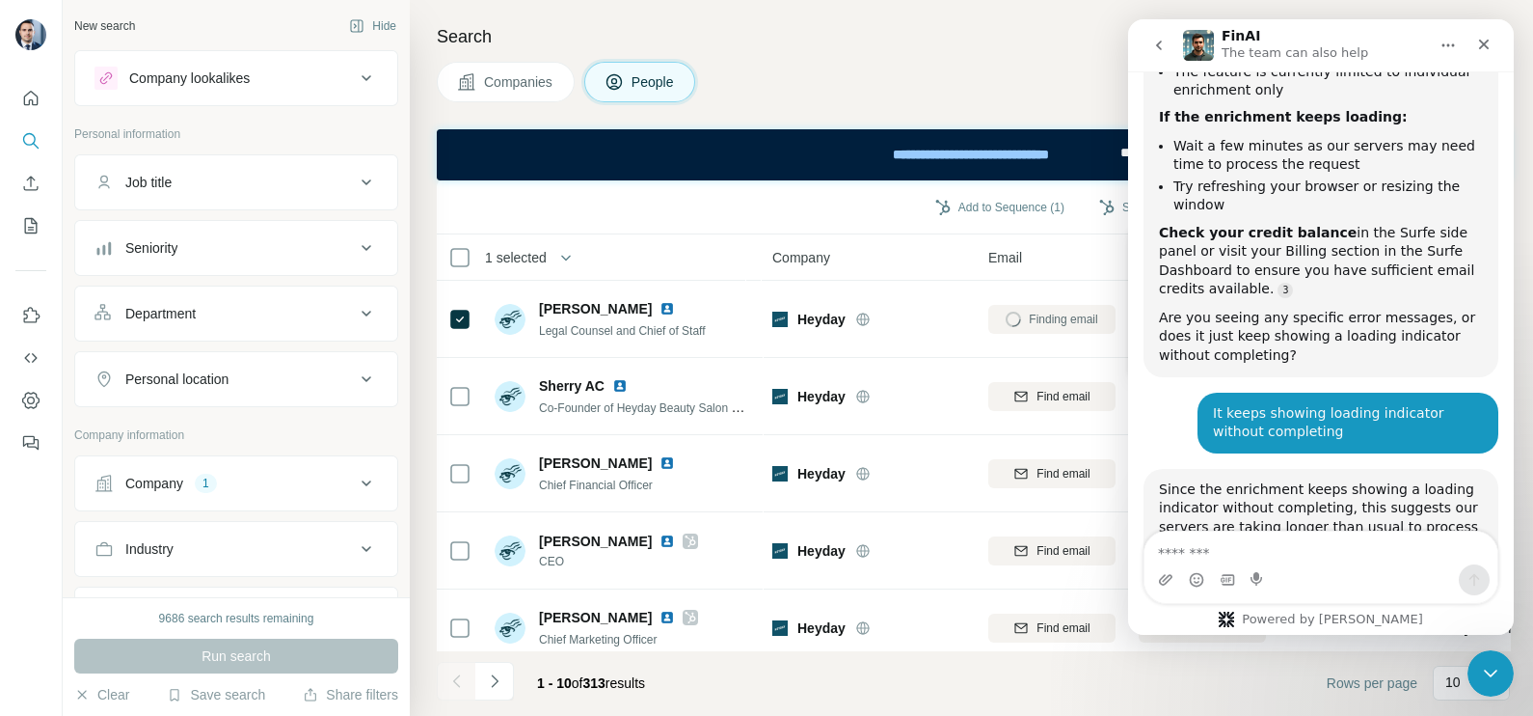
click at [886, 45] on h4 "Search" at bounding box center [973, 36] width 1073 height 27
click at [1168, 47] on button "go back" at bounding box center [1159, 45] width 37 height 37
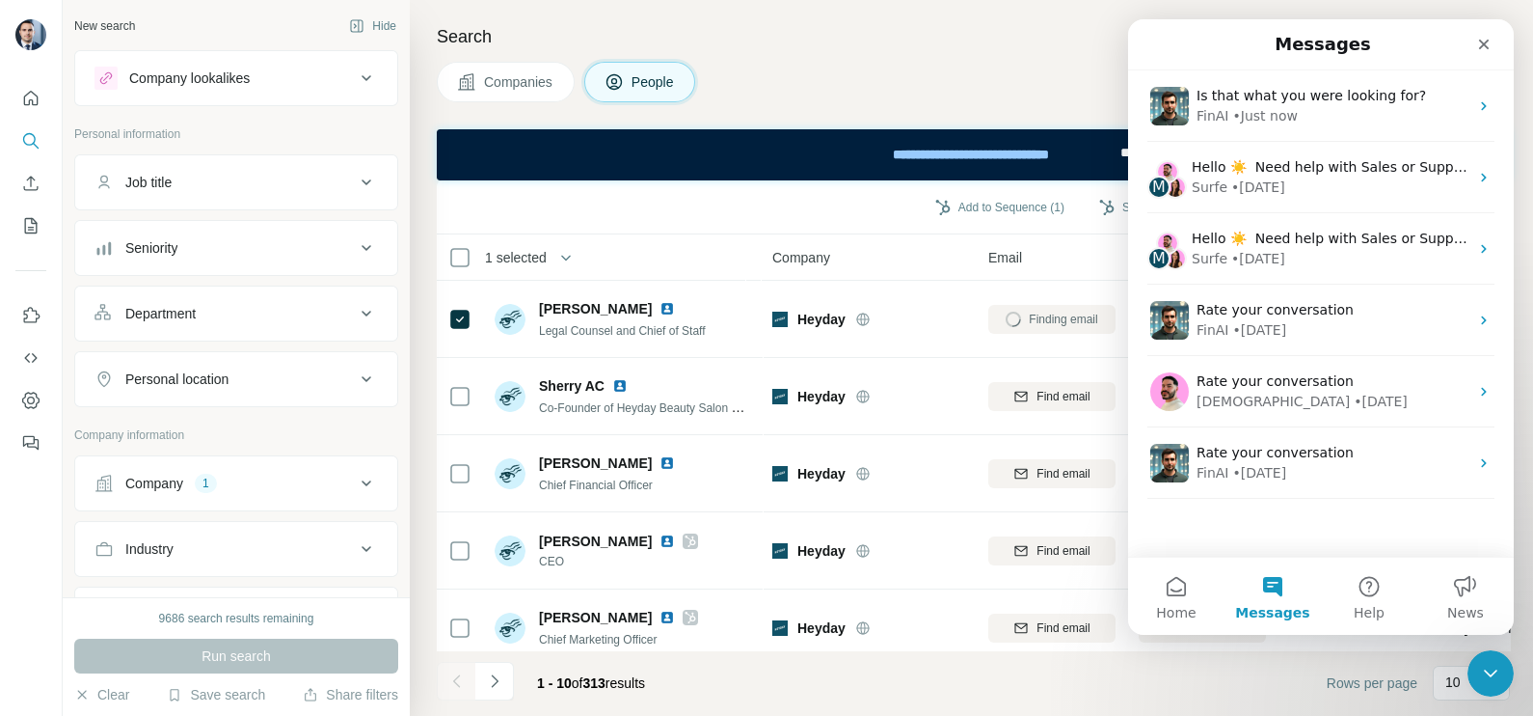
scroll to position [4180, 0]
click at [1489, 38] on icon "Close" at bounding box center [1483, 44] width 15 height 15
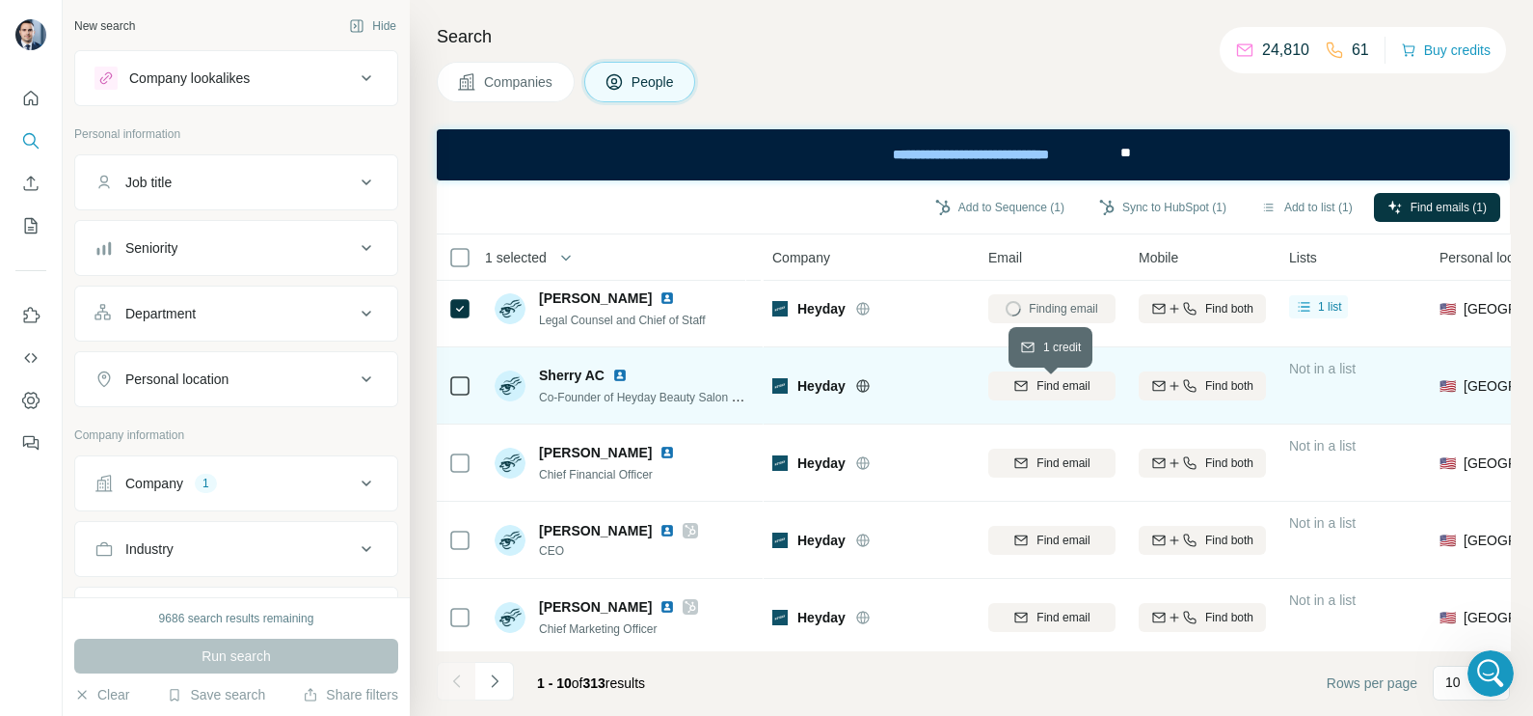
scroll to position [0, 0]
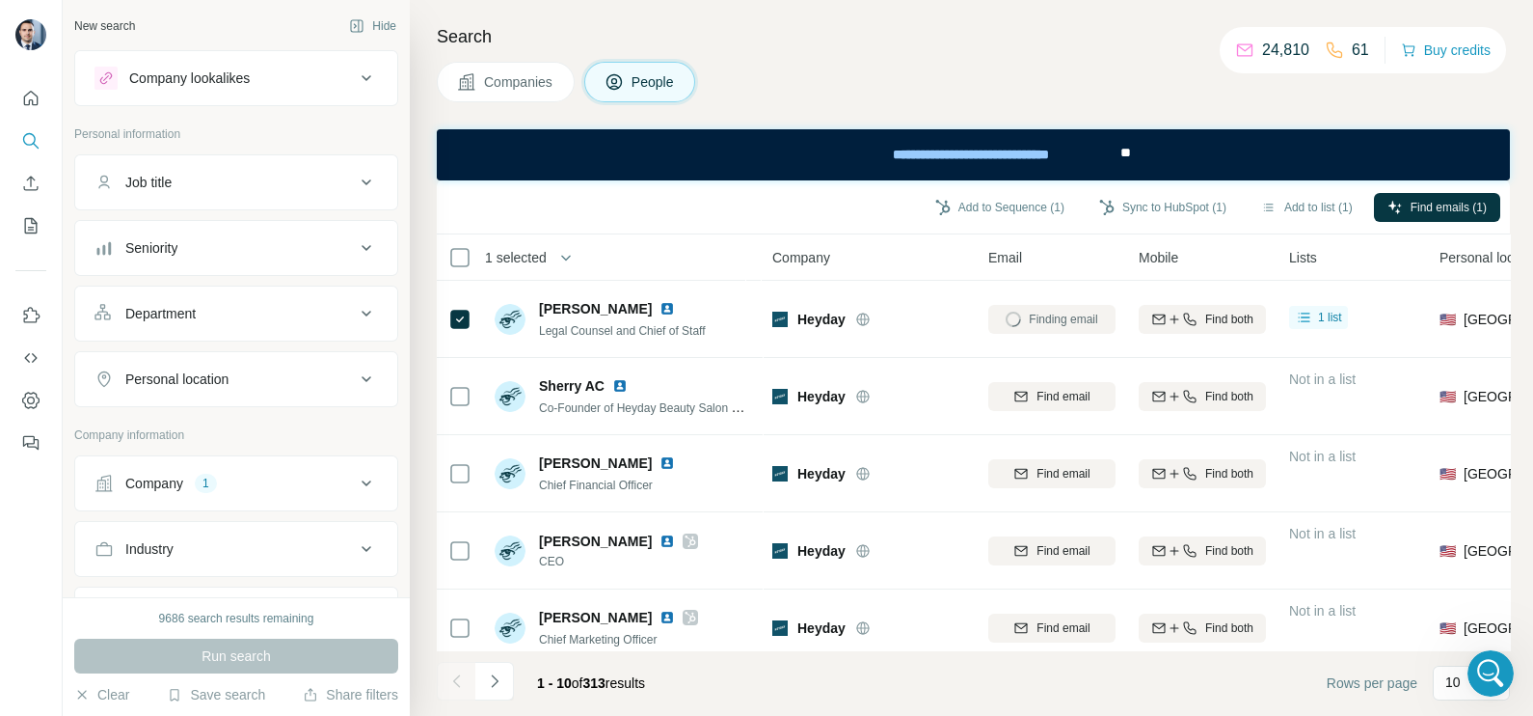
click at [1353, 53] on p "61" at bounding box center [1360, 50] width 17 height 23
click at [1248, 59] on div "24,810" at bounding box center [1272, 50] width 74 height 23
click at [1244, 51] on icon at bounding box center [1244, 50] width 19 height 19
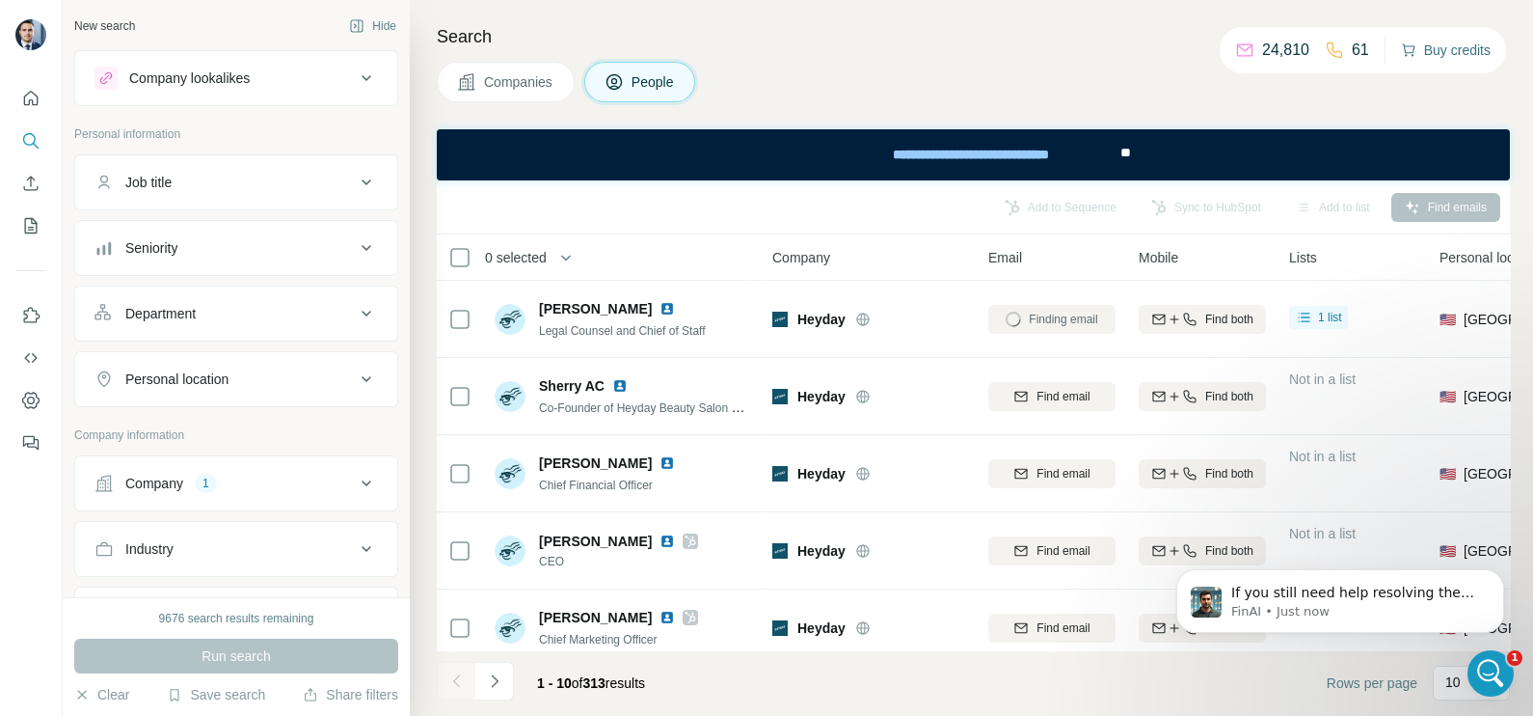
click at [1439, 52] on button "Buy credits" at bounding box center [1446, 50] width 90 height 27
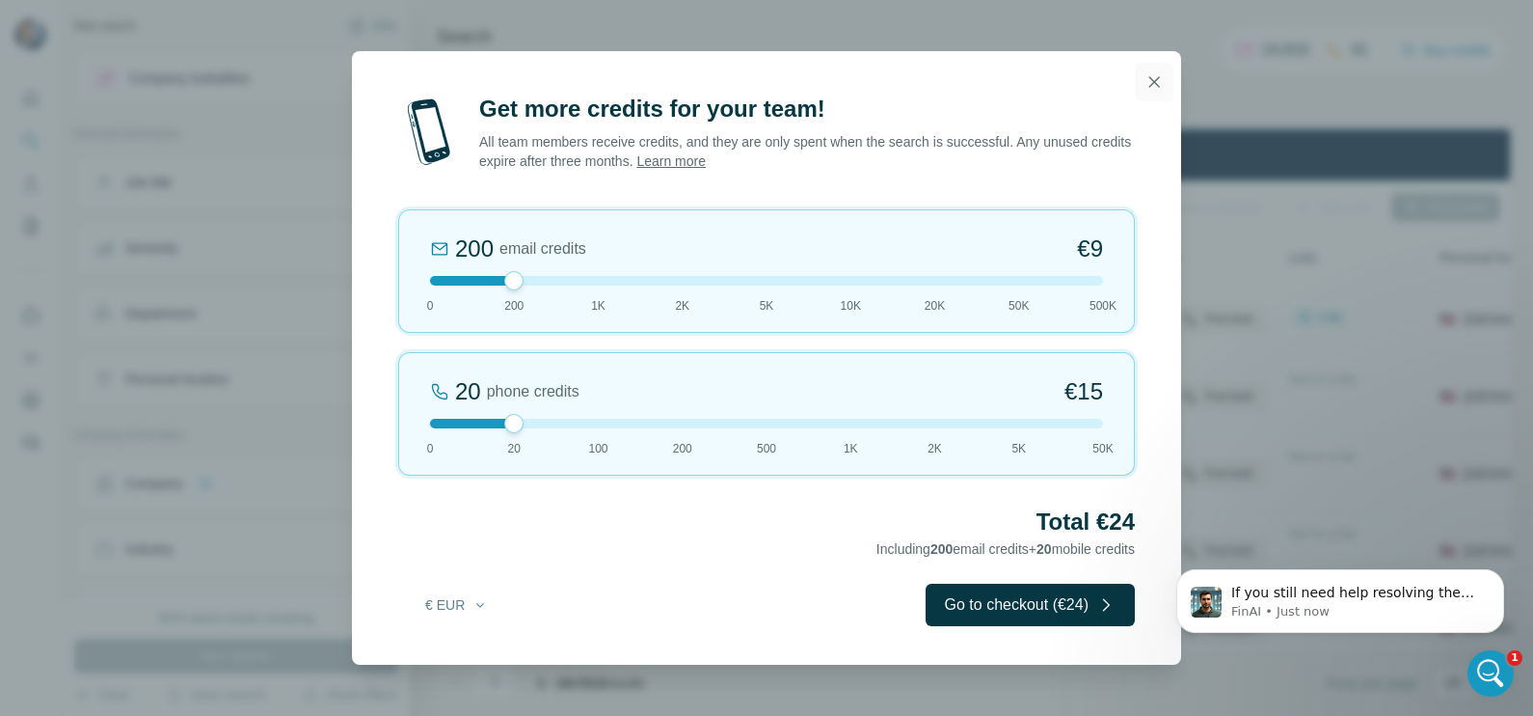
click at [1151, 77] on icon "button" at bounding box center [1154, 81] width 19 height 19
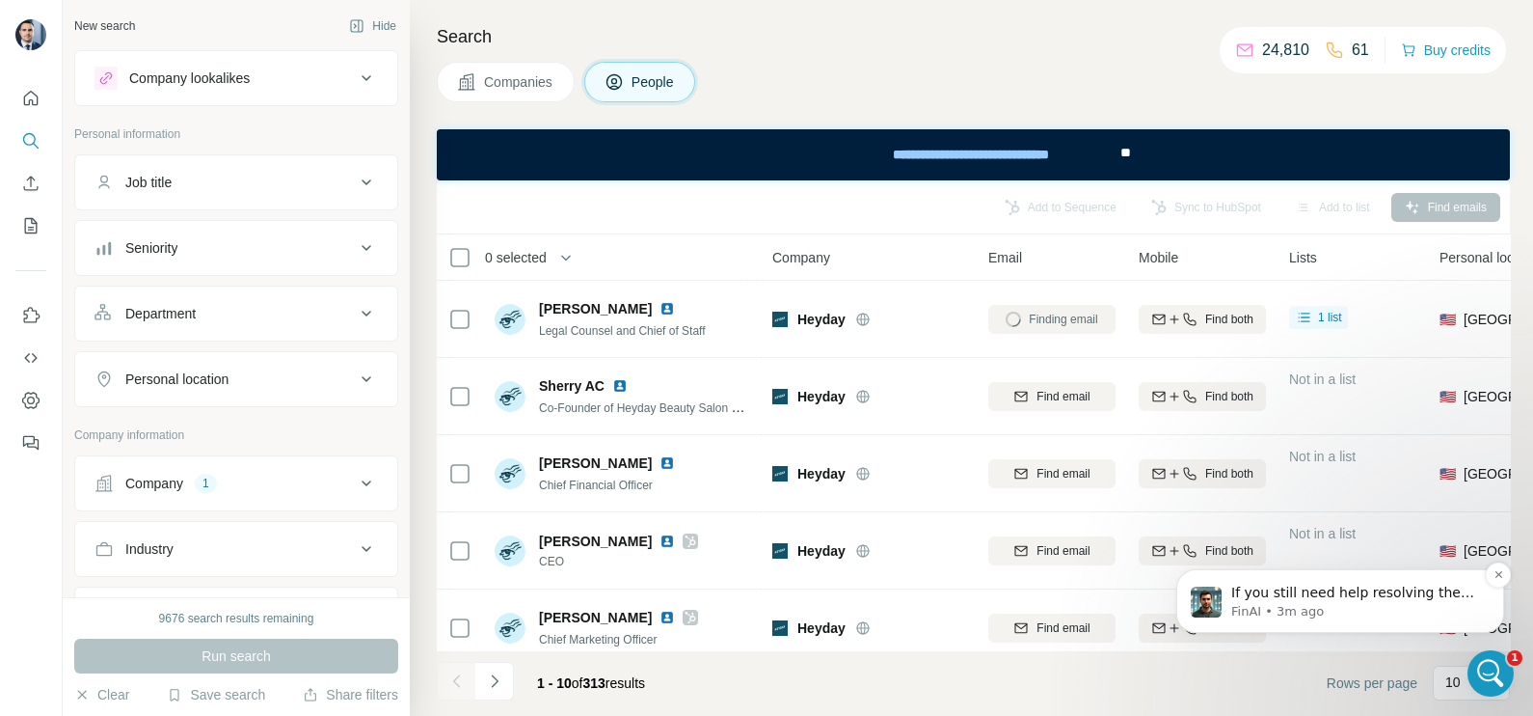
click at [1381, 610] on p "FinAI • 3m ago" at bounding box center [1356, 611] width 249 height 17
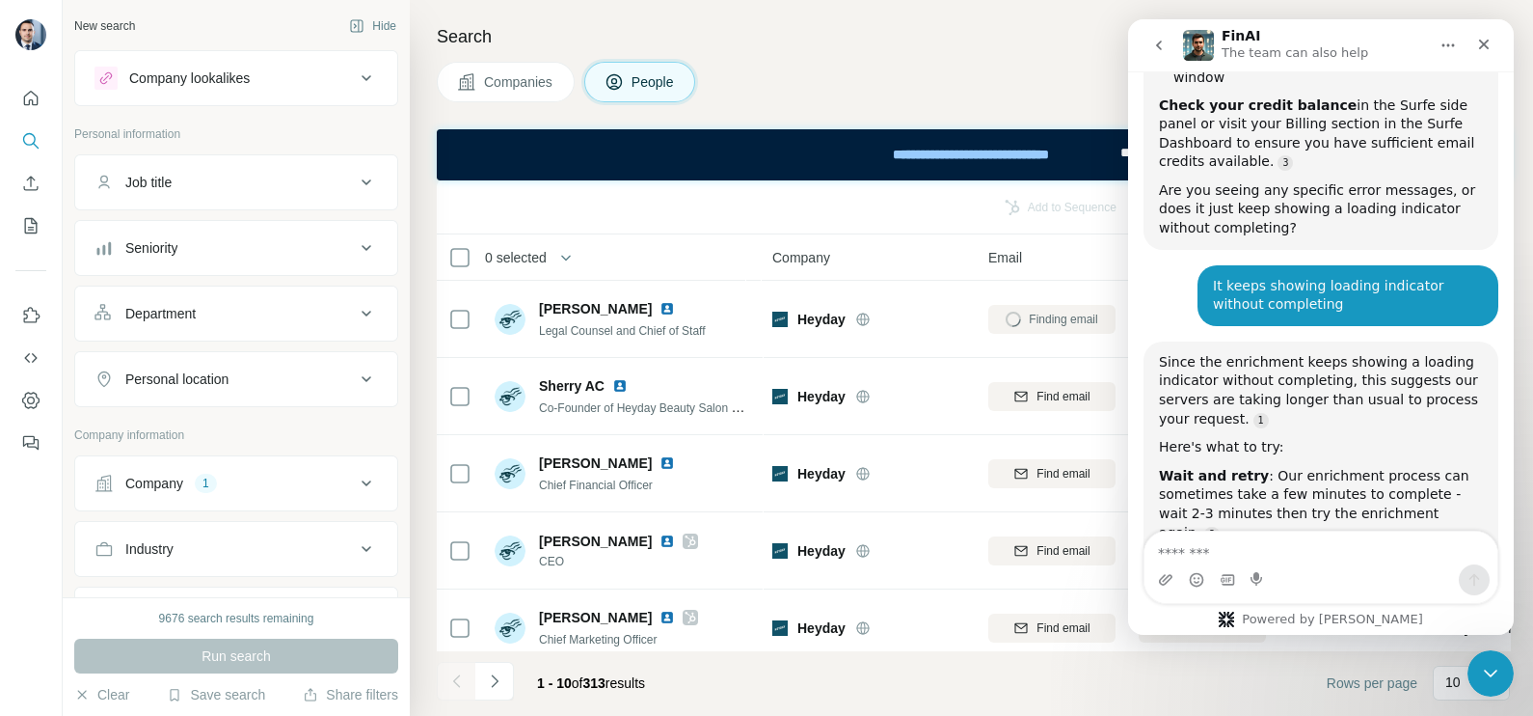
scroll to position [4371, 0]
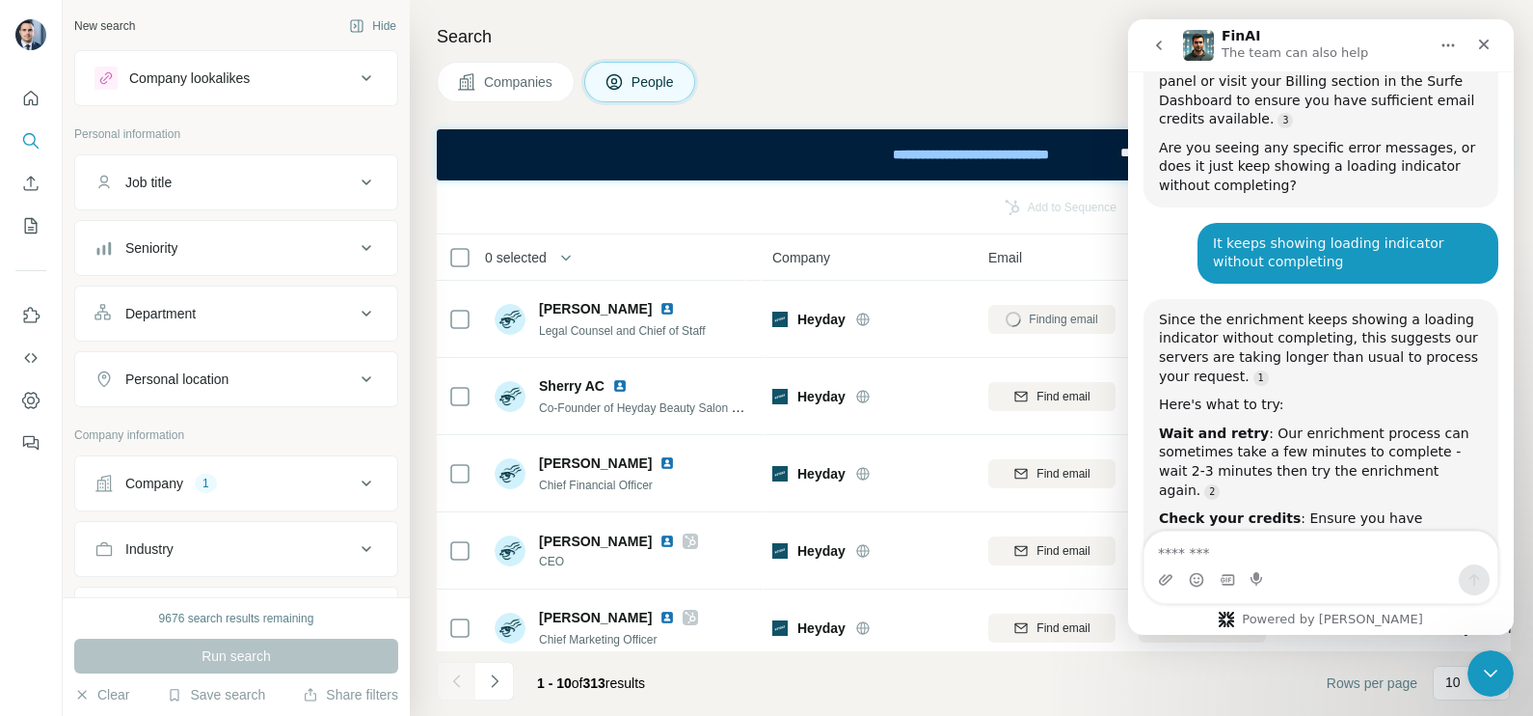
click at [1316, 555] on textarea "Message…" at bounding box center [1321, 547] width 353 height 33
type textarea "**********"
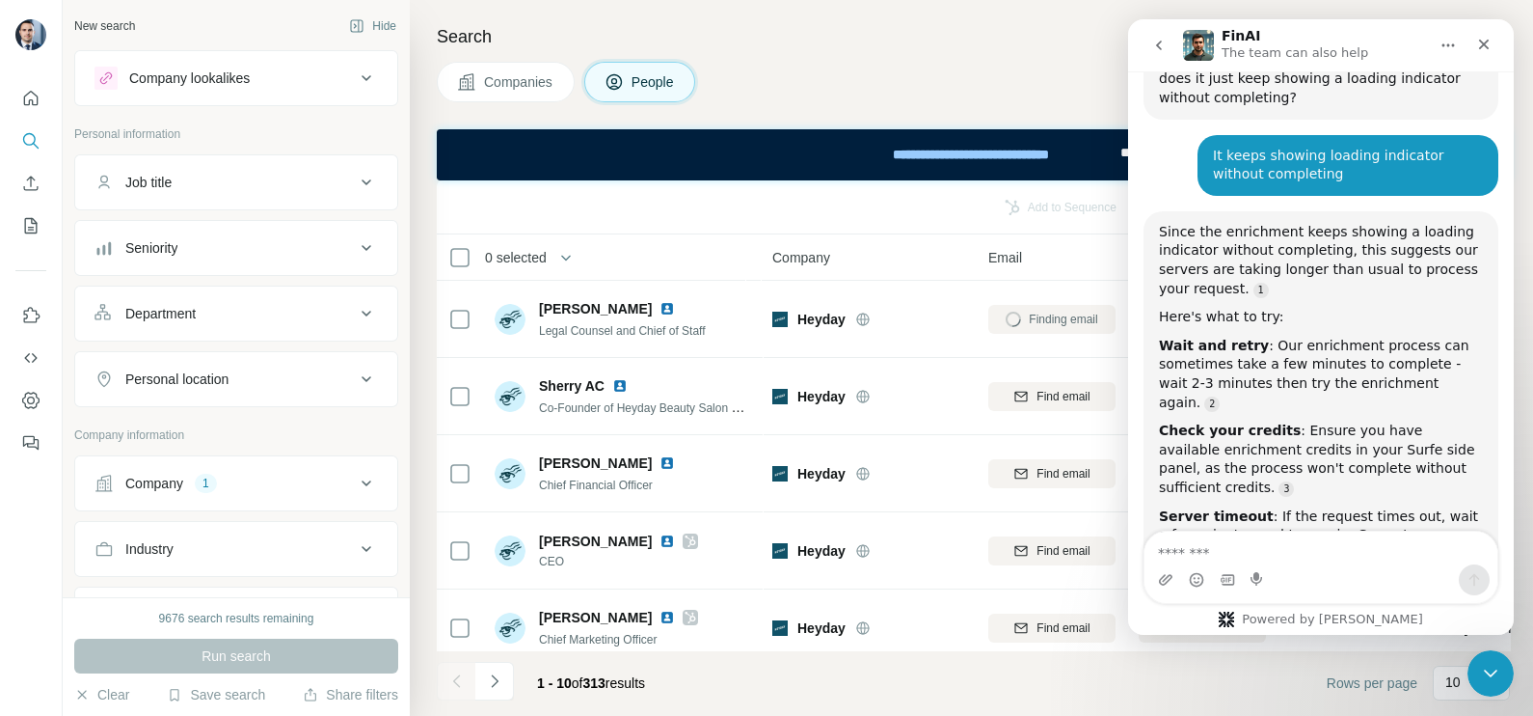
scroll to position [4459, 0]
click at [1316, 555] on textarea "Message…" at bounding box center [1321, 547] width 353 height 33
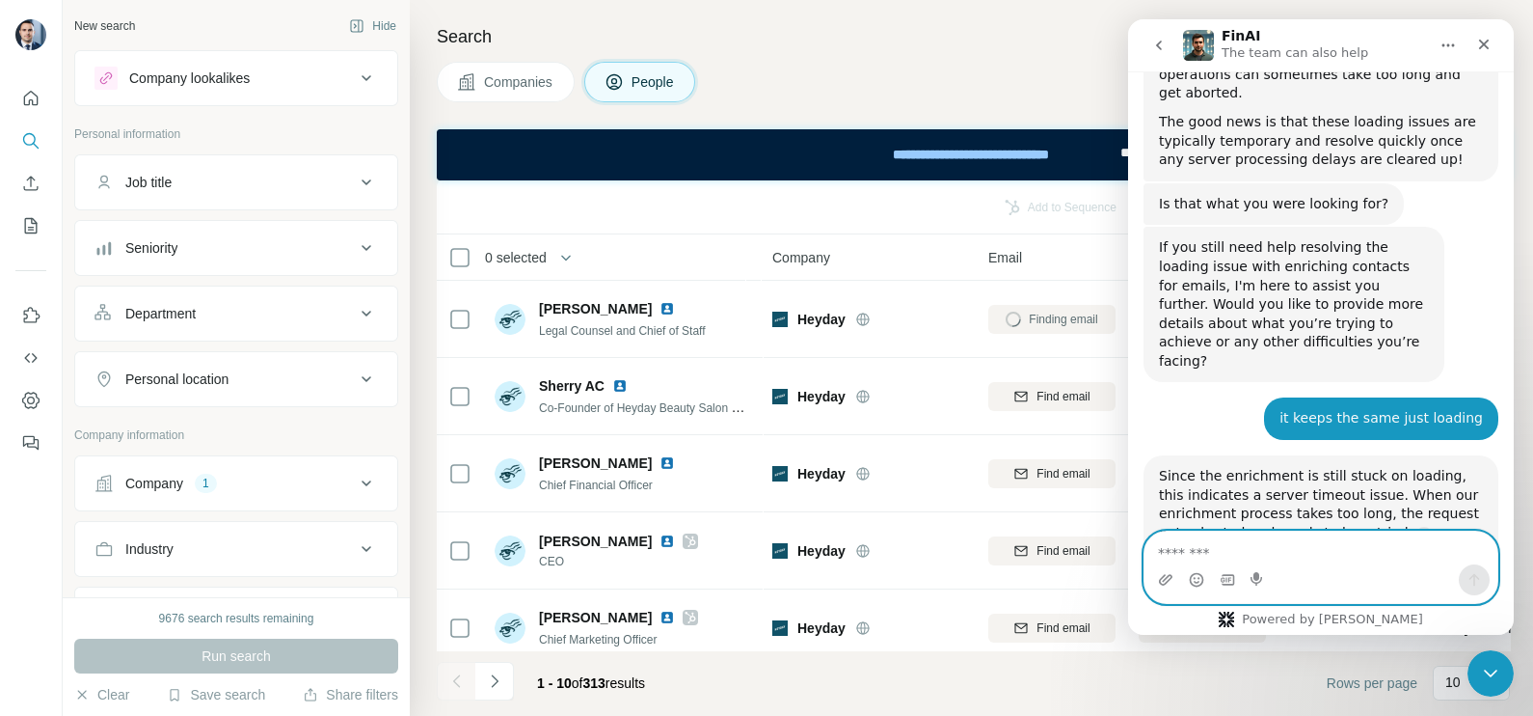
scroll to position [4939, 0]
click at [1275, 552] on textarea "Message…" at bounding box center [1321, 547] width 353 height 33
type textarea "**********"
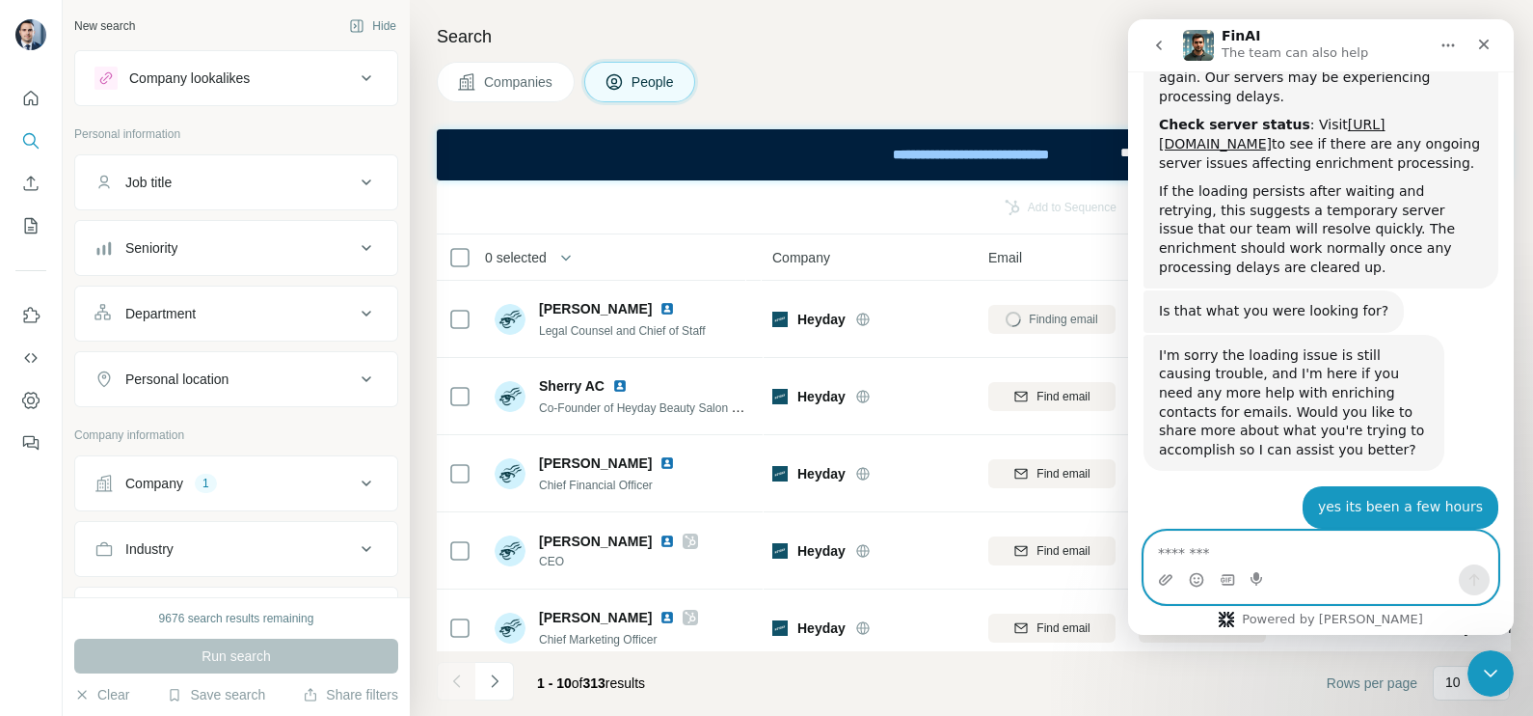
scroll to position [5532, 0]
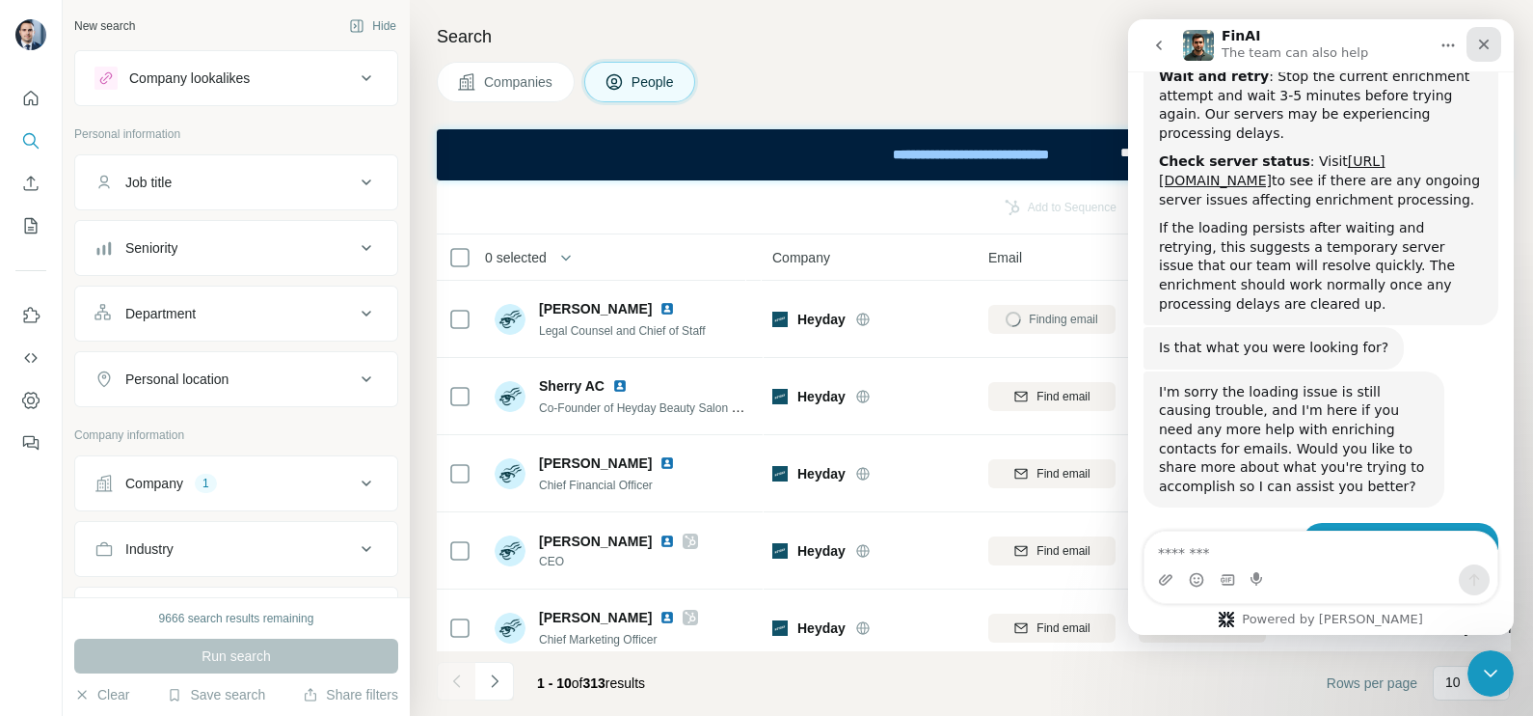
scroll to position [5532, 0]
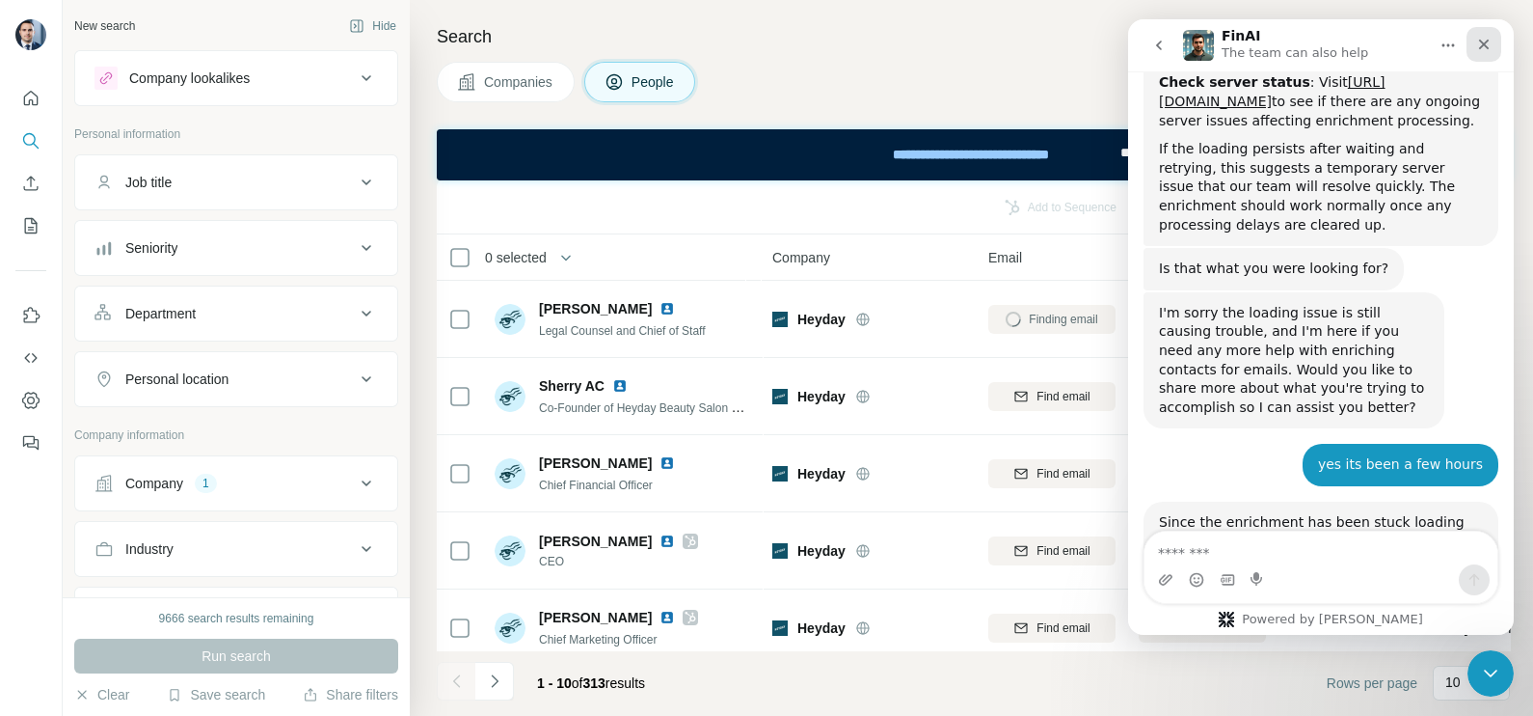
click at [1489, 42] on icon "Close" at bounding box center [1483, 44] width 15 height 15
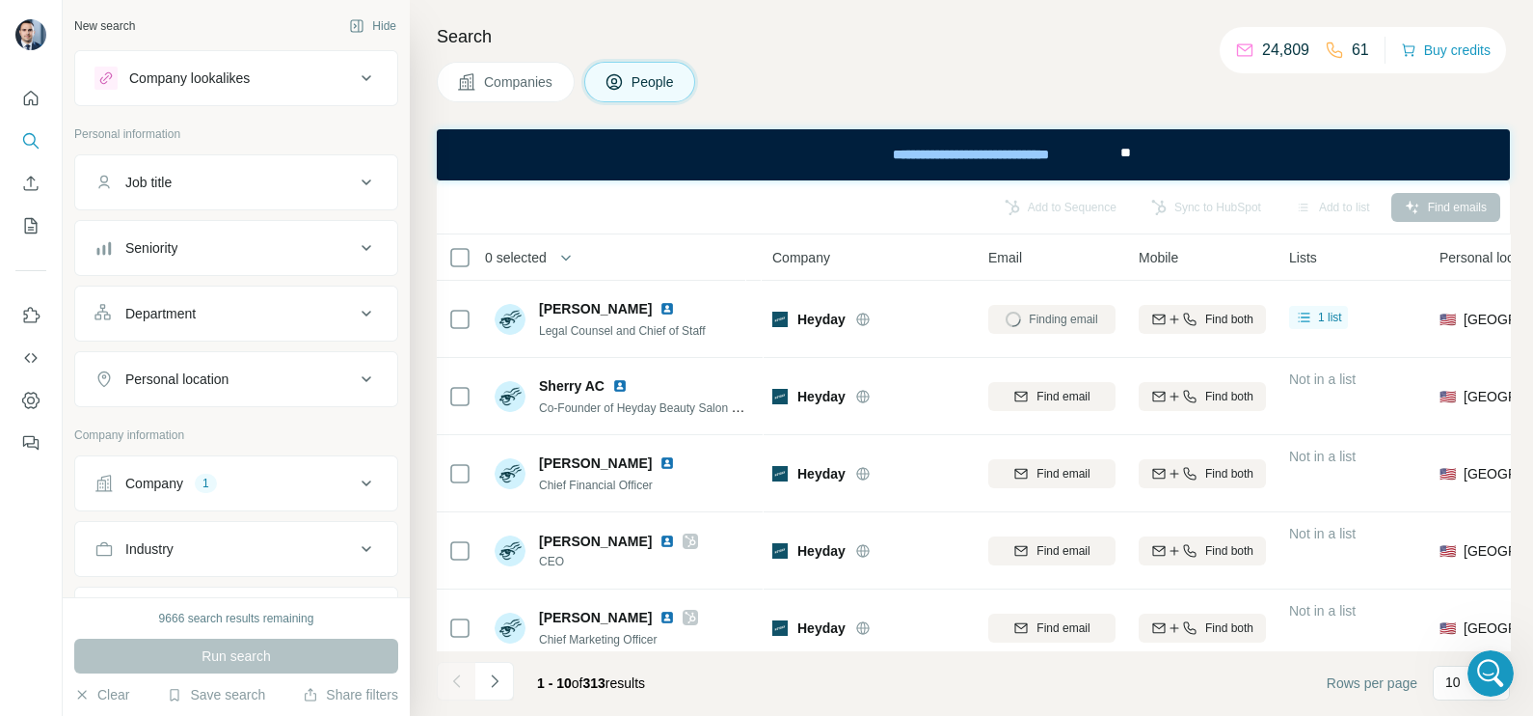
click at [506, 95] on button "Companies" at bounding box center [506, 82] width 138 height 41
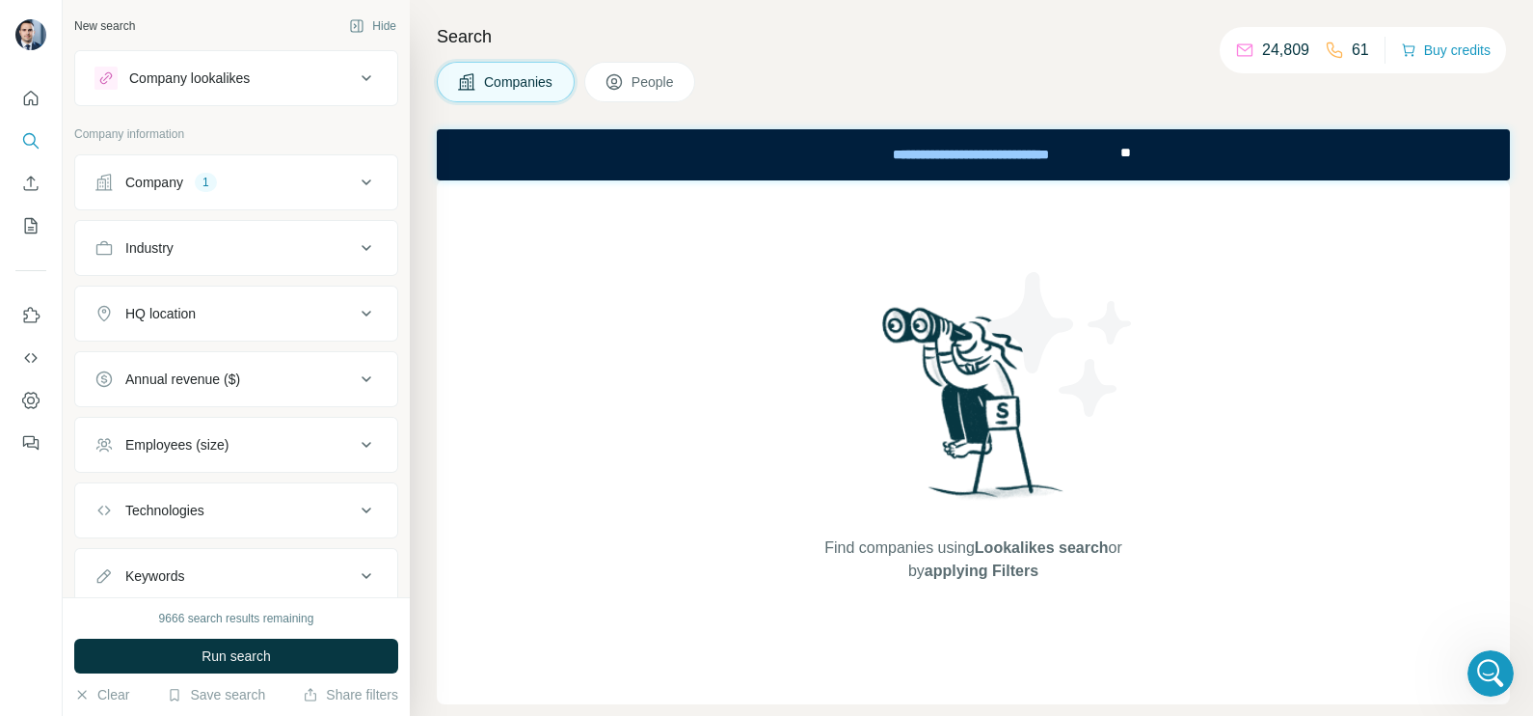
click at [222, 190] on div "Company 1" at bounding box center [225, 182] width 260 height 19
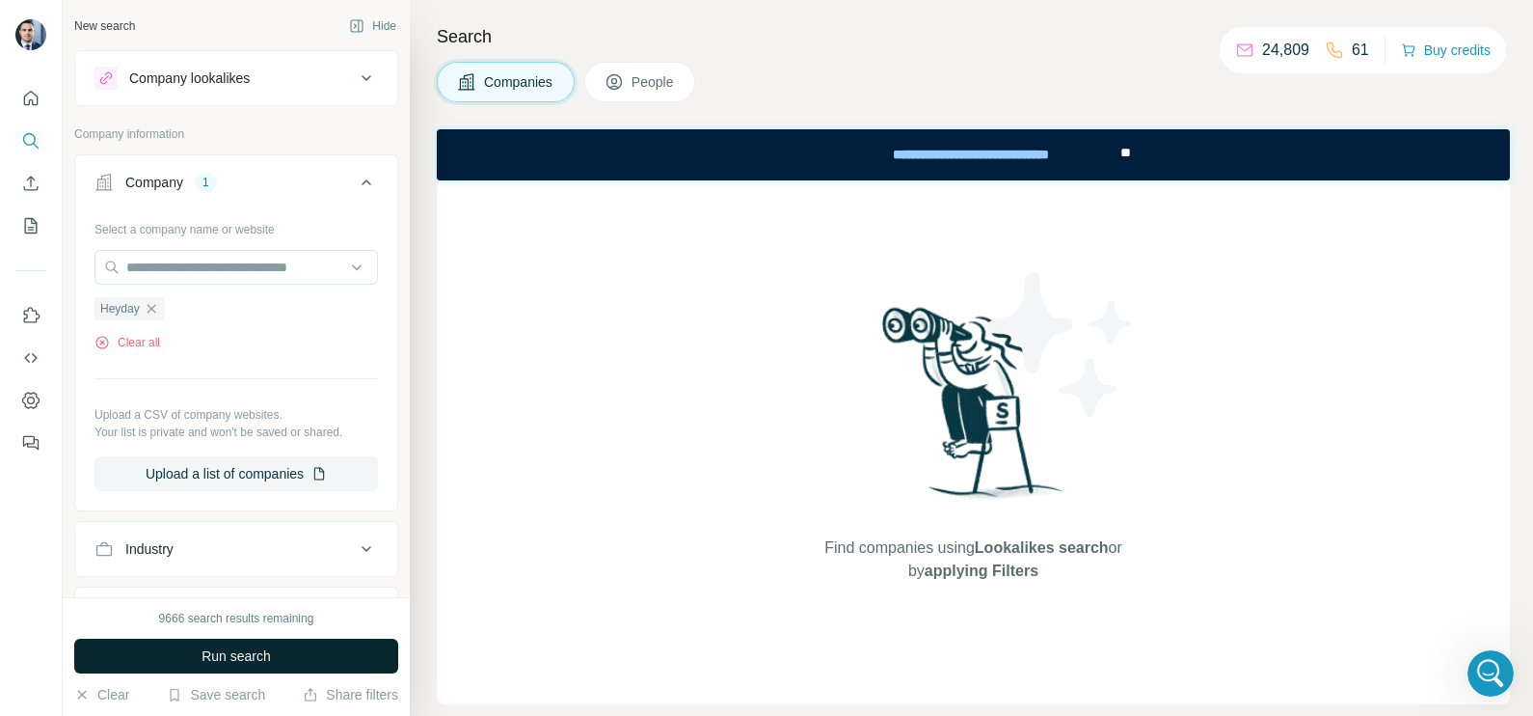
click at [241, 650] on span "Run search" at bounding box center [236, 655] width 69 height 19
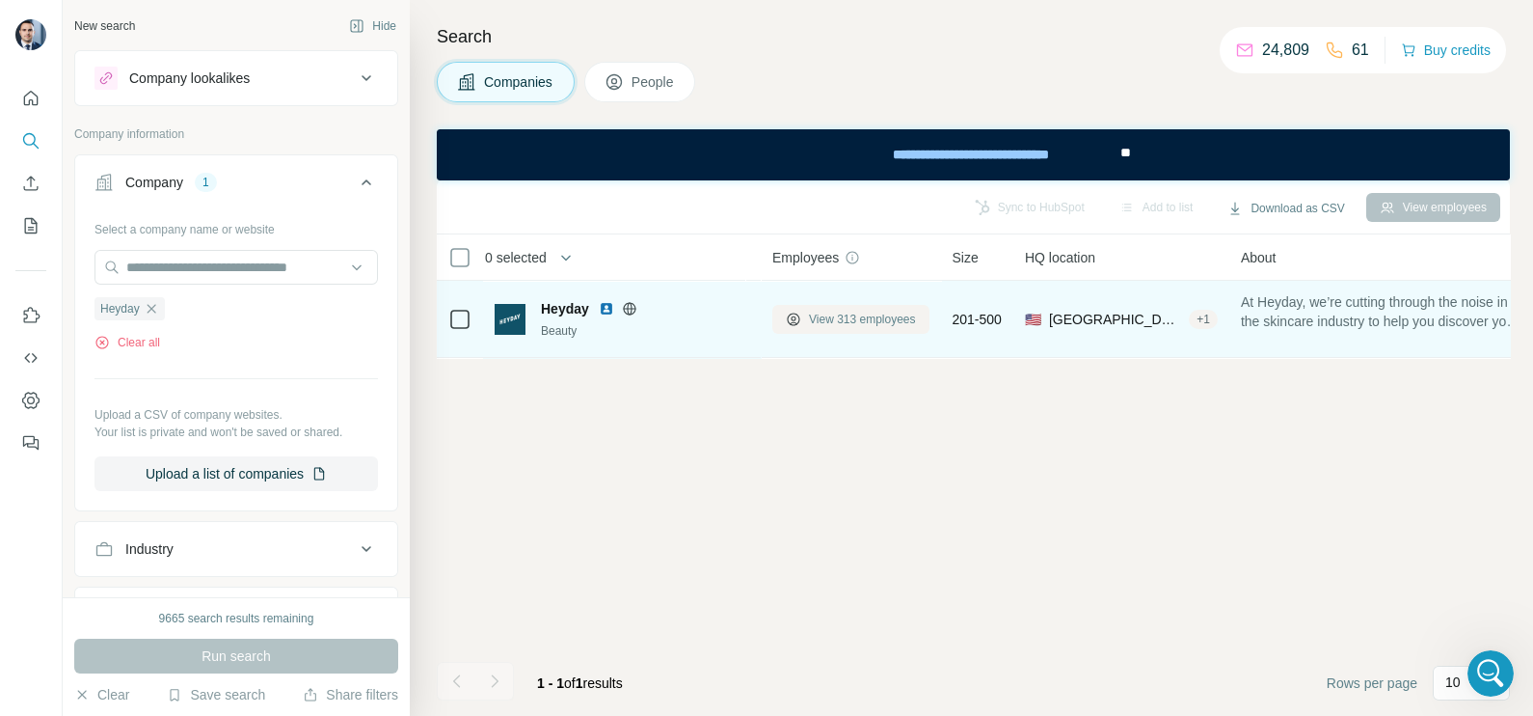
click at [847, 318] on span "View 313 employees" at bounding box center [862, 319] width 107 height 17
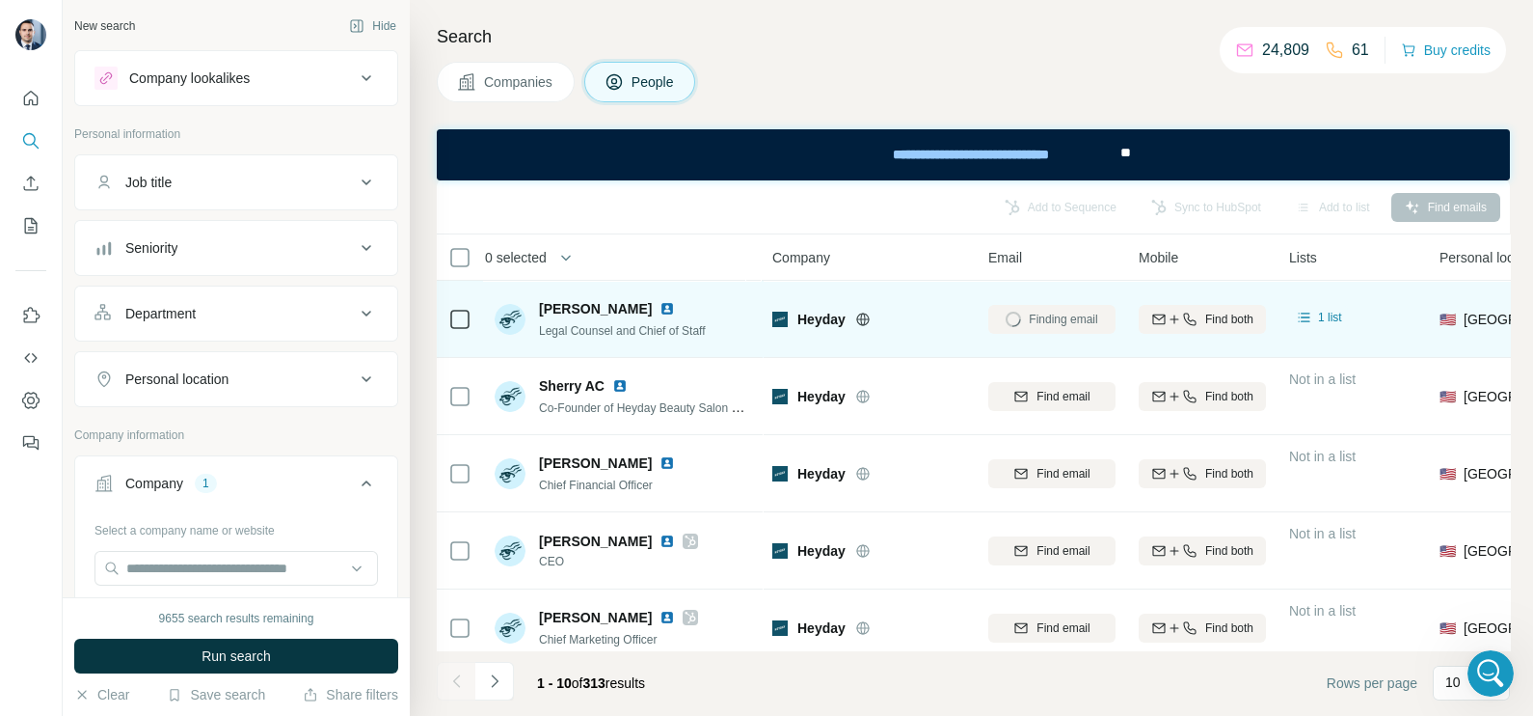
click at [1031, 321] on div "Finding email" at bounding box center [1051, 318] width 127 height 53
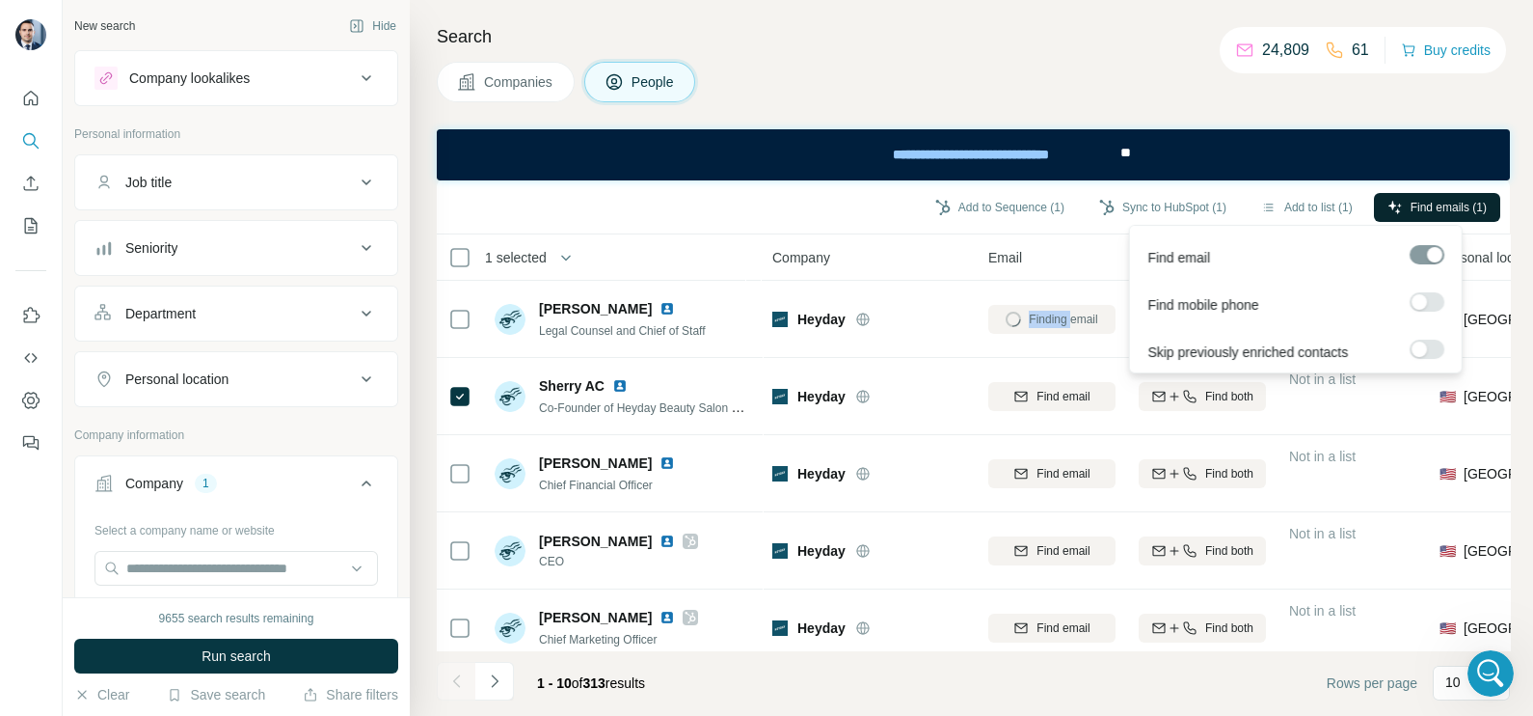
click at [1434, 203] on span "Find emails (1)" at bounding box center [1449, 207] width 76 height 17
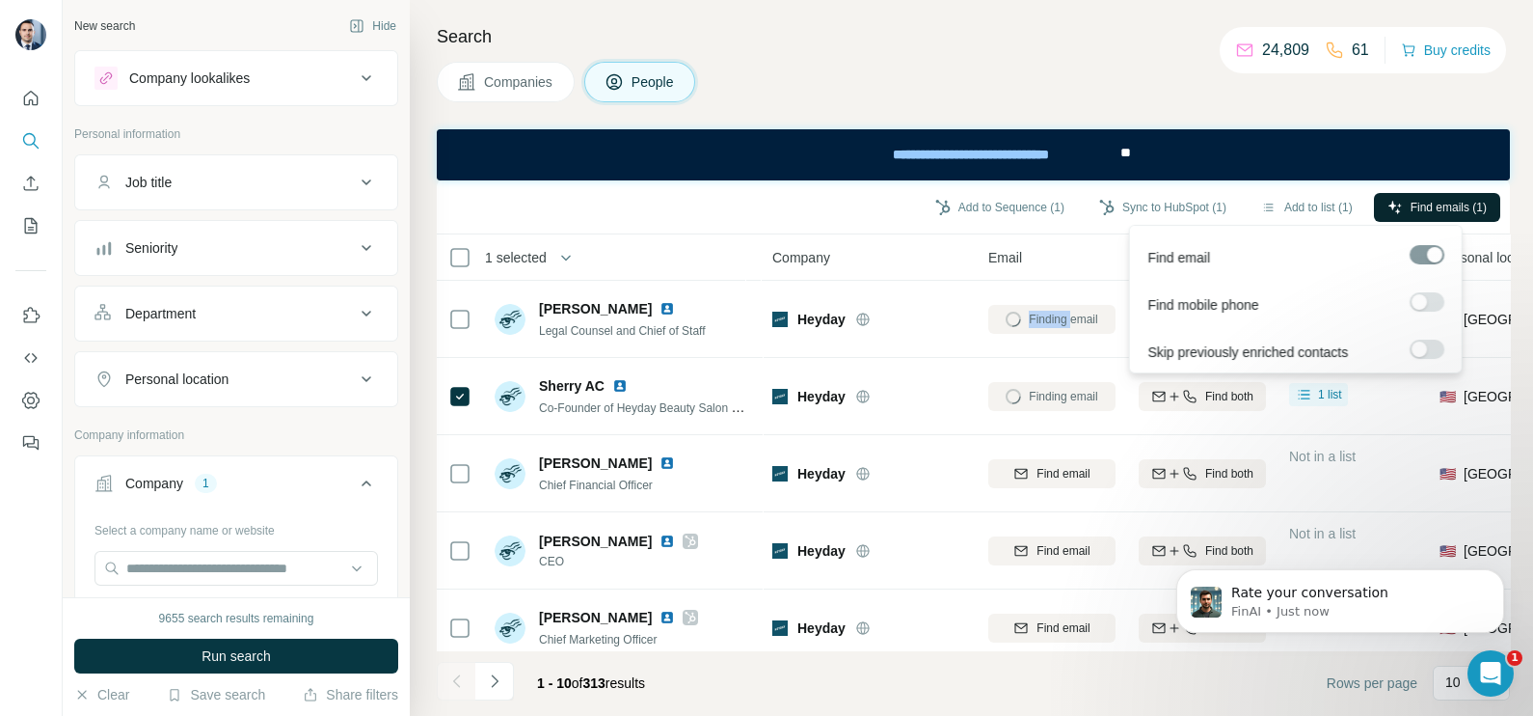
scroll to position [5773, 0]
